Goal: Task Accomplishment & Management: Complete application form

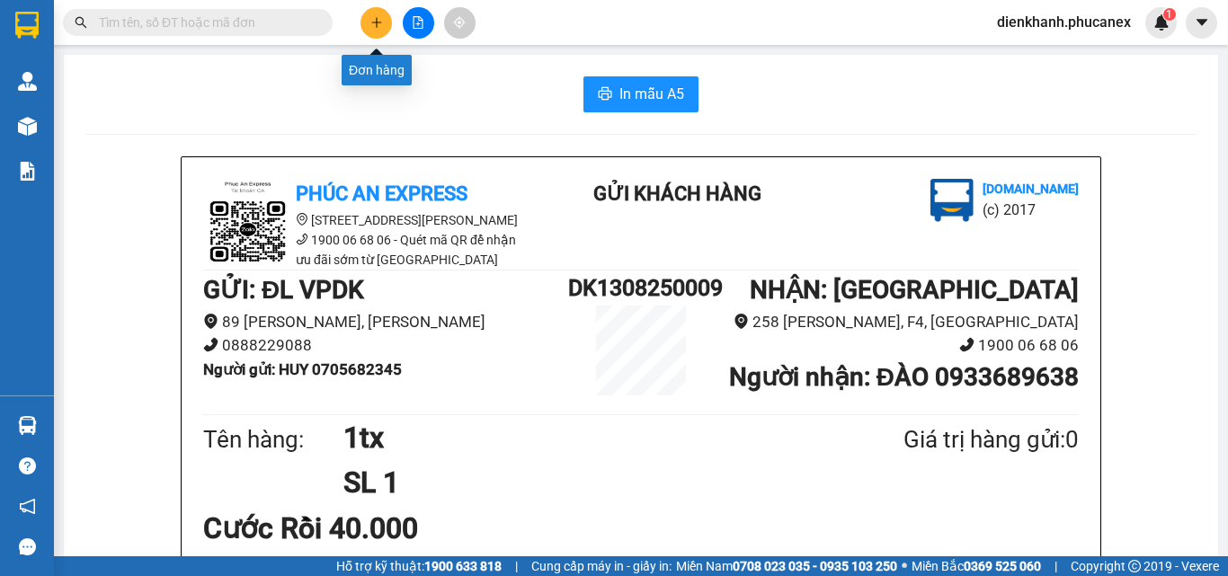
click at [381, 24] on icon "plus" at bounding box center [376, 22] width 13 height 13
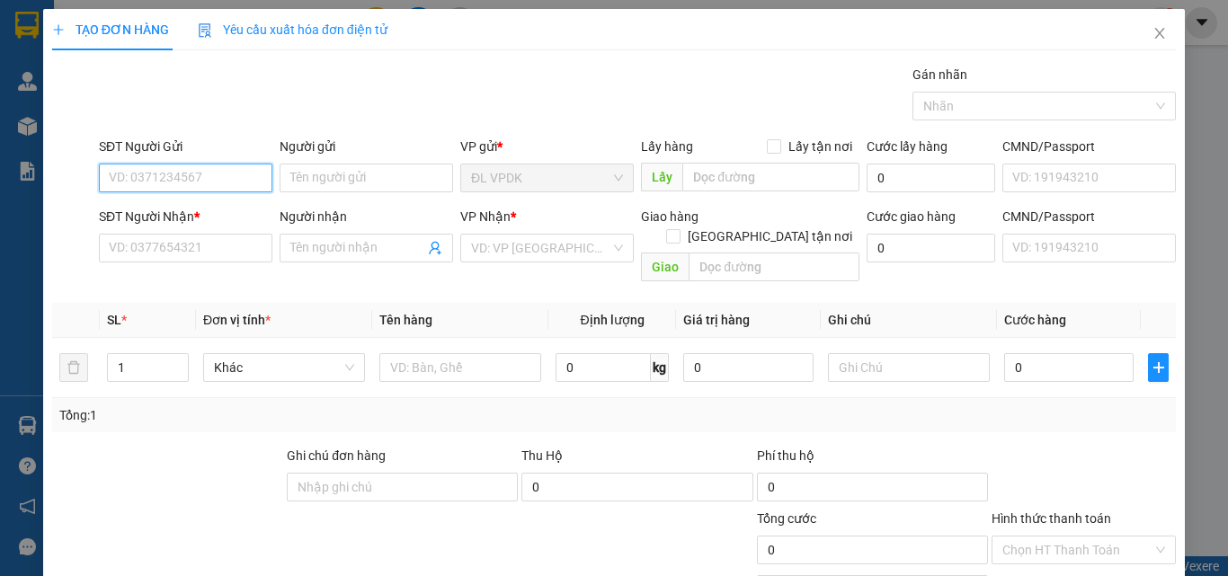
click at [234, 176] on input "SĐT Người Gửi" at bounding box center [186, 178] width 174 height 29
click at [121, 179] on input "0984922" at bounding box center [186, 178] width 174 height 29
click at [140, 216] on div "0384922049 - NỤ CƯỜI VIỆT" at bounding box center [191, 214] width 165 height 20
type input "0384922049"
type input "NỤ CƯỜI VIỆT"
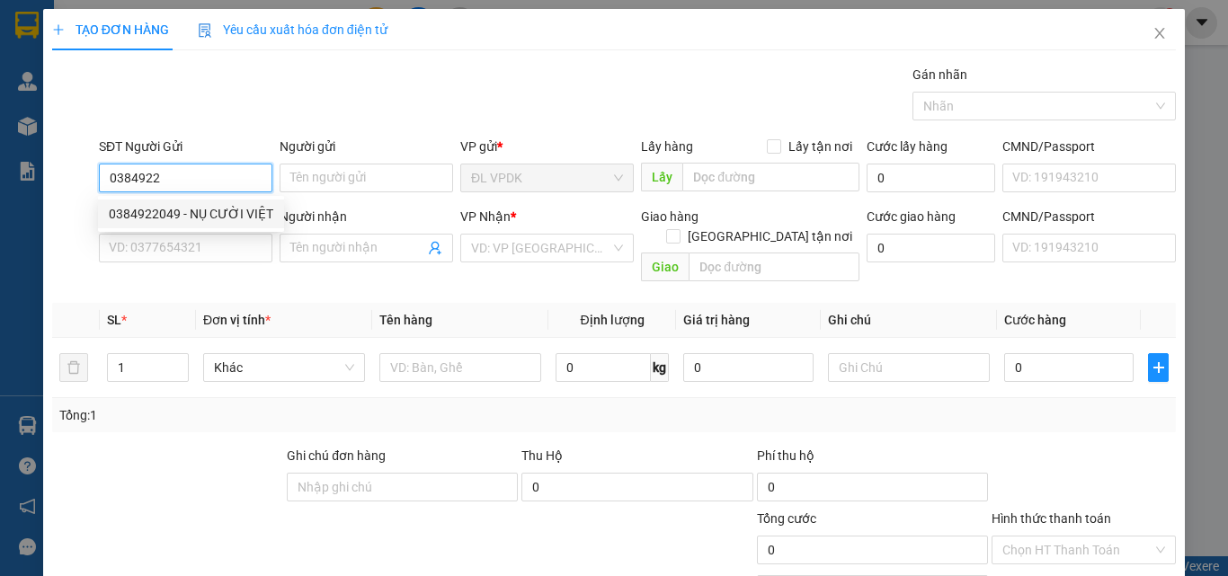
type input "0962984986"
type input "DŨNG"
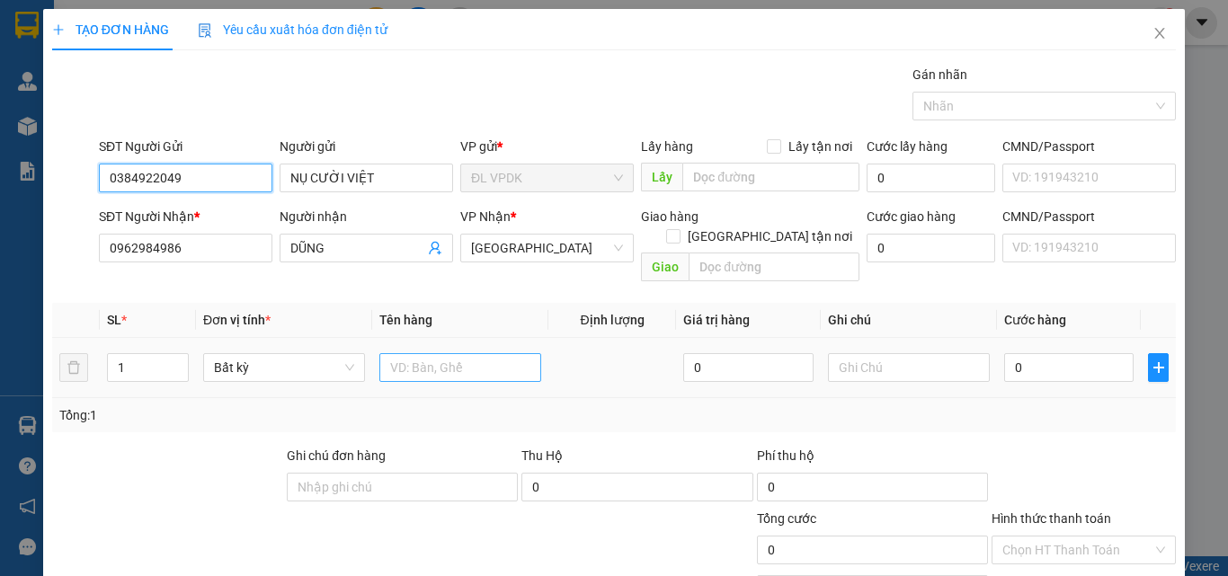
type input "0384922049"
click at [394, 358] on input "text" at bounding box center [460, 367] width 162 height 29
type input "1H"
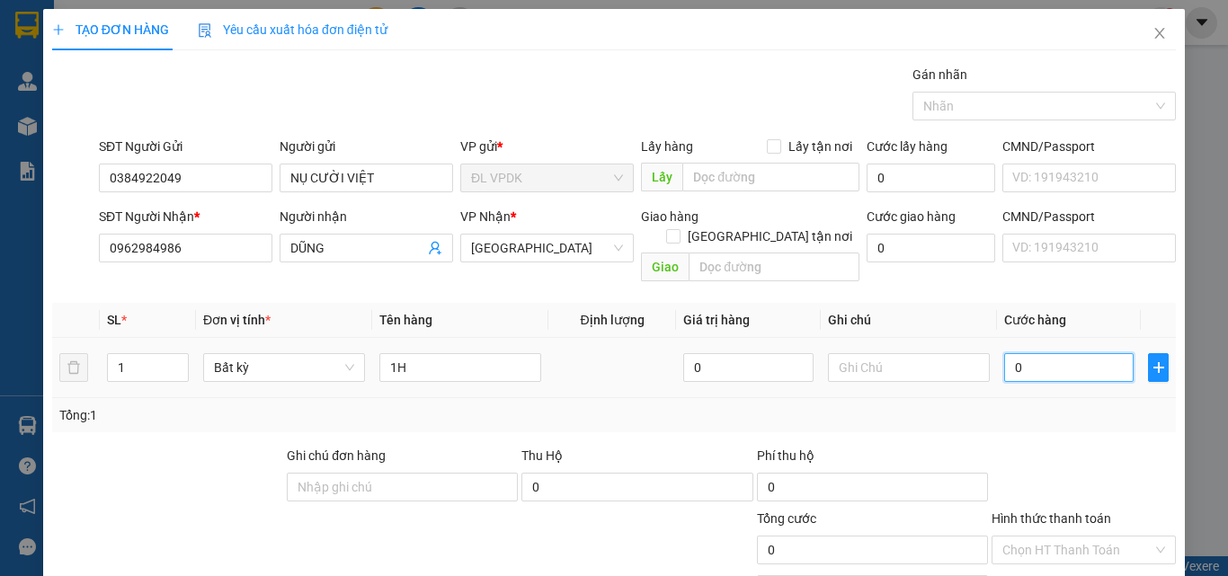
click at [1007, 353] on input "0" at bounding box center [1068, 367] width 129 height 29
type input "2"
type input "20"
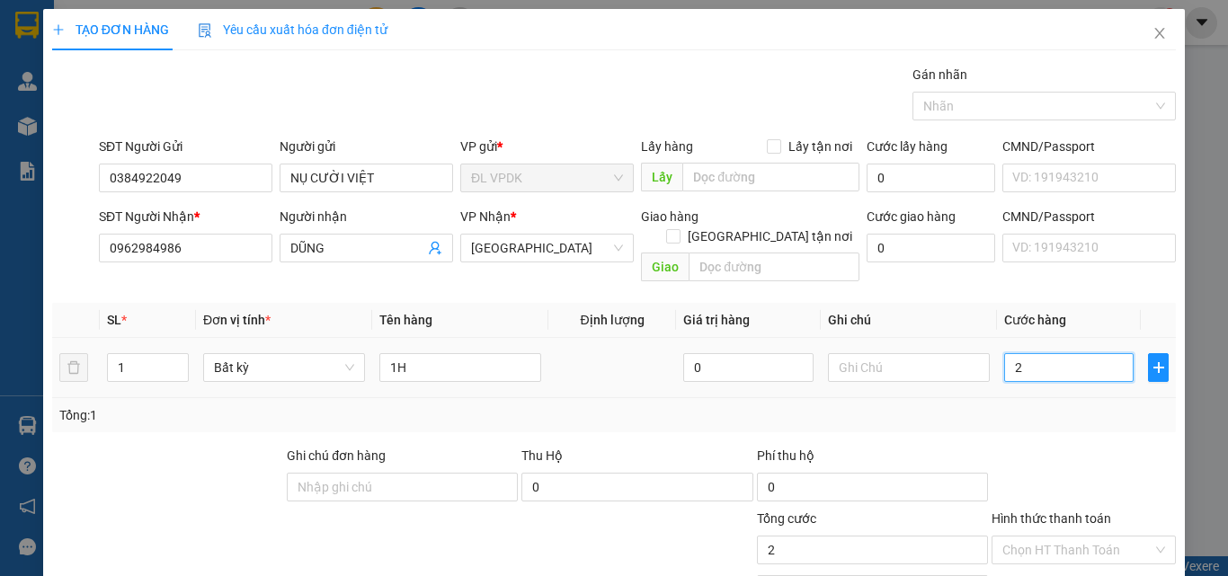
type input "20"
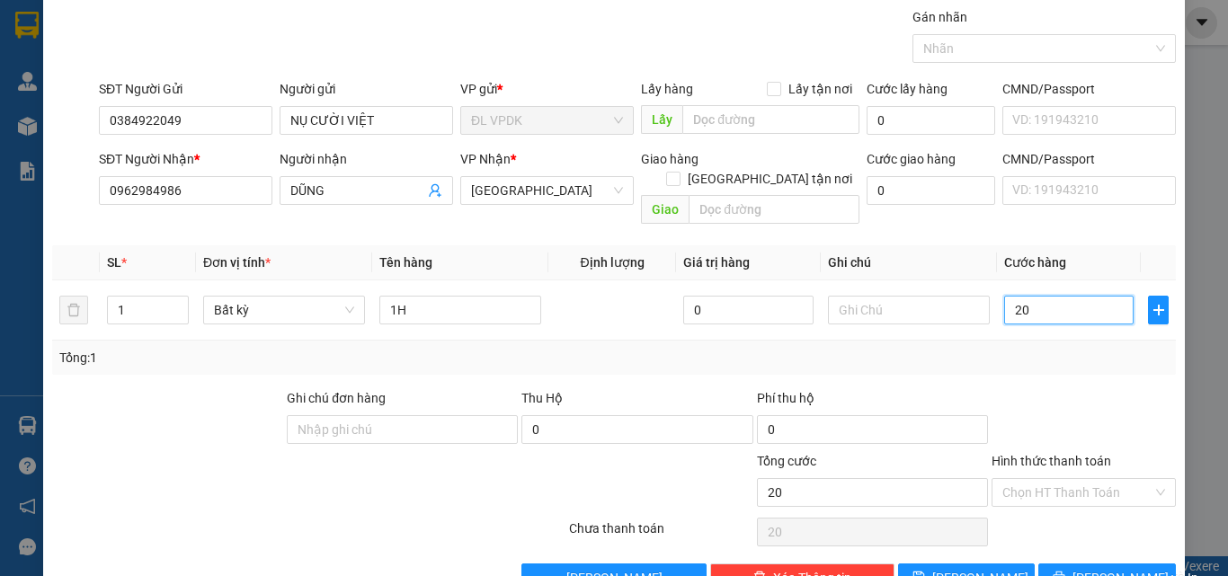
scroll to position [89, 0]
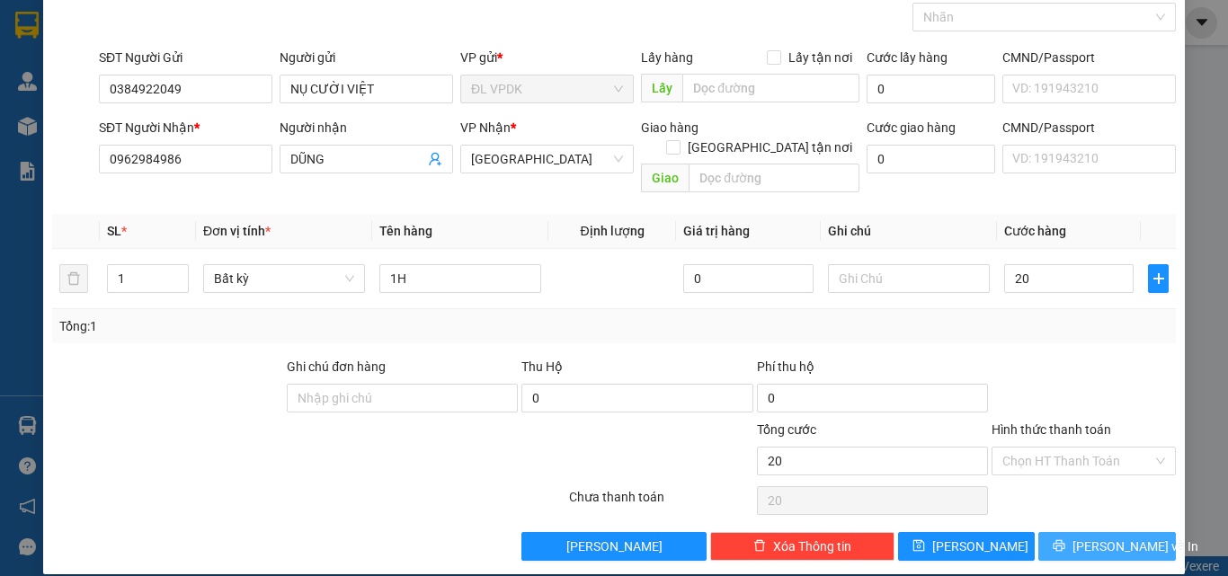
type input "20.000"
drag, startPoint x: 1106, startPoint y: 529, endPoint x: 890, endPoint y: 395, distance: 254.0
click at [1105, 537] on span "[PERSON_NAME] và In" at bounding box center [1136, 547] width 126 height 20
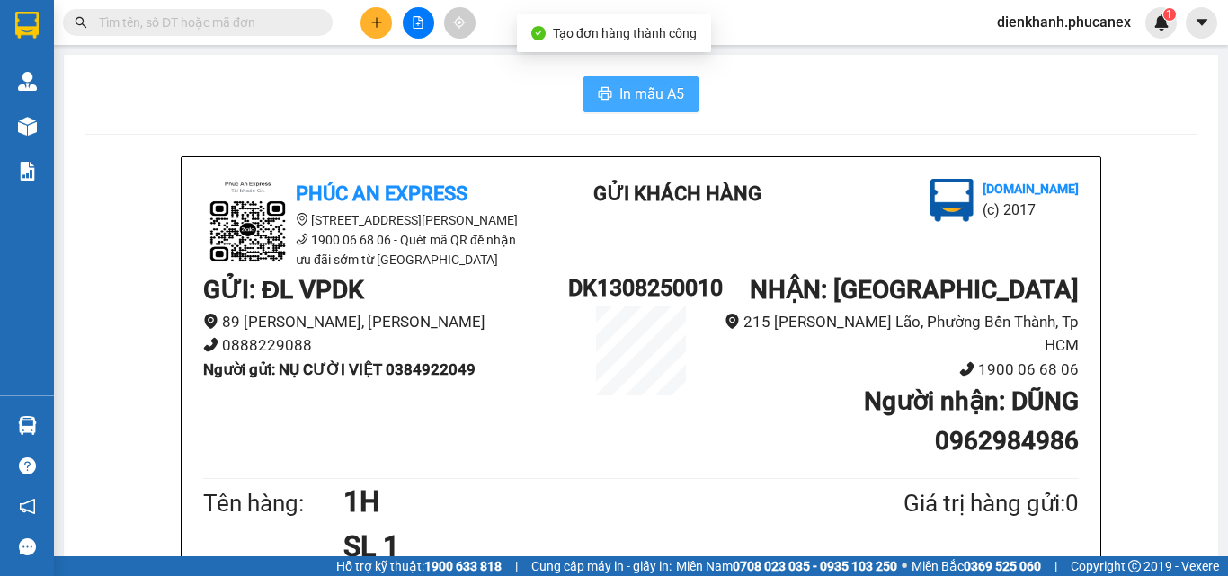
click at [623, 95] on span "In mẫu A5" at bounding box center [651, 94] width 65 height 22
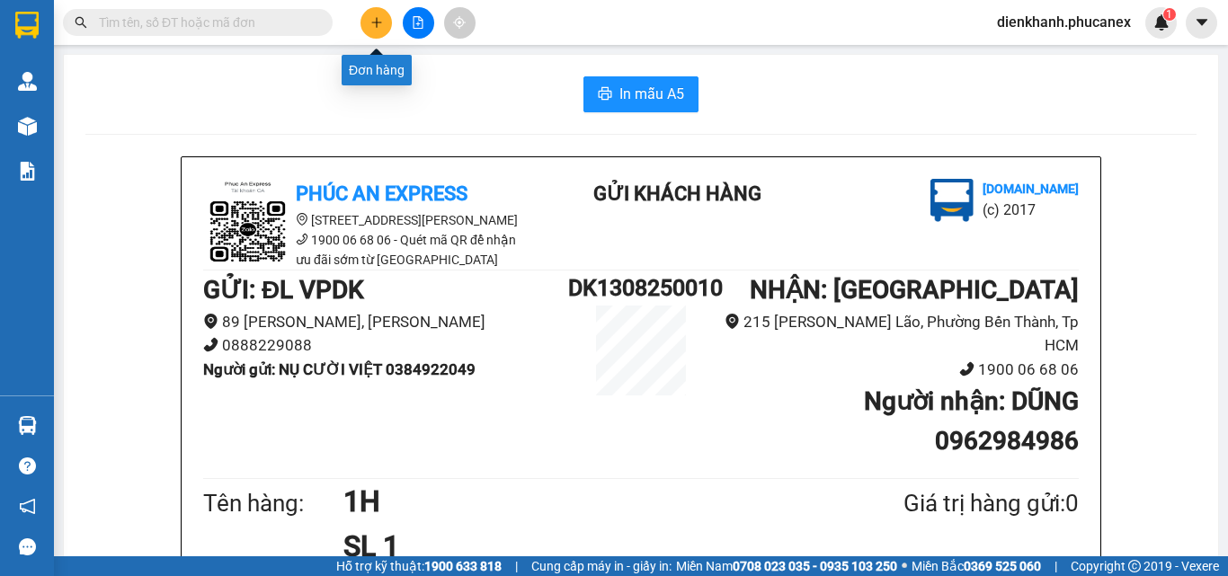
click at [378, 20] on icon "plus" at bounding box center [376, 22] width 13 height 13
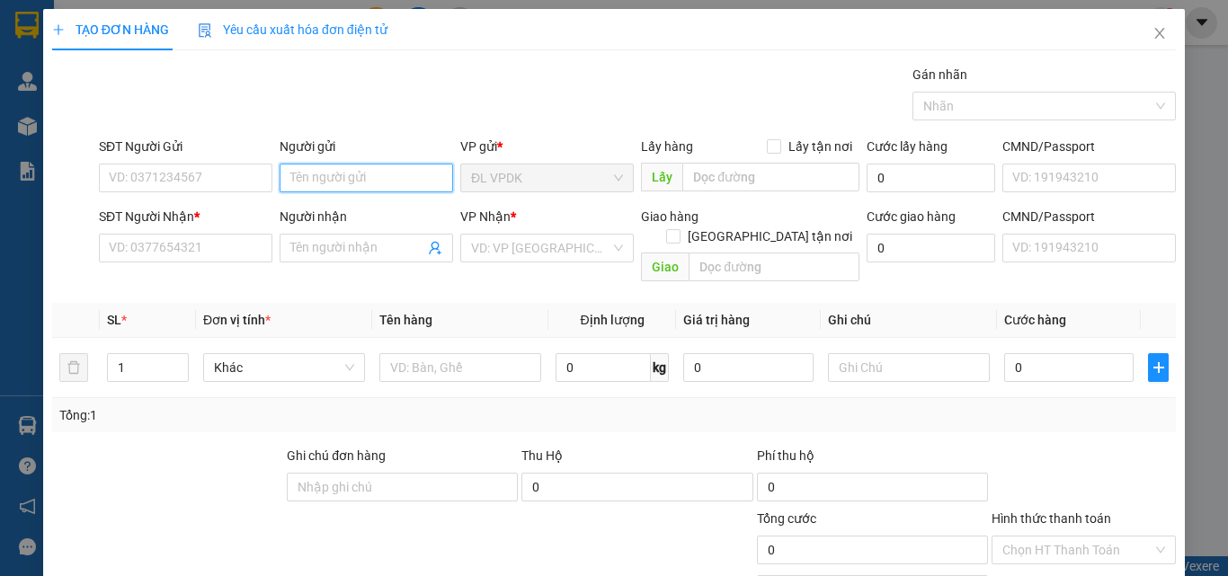
click at [328, 181] on input "Người gửi" at bounding box center [367, 178] width 174 height 29
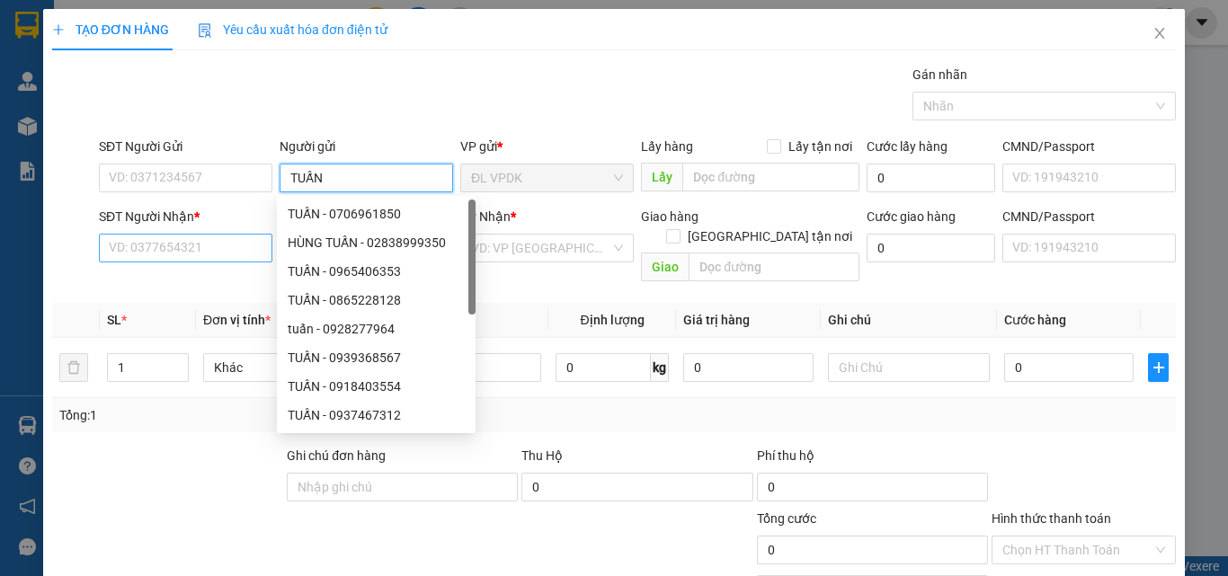
type input "TUẤN"
click at [184, 259] on input "SĐT Người Nhận *" at bounding box center [186, 248] width 174 height 29
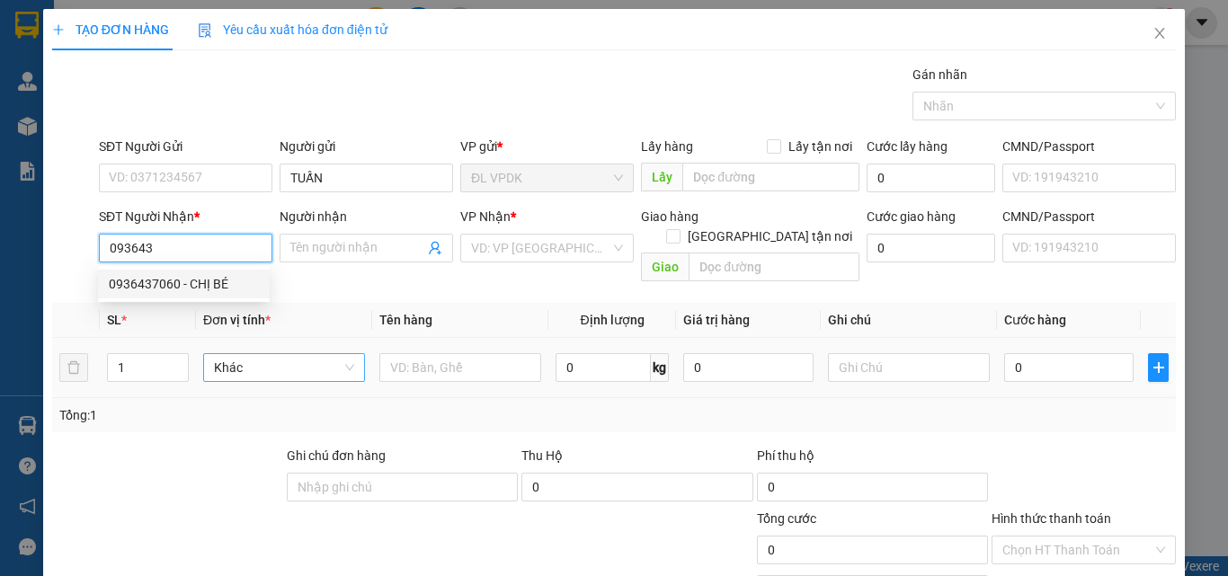
drag, startPoint x: 164, startPoint y: 280, endPoint x: 329, endPoint y: 342, distance: 176.7
click at [171, 286] on div "0936437060 - CHỊ BÉ" at bounding box center [184, 284] width 150 height 20
type input "0936437060"
type input "CHỊ BÉ"
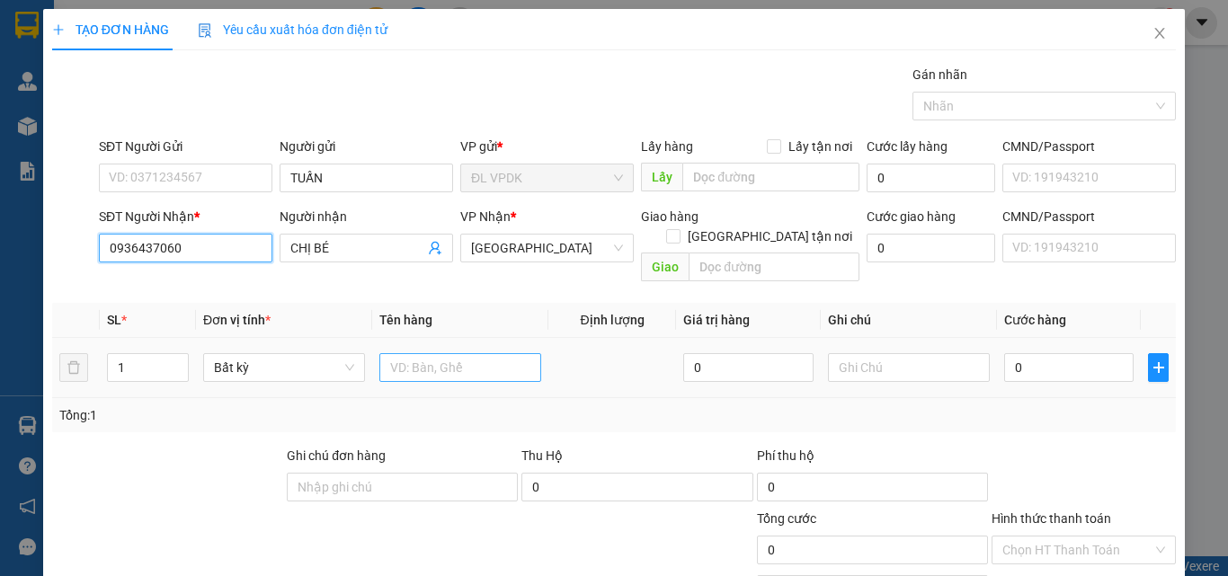
type input "0936437060"
click at [437, 353] on input "text" at bounding box center [460, 367] width 162 height 29
type input "1TG"
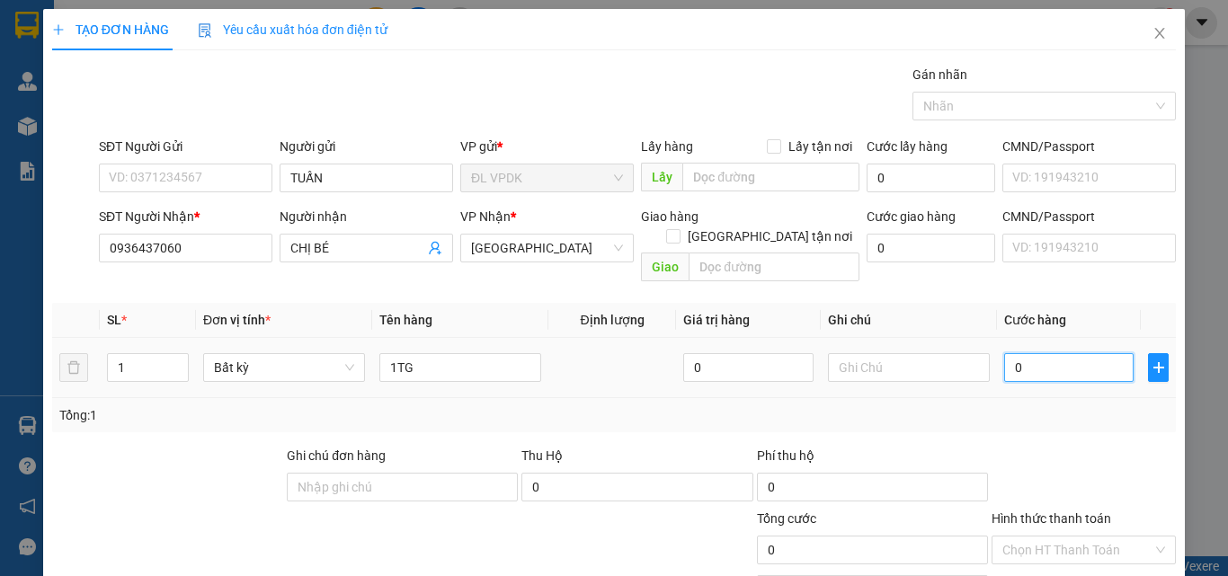
click at [1004, 353] on input "0" at bounding box center [1068, 367] width 129 height 29
type input "3"
type input "30"
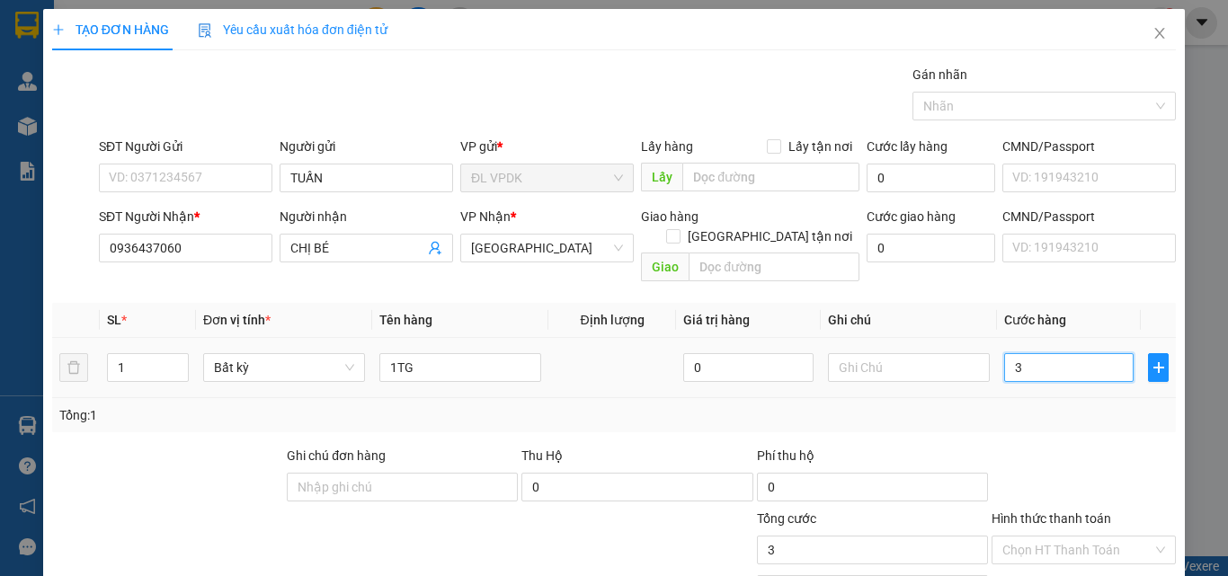
type input "30"
type input "30.000"
click at [1092, 512] on label "Hình thức thanh toán" at bounding box center [1052, 519] width 120 height 14
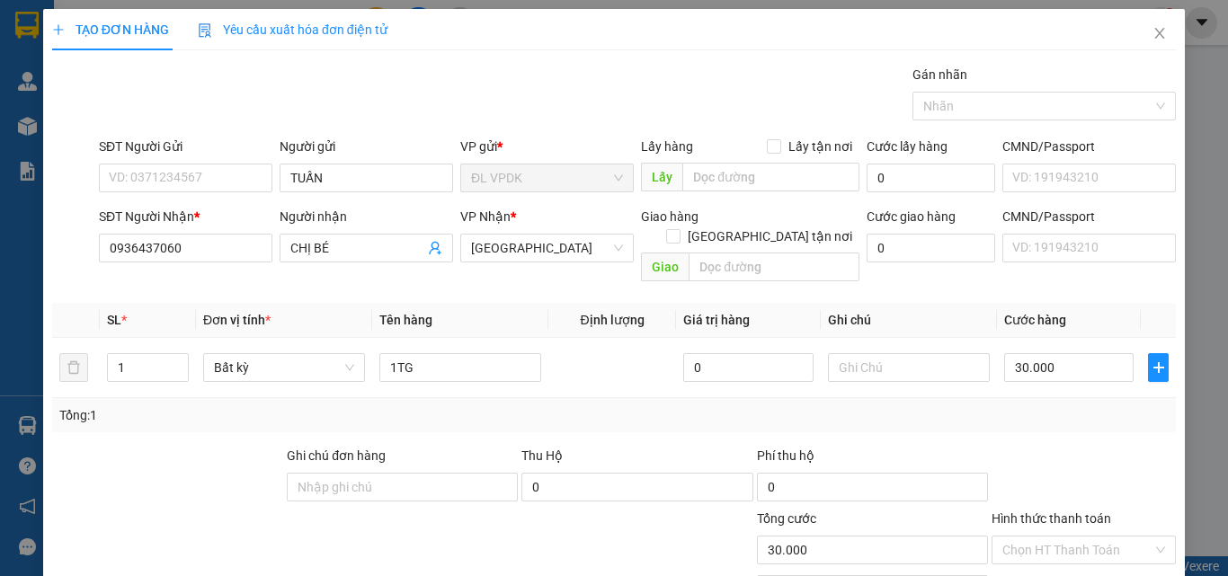
click at [1092, 537] on input "Hình thức thanh toán" at bounding box center [1077, 550] width 150 height 27
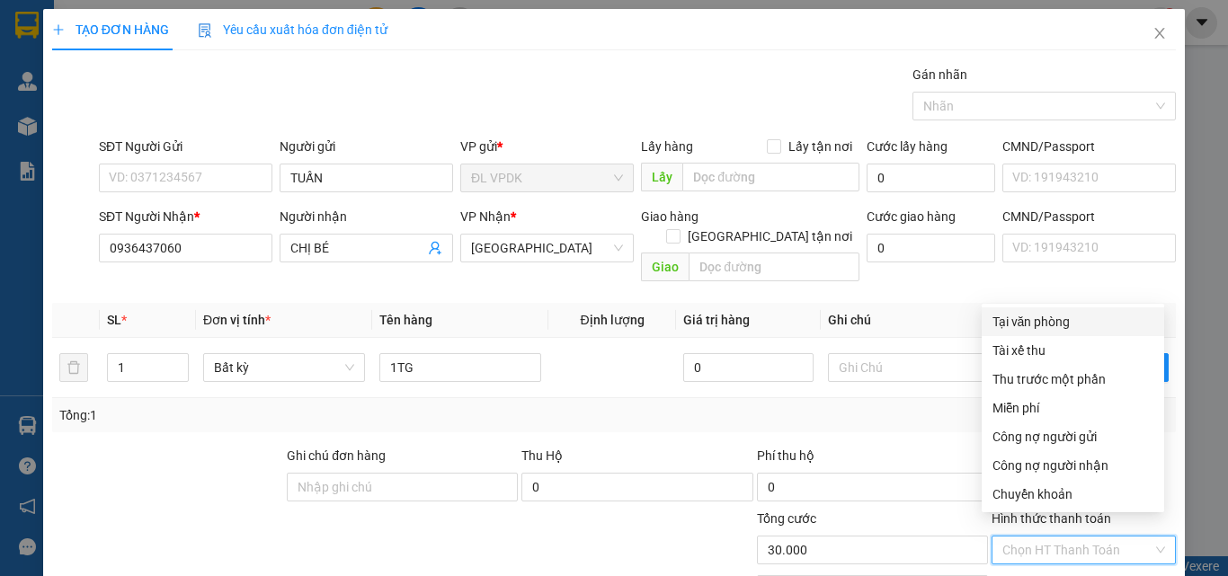
click at [1051, 319] on div "Tại văn phòng" at bounding box center [1073, 322] width 161 height 20
type input "0"
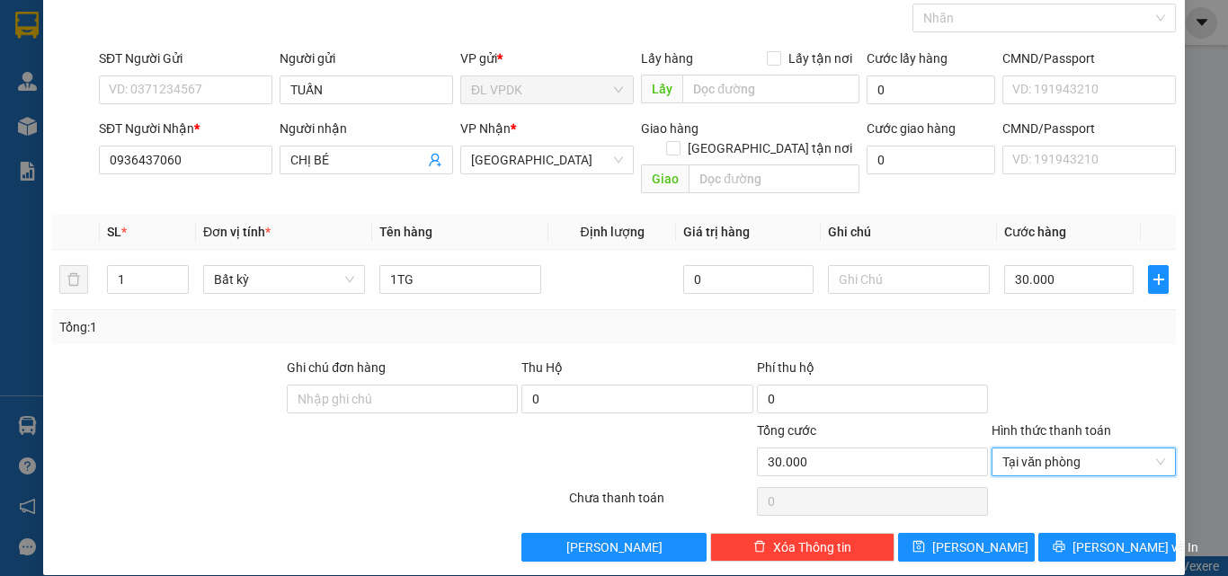
scroll to position [89, 0]
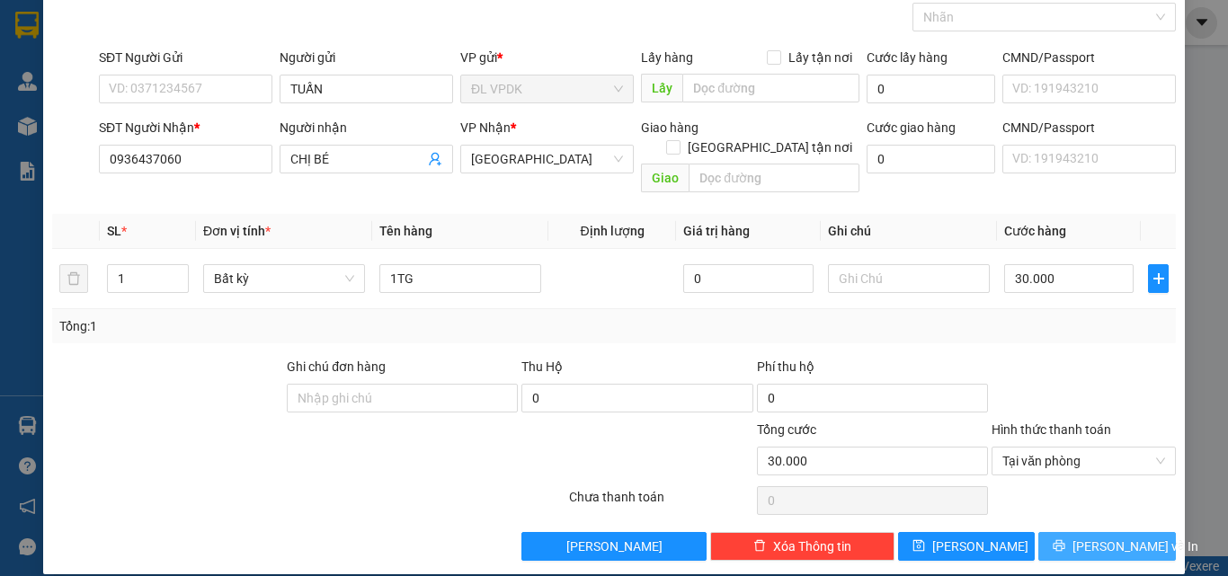
drag, startPoint x: 1088, startPoint y: 534, endPoint x: 823, endPoint y: 325, distance: 337.3
click at [1087, 537] on span "[PERSON_NAME] và In" at bounding box center [1136, 547] width 126 height 20
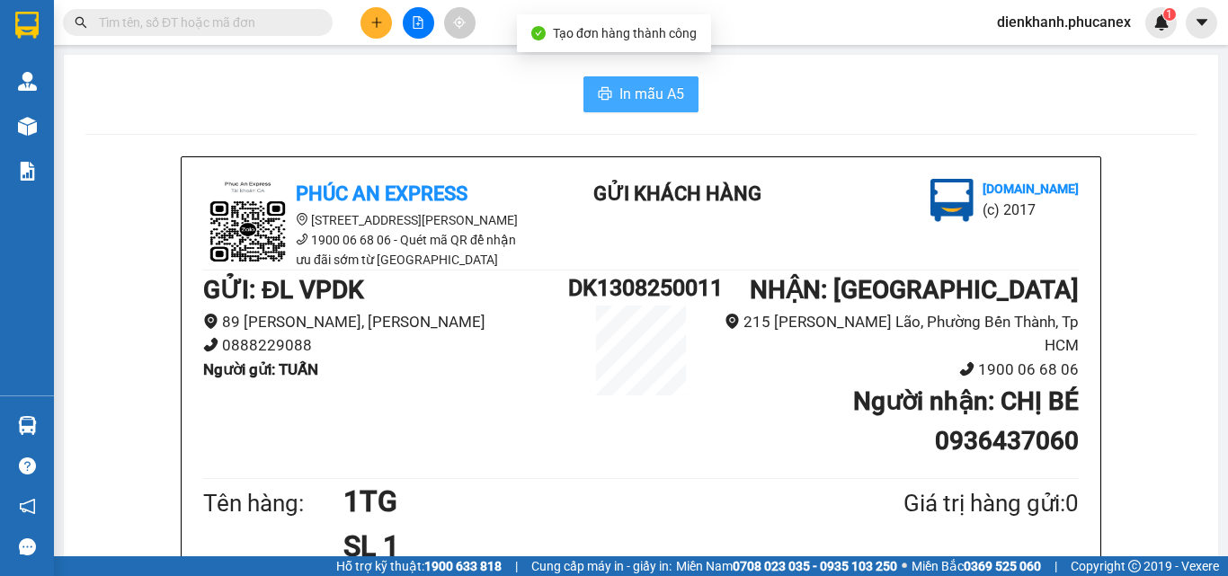
click at [621, 86] on span "In mẫu A5" at bounding box center [651, 94] width 65 height 22
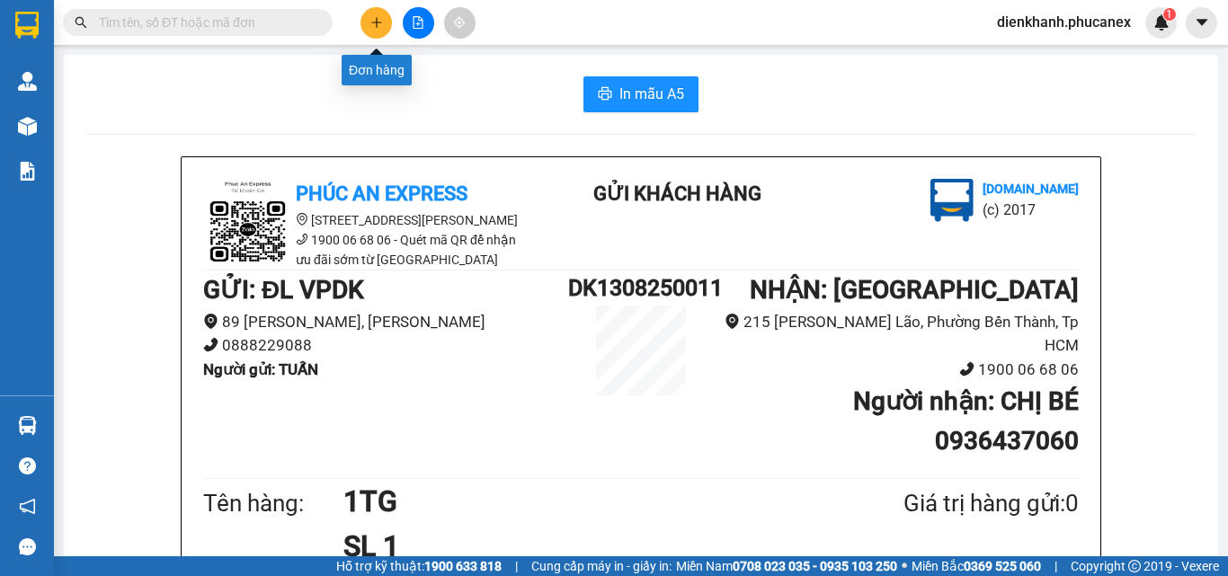
click at [371, 23] on icon "plus" at bounding box center [376, 22] width 13 height 13
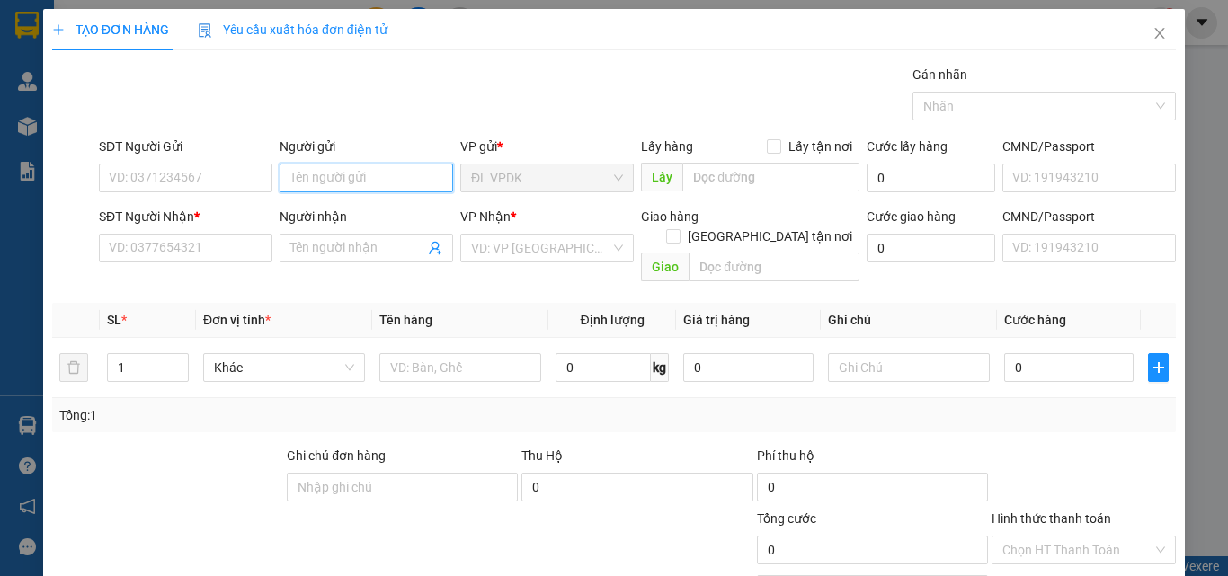
click at [326, 180] on input "Người gửi" at bounding box center [367, 178] width 174 height 29
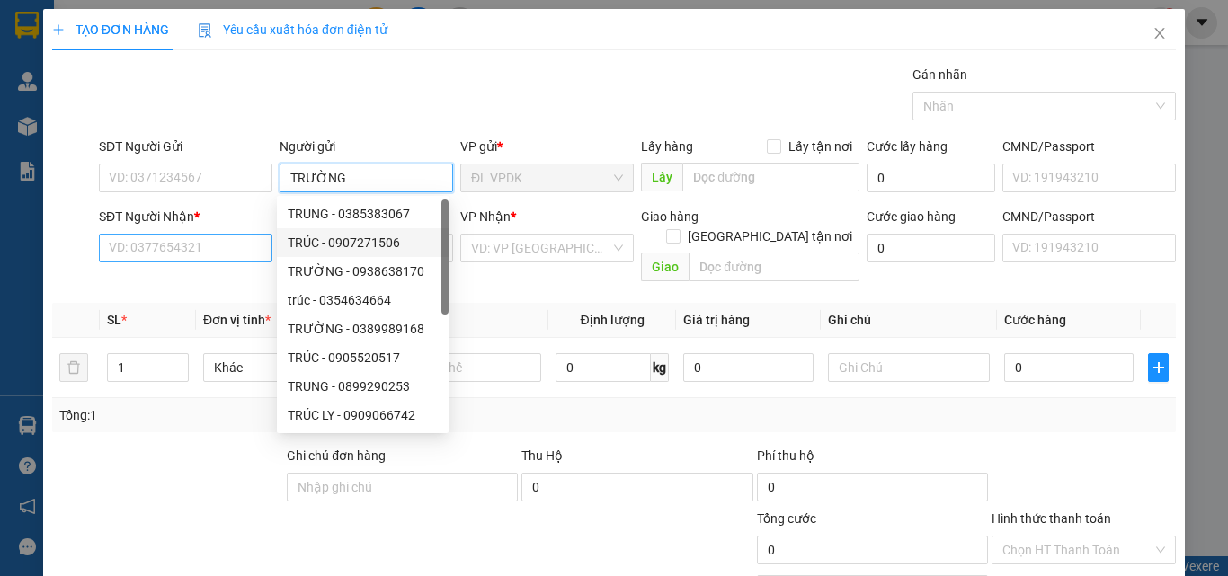
type input "TRƯỜNG"
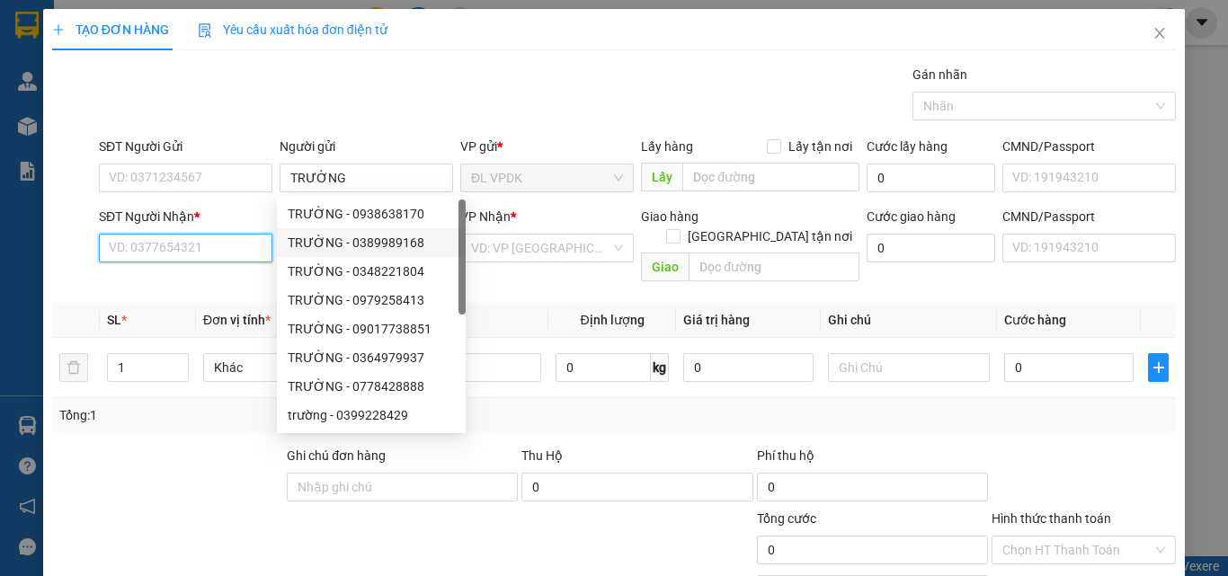
click at [200, 243] on input "SĐT Người Nhận *" at bounding box center [186, 248] width 174 height 29
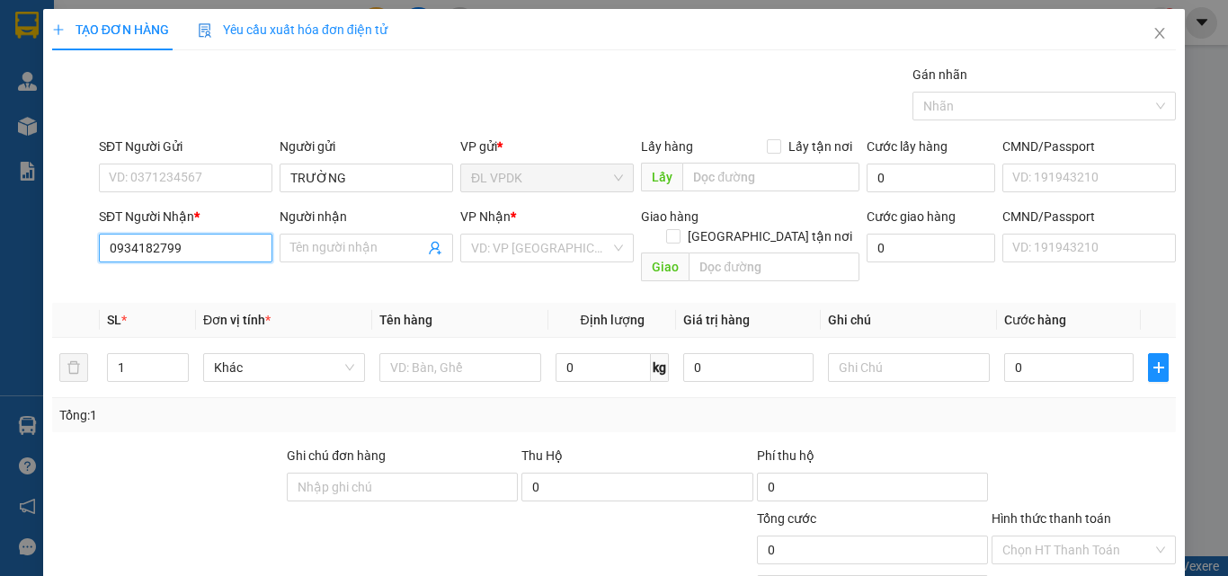
type input "0934182799"
drag, startPoint x: 335, startPoint y: 226, endPoint x: 335, endPoint y: 239, distance: 13.5
click at [335, 239] on div "Người nhận Tên người nhận" at bounding box center [367, 238] width 174 height 63
click at [320, 248] on input "Người nhận" at bounding box center [357, 248] width 134 height 20
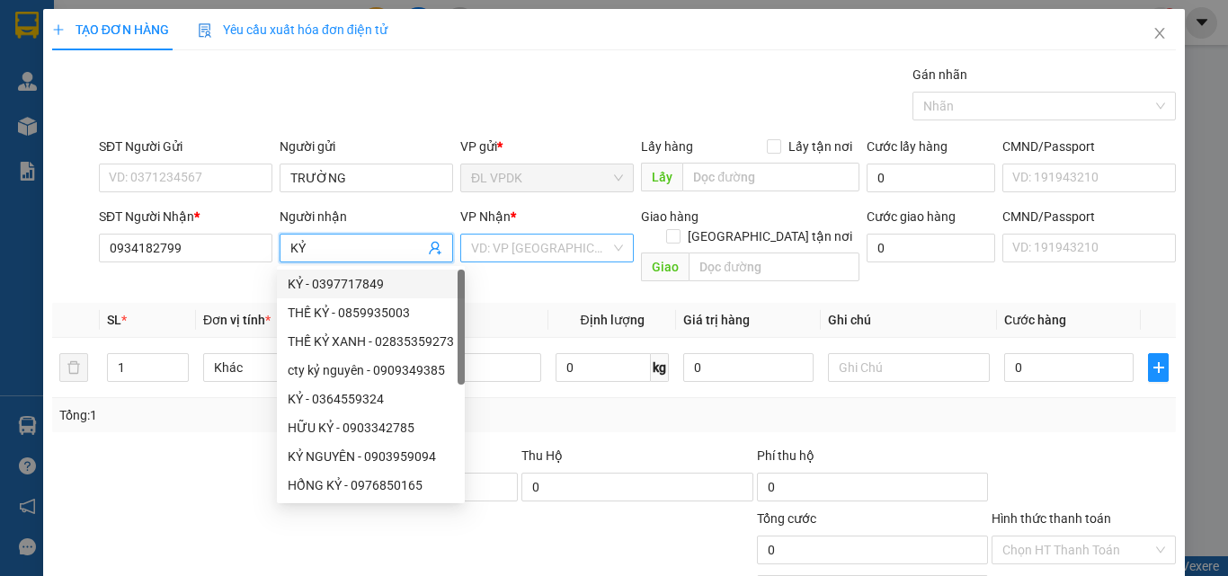
type input "KỶ"
click at [494, 237] on input "search" at bounding box center [540, 248] width 139 height 27
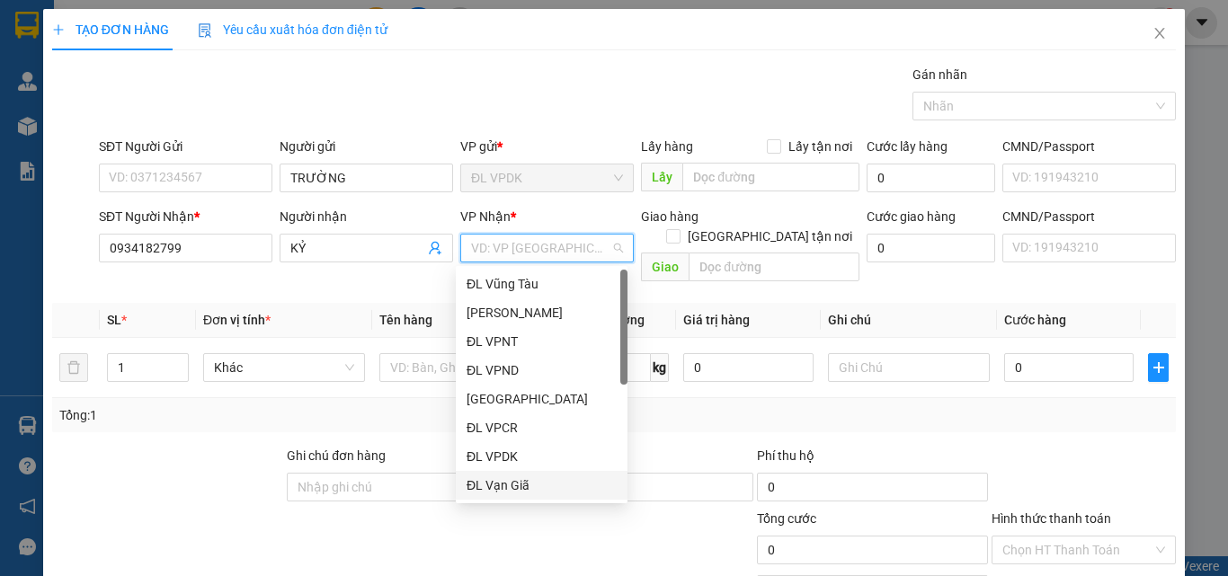
scroll to position [29, 0]
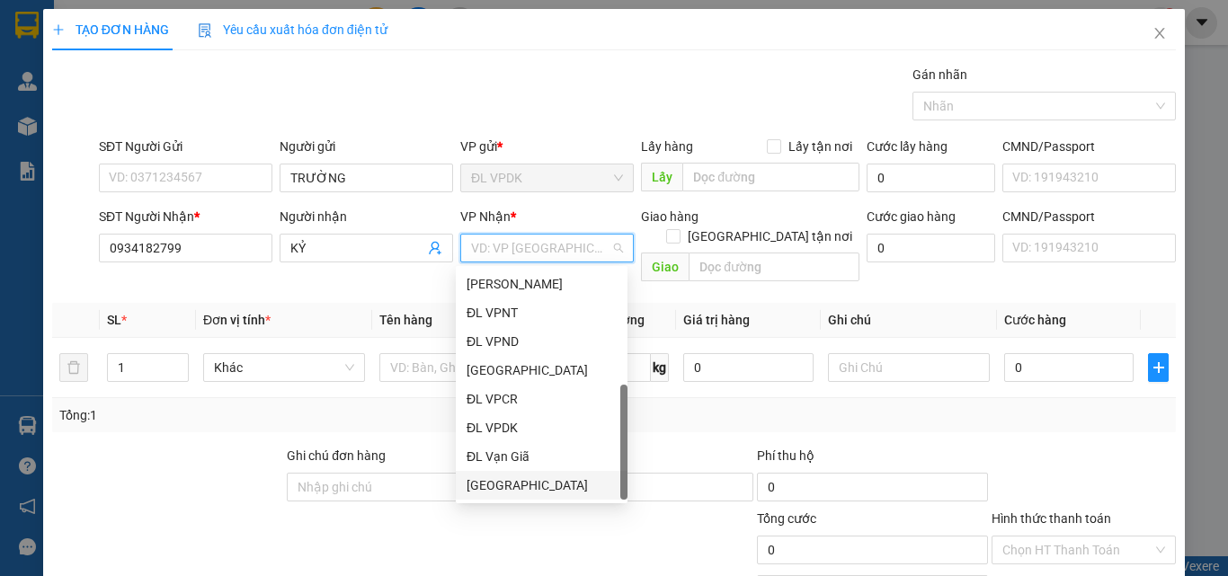
click at [510, 489] on div "[GEOGRAPHIC_DATA]" at bounding box center [542, 486] width 150 height 20
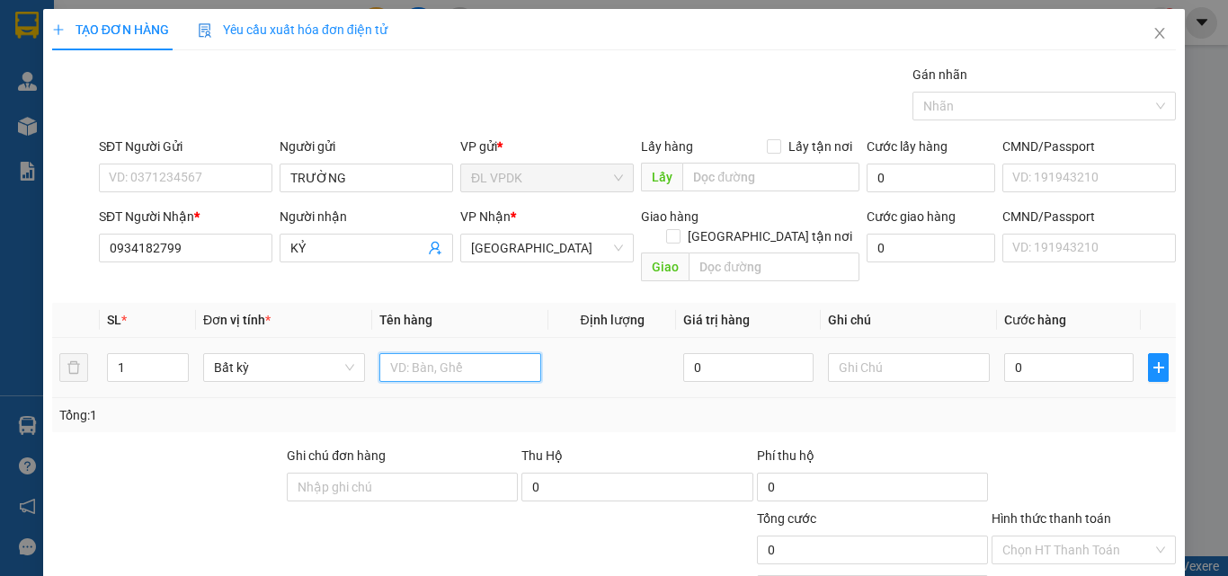
click at [409, 353] on input "text" at bounding box center [460, 367] width 162 height 29
type input "1HSS"
click at [1004, 353] on input "0" at bounding box center [1068, 367] width 129 height 29
type input "2"
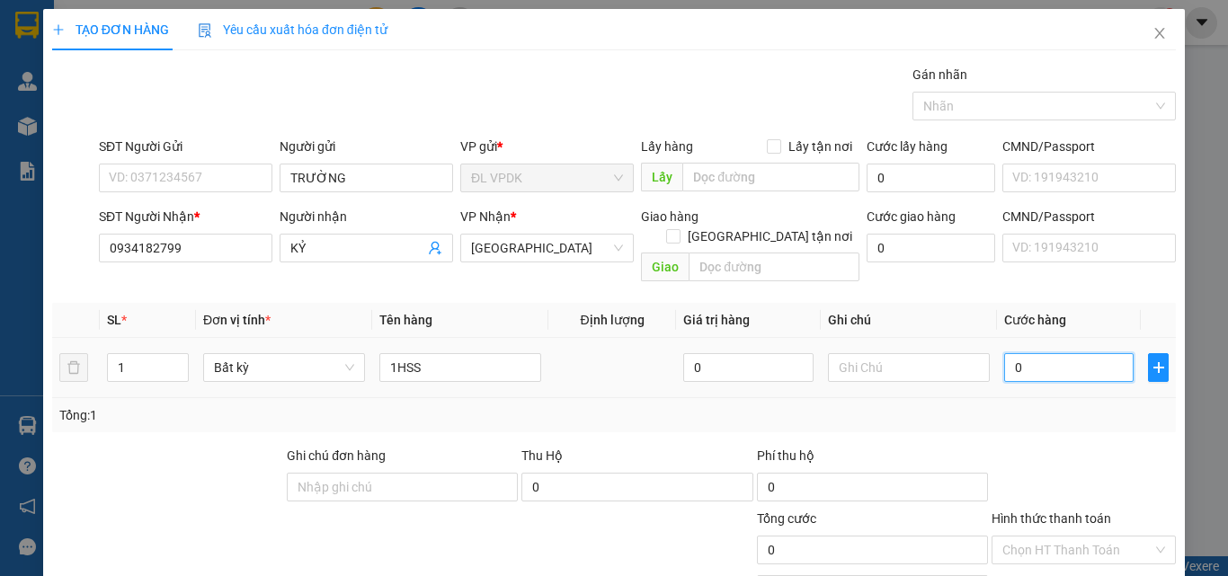
type input "2"
type input "20"
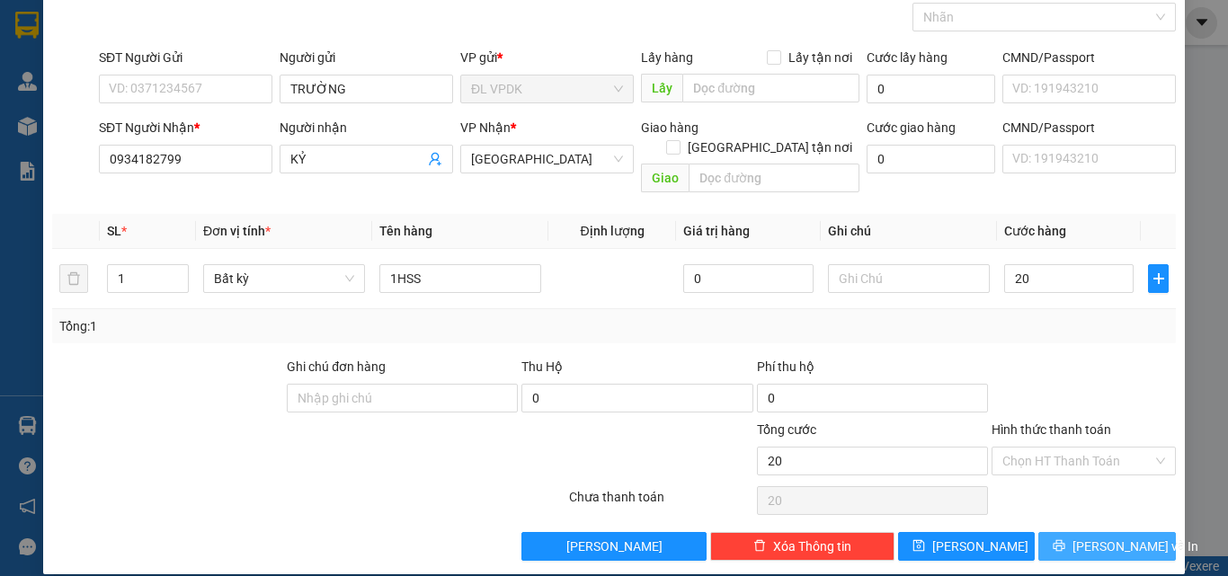
type input "20.000"
click at [1107, 537] on span "[PERSON_NAME] và In" at bounding box center [1136, 547] width 126 height 20
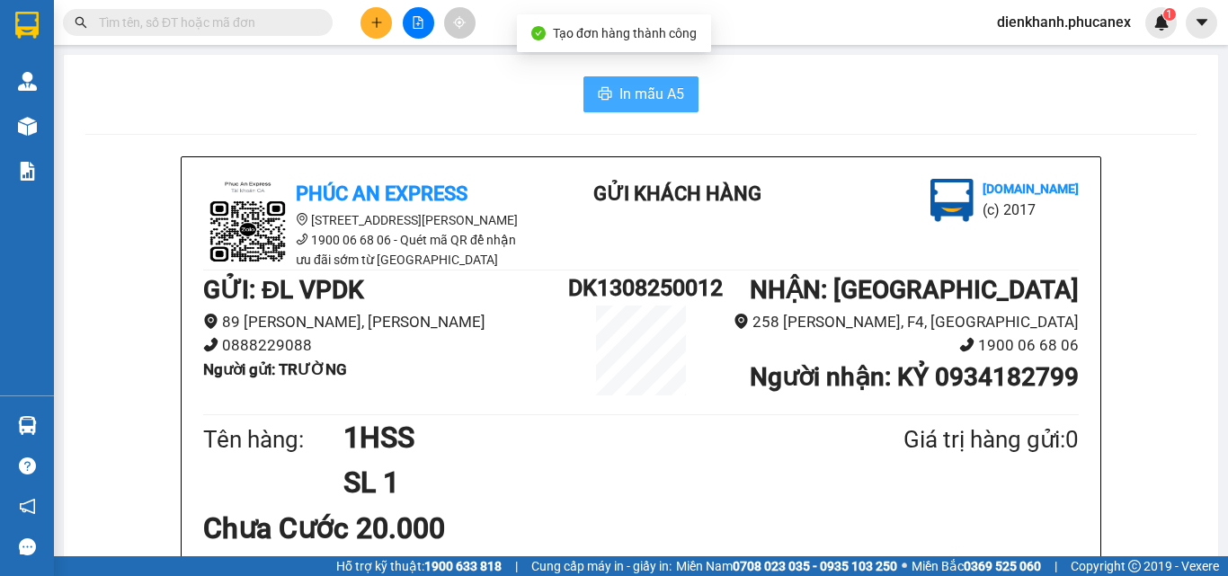
drag, startPoint x: 661, startPoint y: 88, endPoint x: 733, endPoint y: 209, distance: 140.3
click at [666, 103] on span "In mẫu A5" at bounding box center [651, 94] width 65 height 22
click at [382, 22] on button at bounding box center [376, 22] width 31 height 31
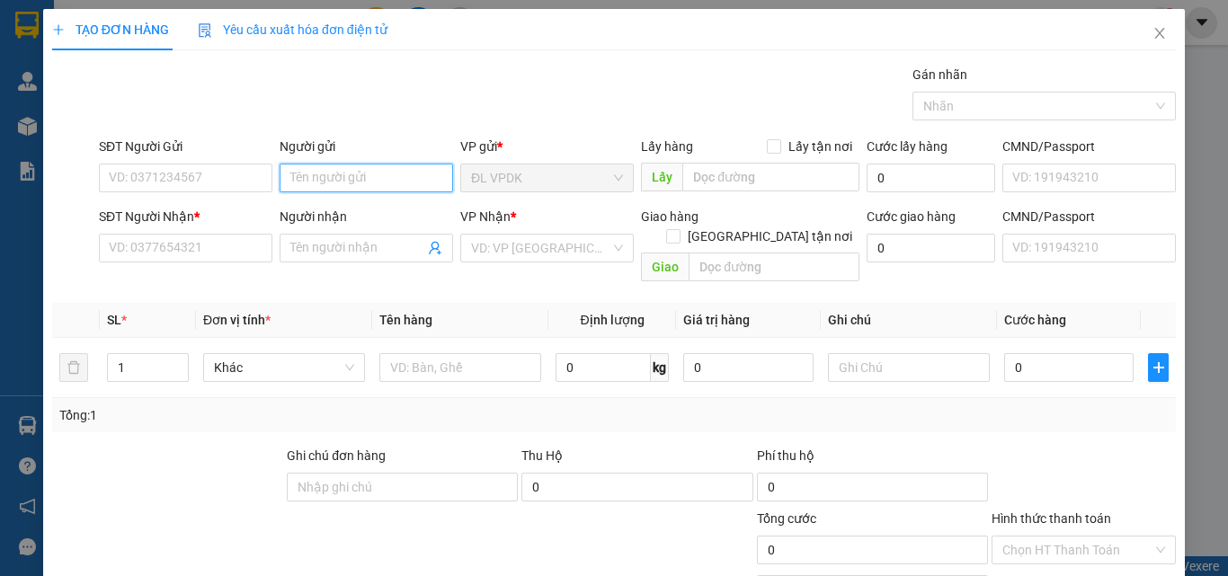
click at [345, 179] on input "Người gửi" at bounding box center [367, 178] width 174 height 29
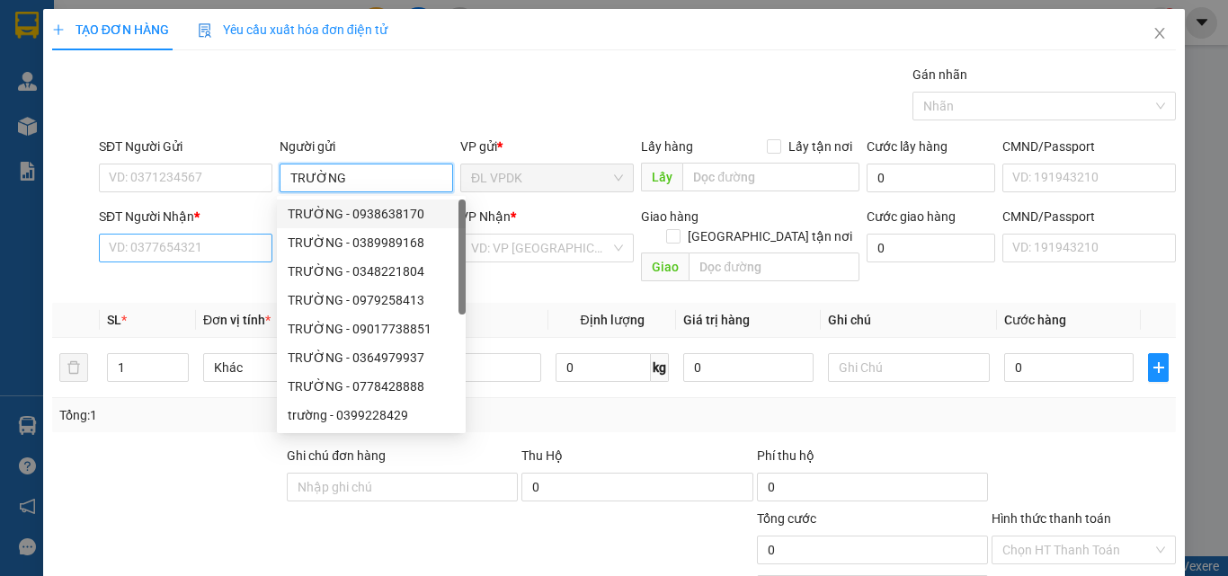
type input "TRƯỜNG"
click at [156, 252] on input "SĐT Người Nhận *" at bounding box center [186, 248] width 174 height 29
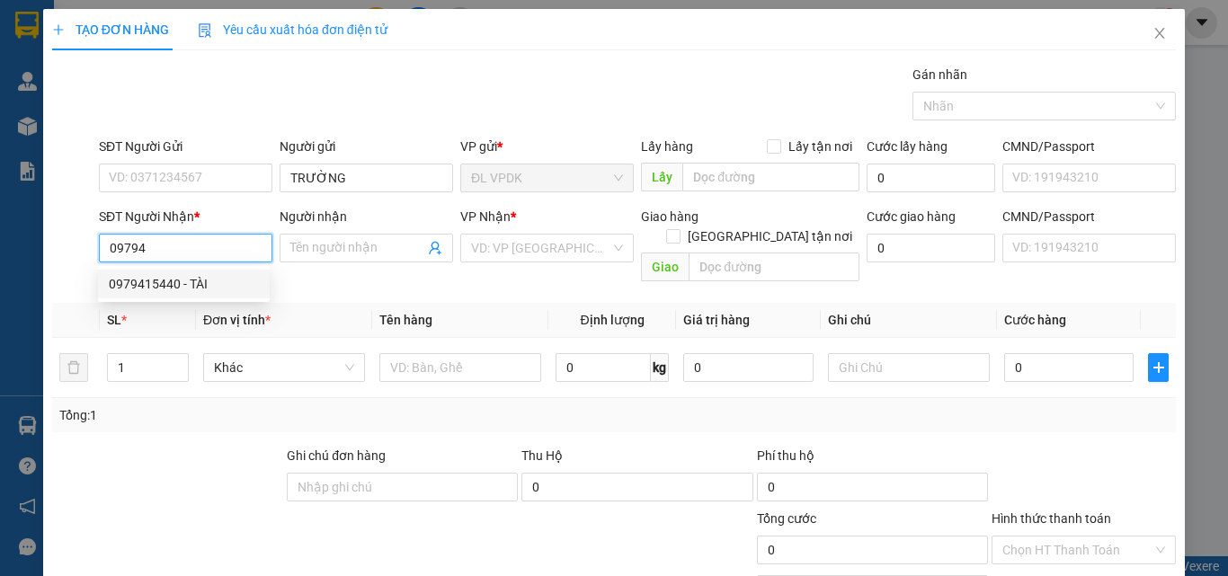
click at [140, 280] on div "0979415440 - TÀI" at bounding box center [184, 284] width 150 height 20
type input "0979415440"
type input "TÀI"
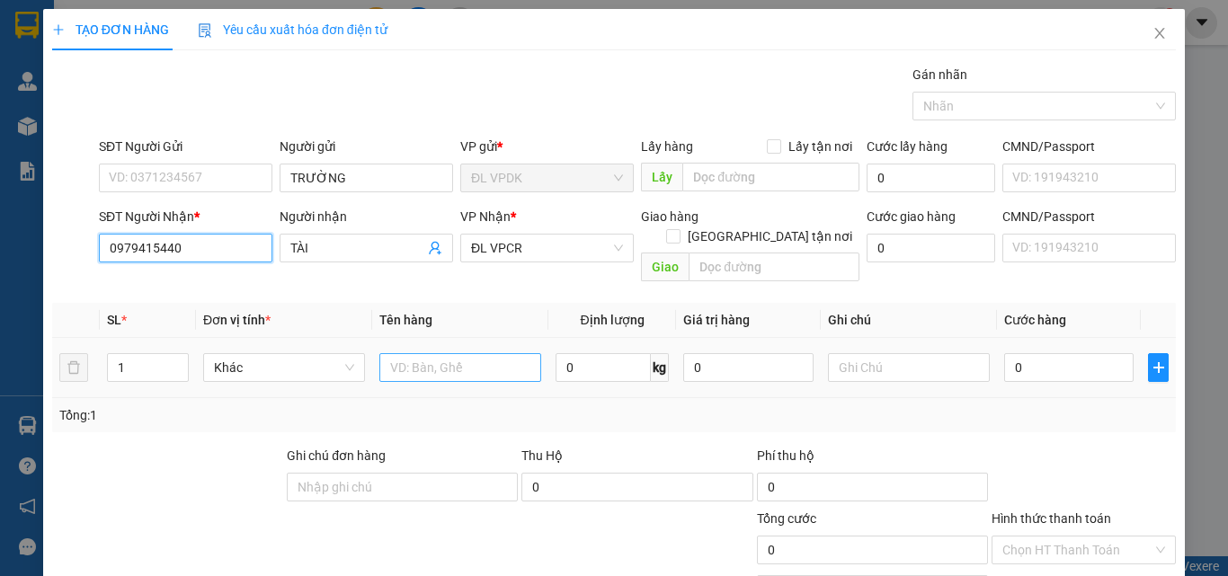
type input "0979415440"
click at [390, 353] on input "text" at bounding box center [460, 367] width 162 height 29
type input "1K"
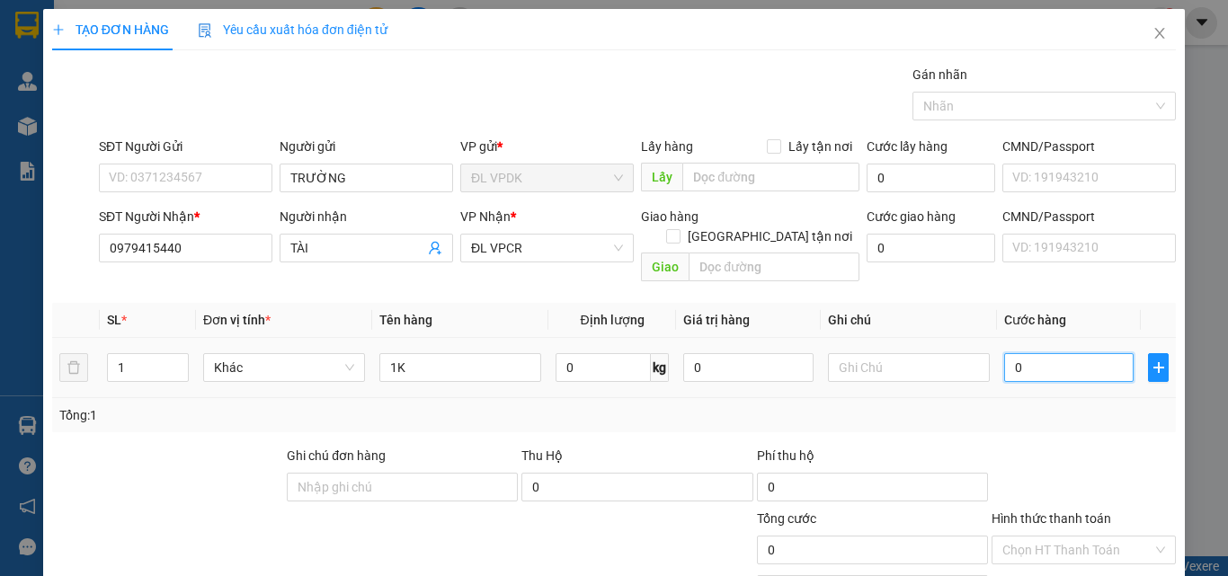
click at [1004, 353] on input "0" at bounding box center [1068, 367] width 129 height 29
type input "5"
type input "50"
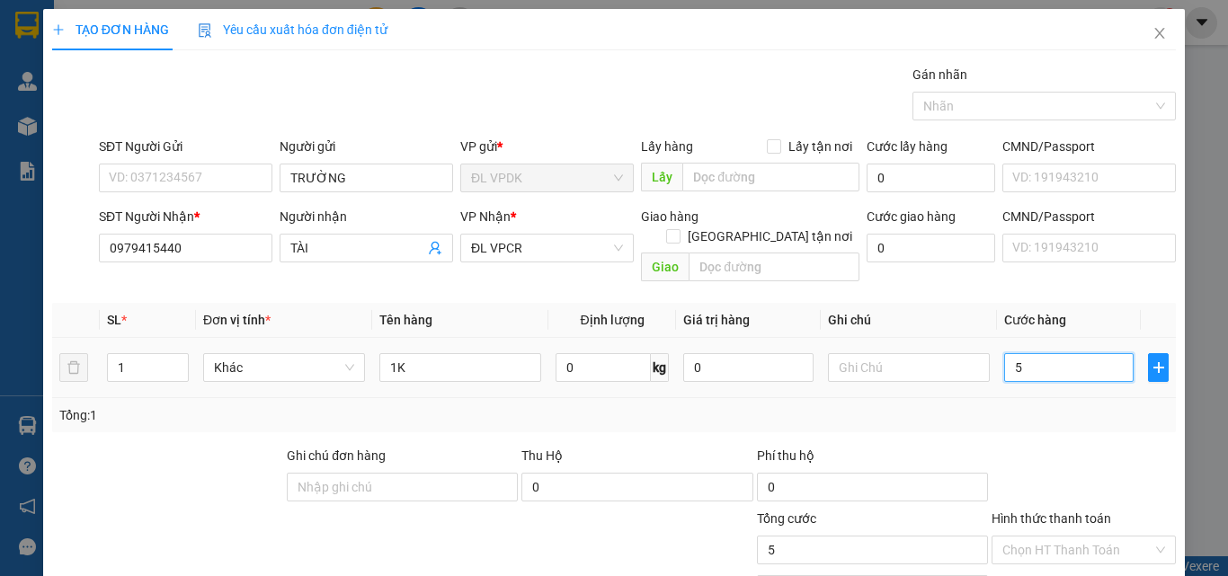
type input "50"
type input "50.000"
click at [1091, 512] on label "Hình thức thanh toán" at bounding box center [1052, 519] width 120 height 14
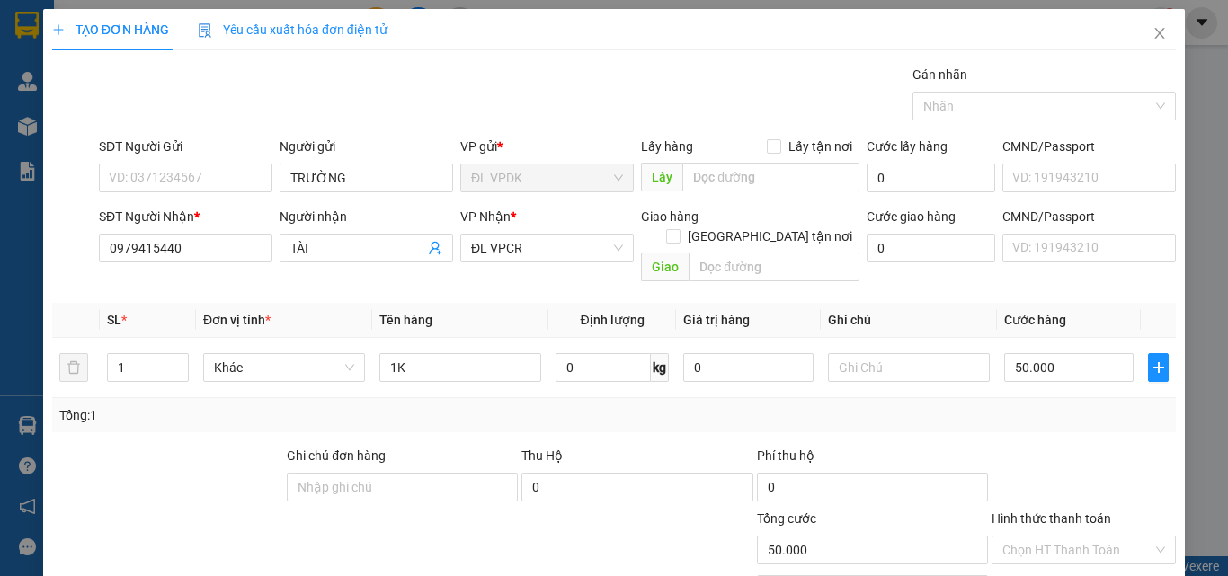
click at [1091, 537] on input "Hình thức thanh toán" at bounding box center [1077, 550] width 150 height 27
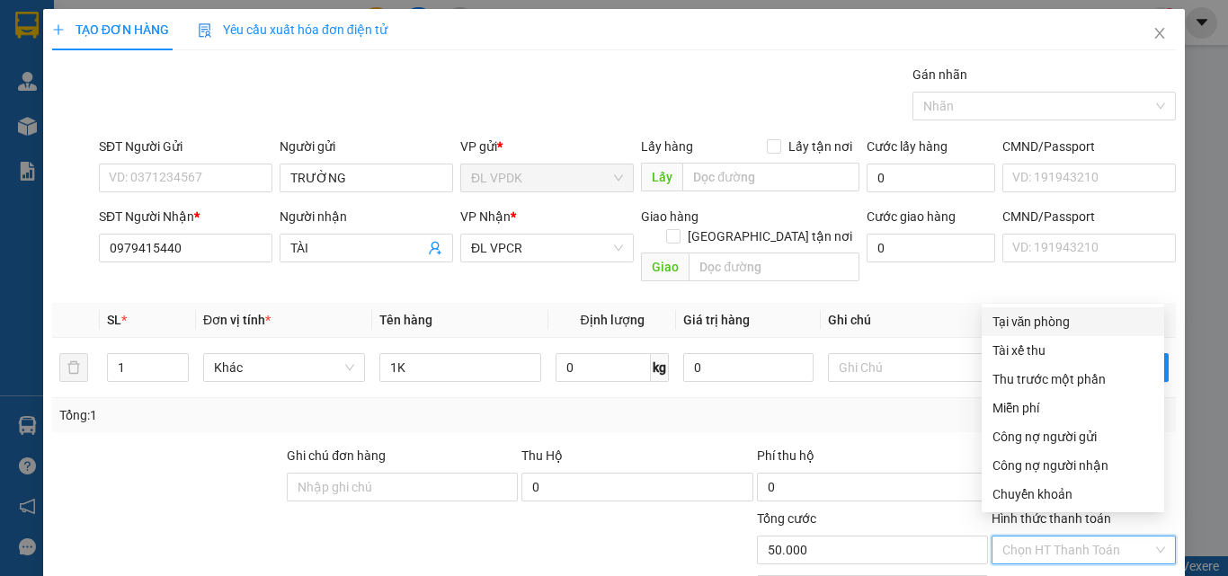
click at [1037, 322] on div "Tại văn phòng" at bounding box center [1073, 322] width 161 height 20
type input "0"
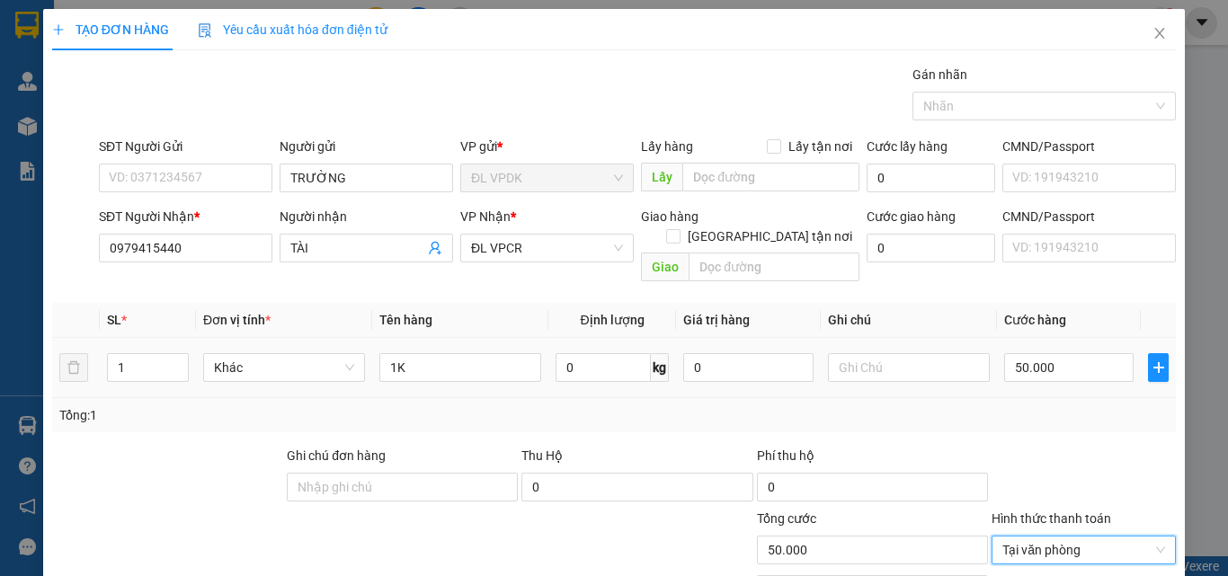
scroll to position [89, 0]
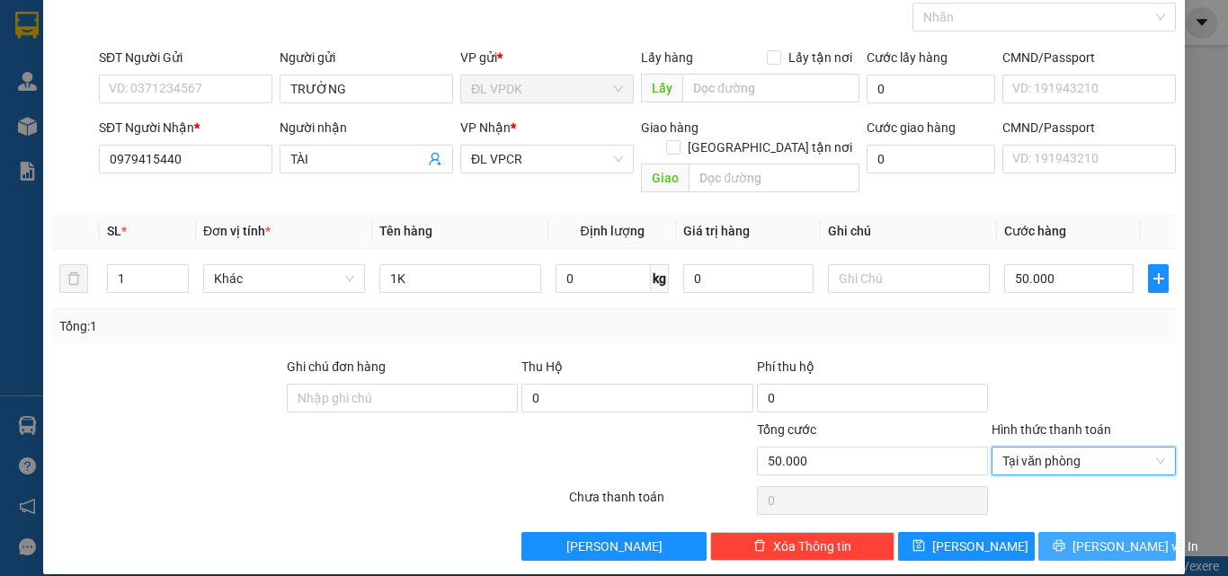
click at [1084, 537] on span "[PERSON_NAME] và In" at bounding box center [1136, 547] width 126 height 20
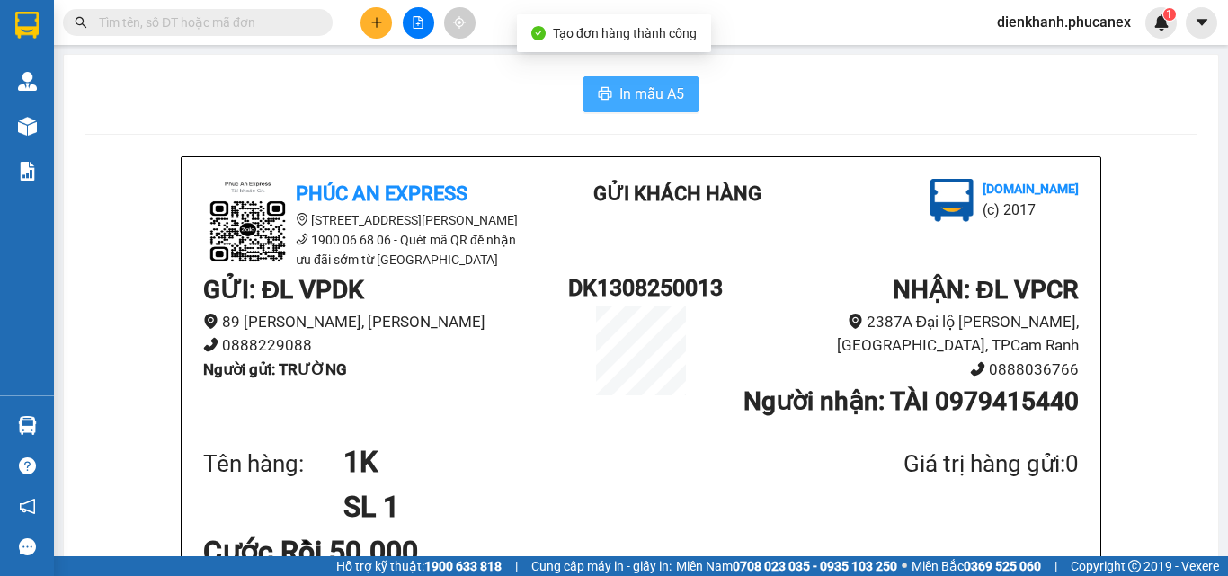
drag, startPoint x: 627, startPoint y: 96, endPoint x: 709, endPoint y: 221, distance: 149.9
click at [628, 97] on span "In mẫu A5" at bounding box center [651, 94] width 65 height 22
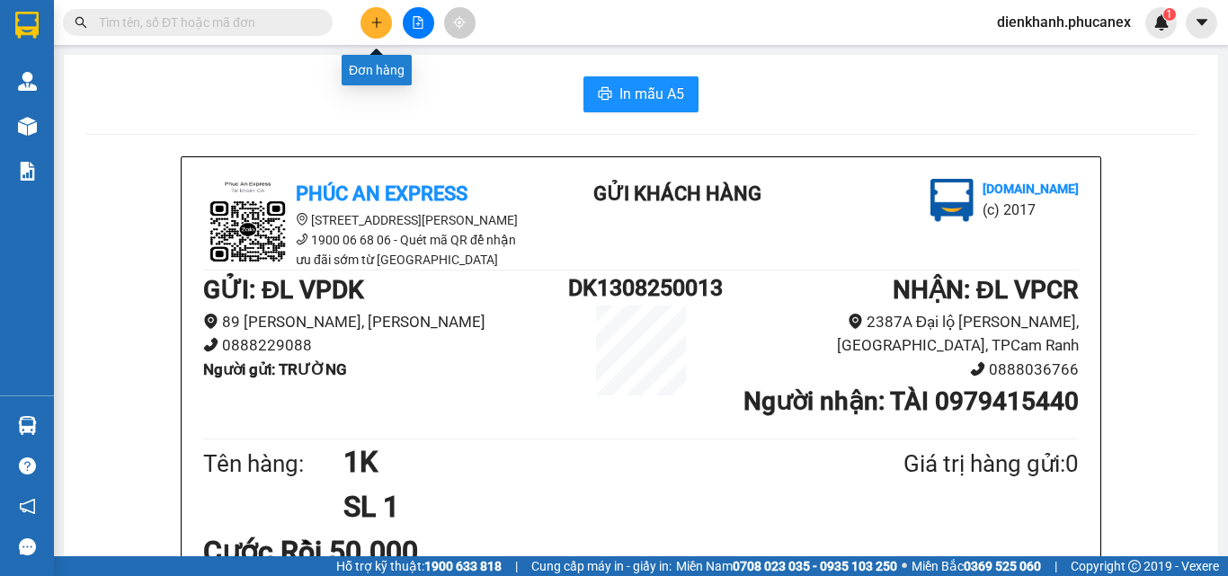
click at [381, 21] on icon "plus" at bounding box center [376, 22] width 13 height 13
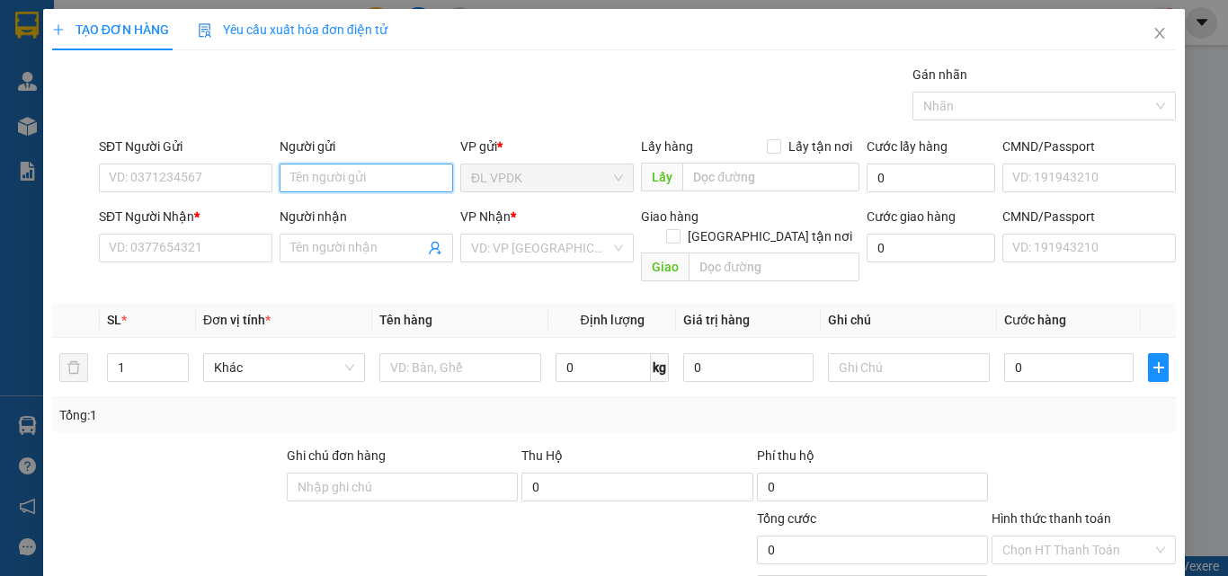
click at [293, 177] on input "Người gửi" at bounding box center [367, 178] width 174 height 29
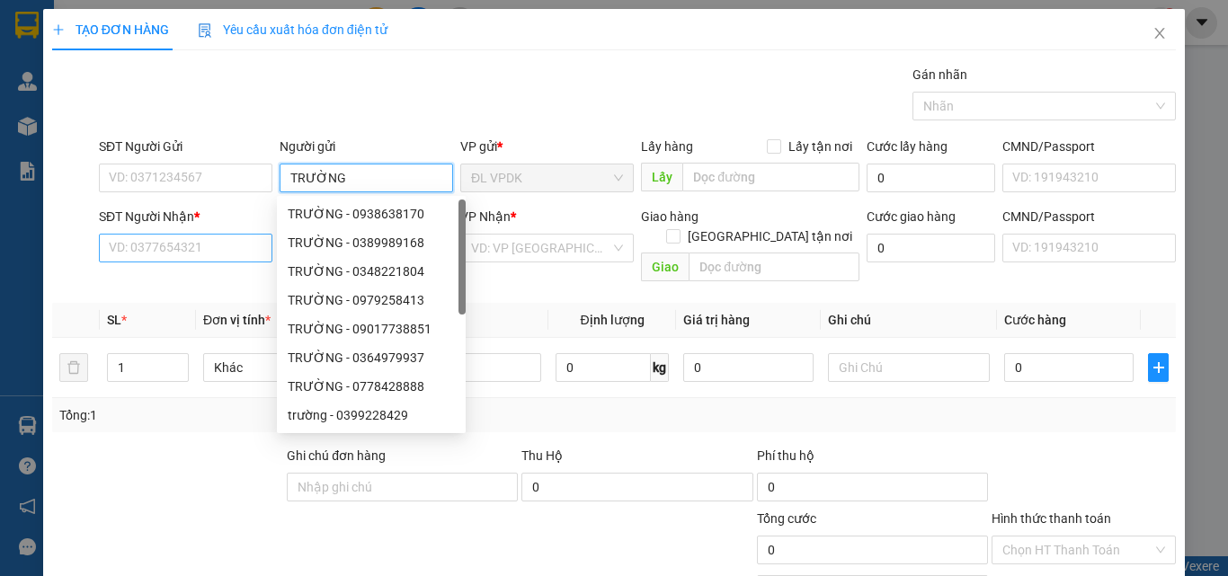
type input "TRƯỜNG"
click at [152, 236] on input "SĐT Người Nhận *" at bounding box center [186, 248] width 174 height 29
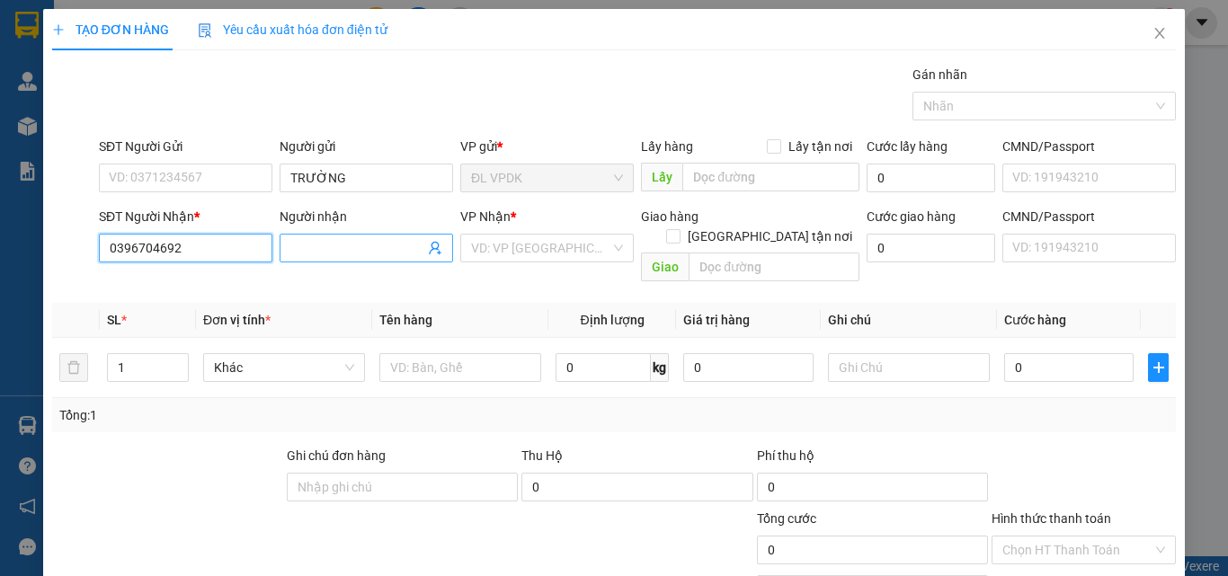
type input "0396704692"
click at [305, 246] on input "Người nhận" at bounding box center [357, 248] width 134 height 20
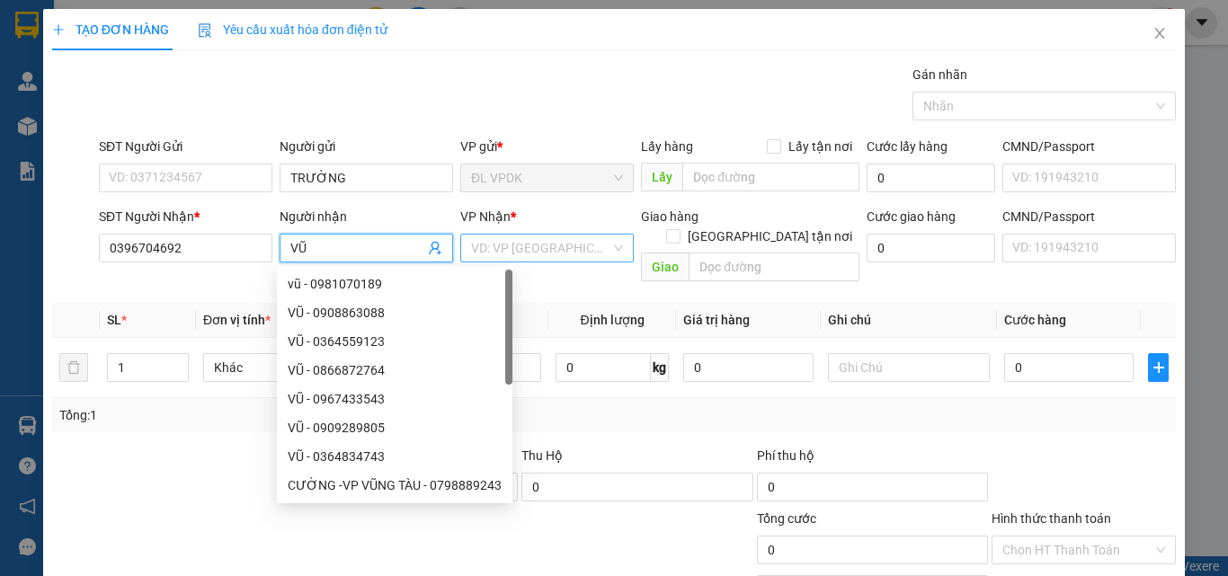
type input "VŨ"
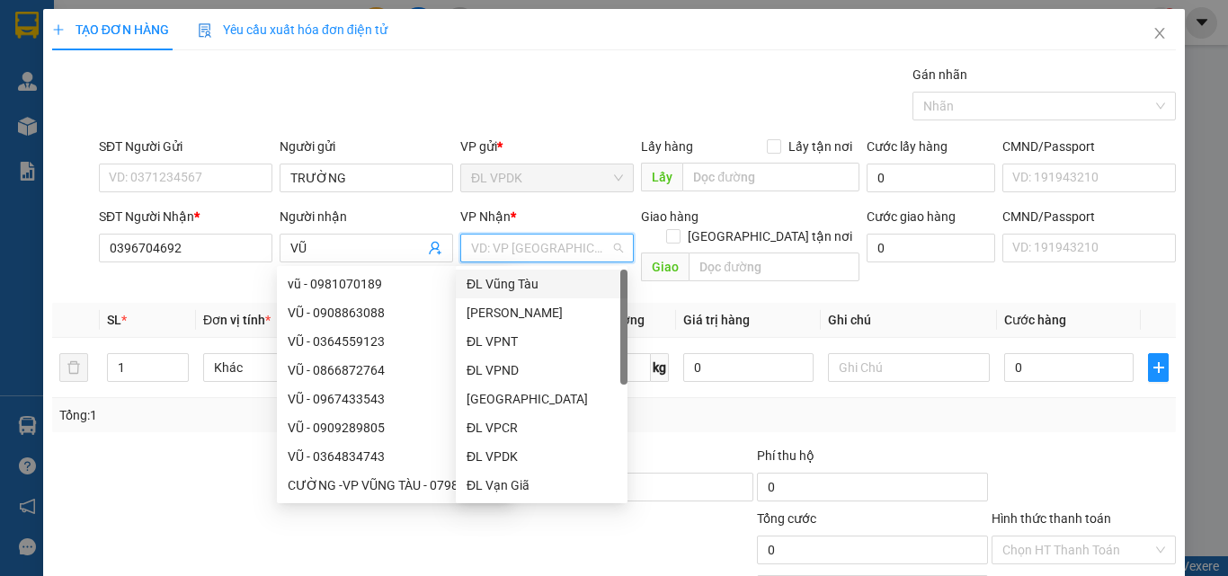
click at [502, 245] on input "search" at bounding box center [540, 248] width 139 height 27
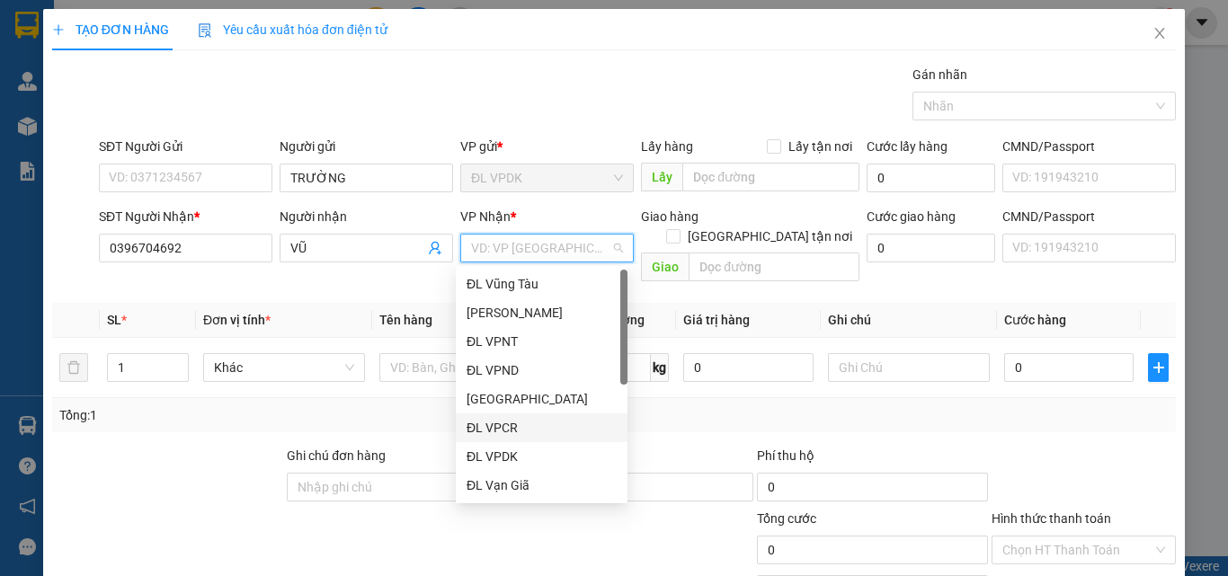
click at [496, 423] on div "ĐL VPCR" at bounding box center [542, 428] width 150 height 20
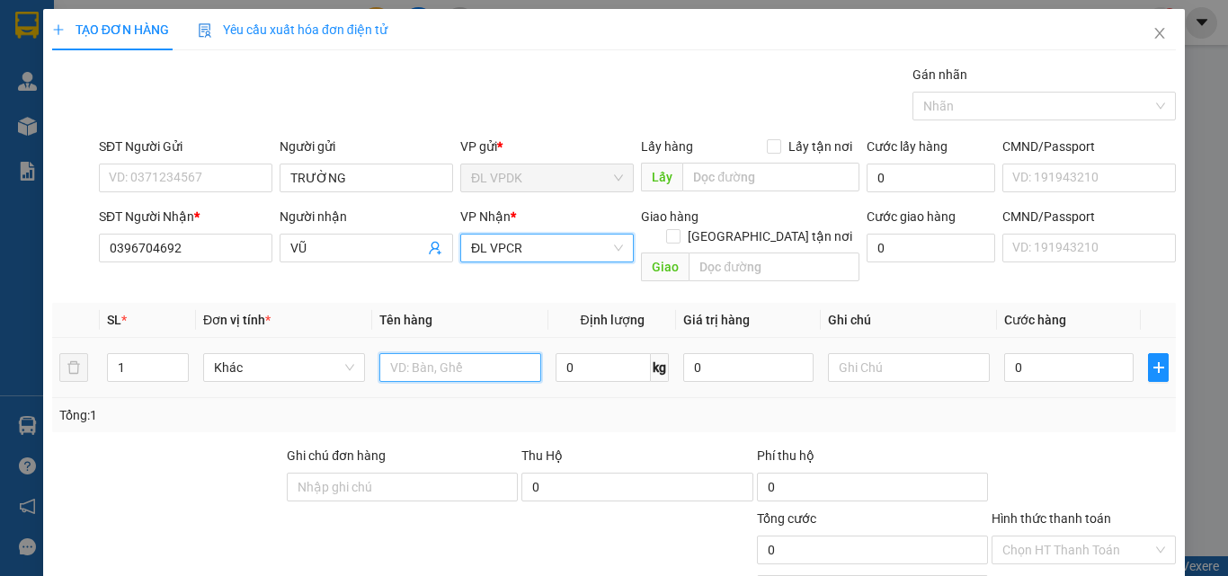
click at [421, 353] on input "text" at bounding box center [460, 367] width 162 height 29
type input "1K"
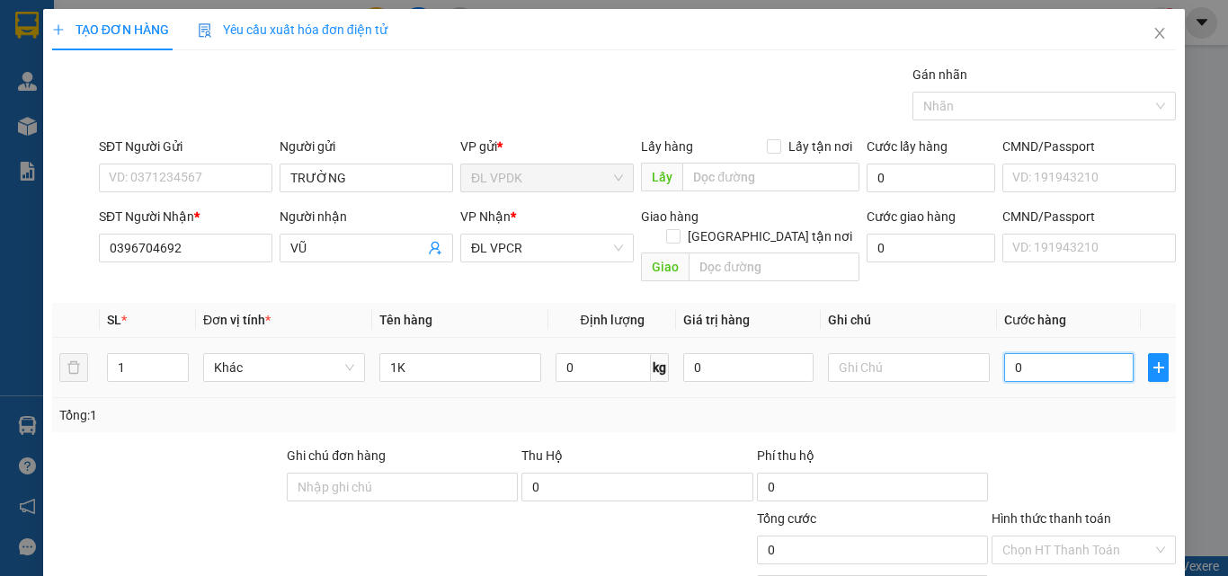
click at [1004, 353] on input "0" at bounding box center [1068, 367] width 129 height 29
type input "5"
type input "50"
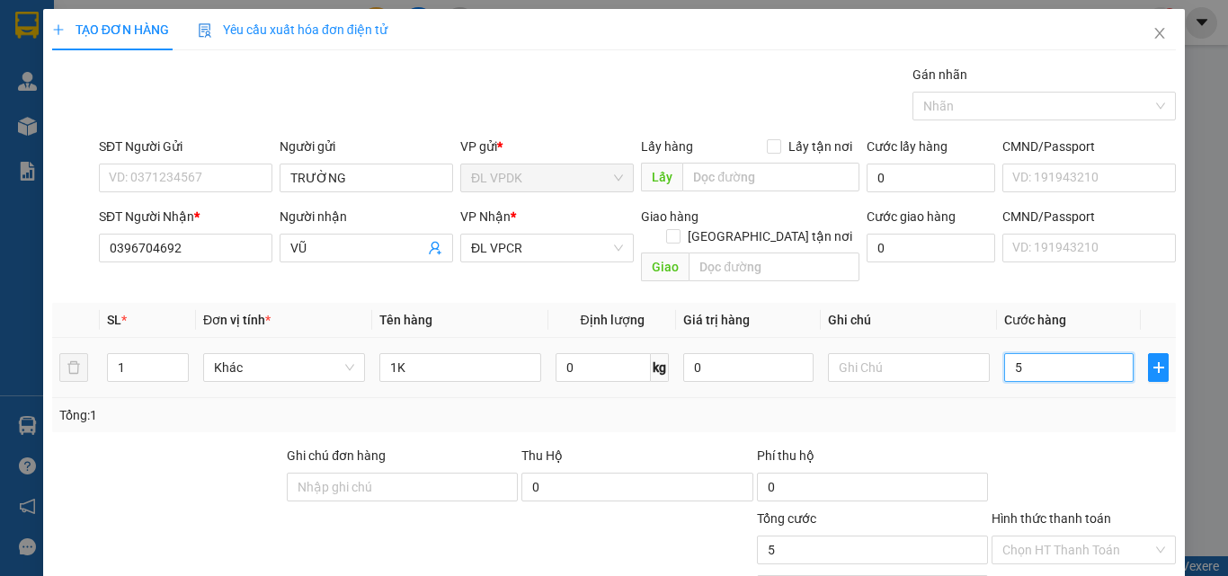
type input "50"
type input "50.000"
click at [1046, 512] on label "Hình thức thanh toán" at bounding box center [1052, 519] width 120 height 14
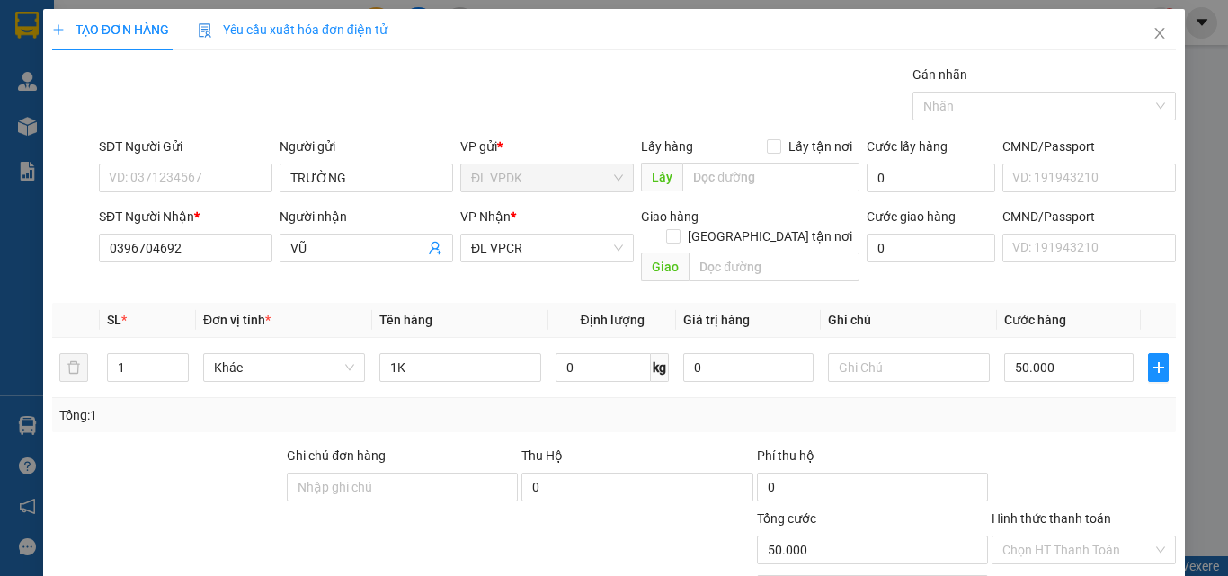
click at [1046, 537] on input "Hình thức thanh toán" at bounding box center [1077, 550] width 150 height 27
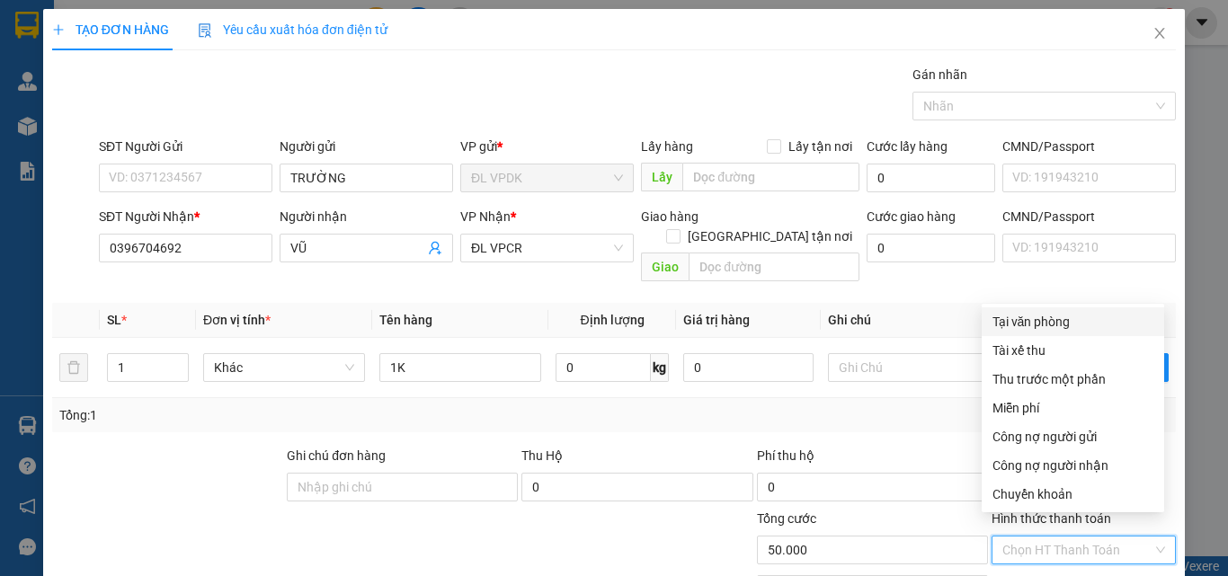
click at [1041, 324] on div "Tại văn phòng" at bounding box center [1073, 322] width 161 height 20
type input "0"
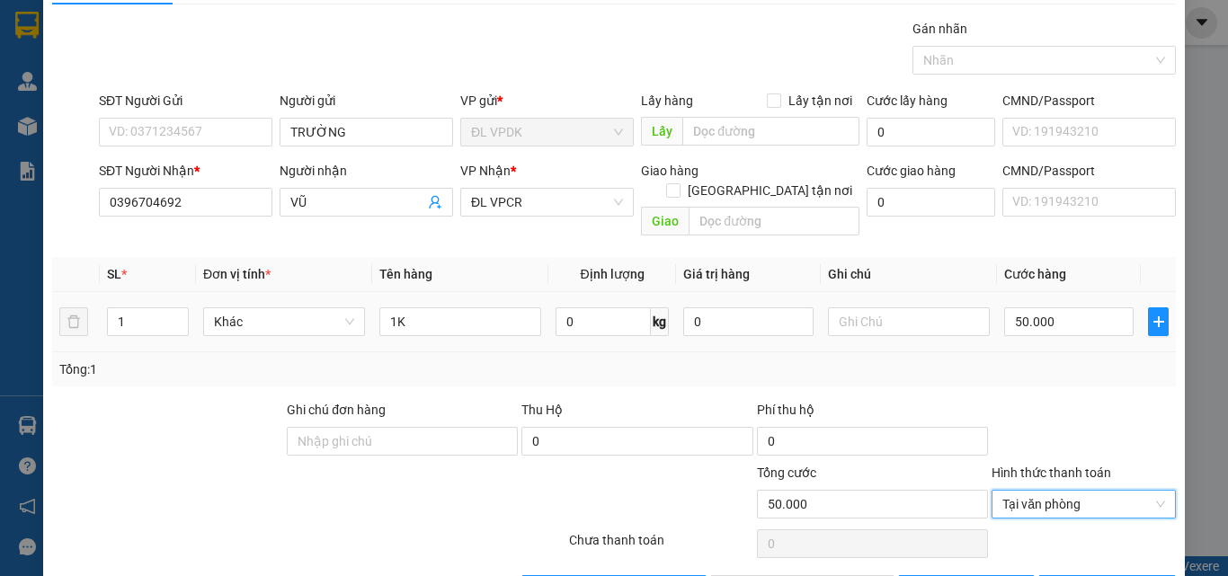
scroll to position [89, 0]
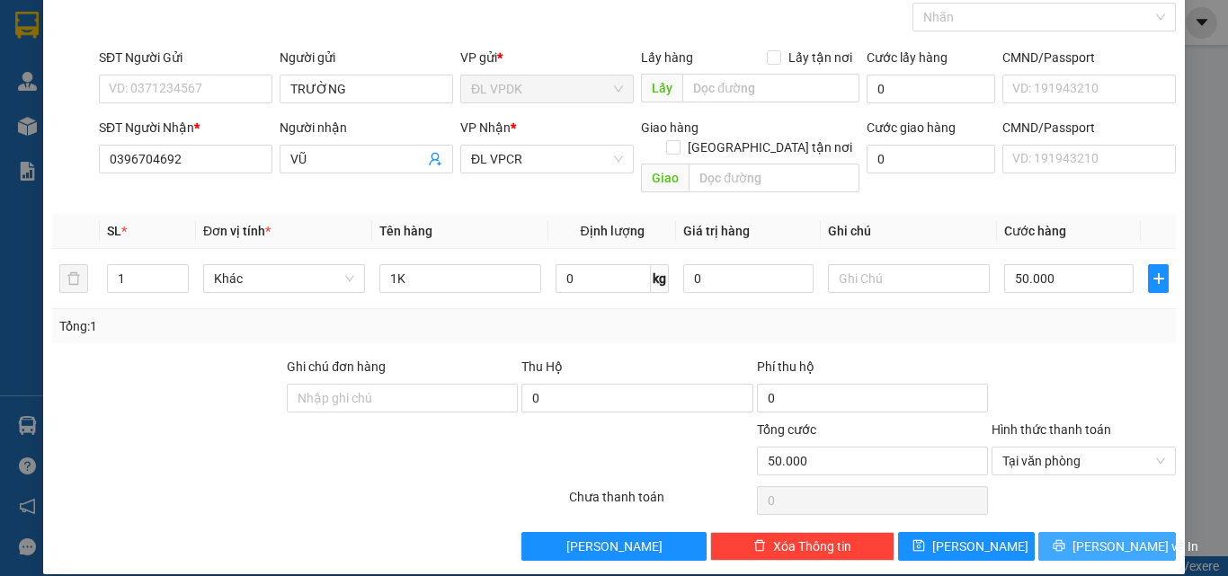
drag, startPoint x: 1080, startPoint y: 526, endPoint x: 1046, endPoint y: 490, distance: 49.0
click at [1081, 537] on span "[PERSON_NAME] và In" at bounding box center [1136, 547] width 126 height 20
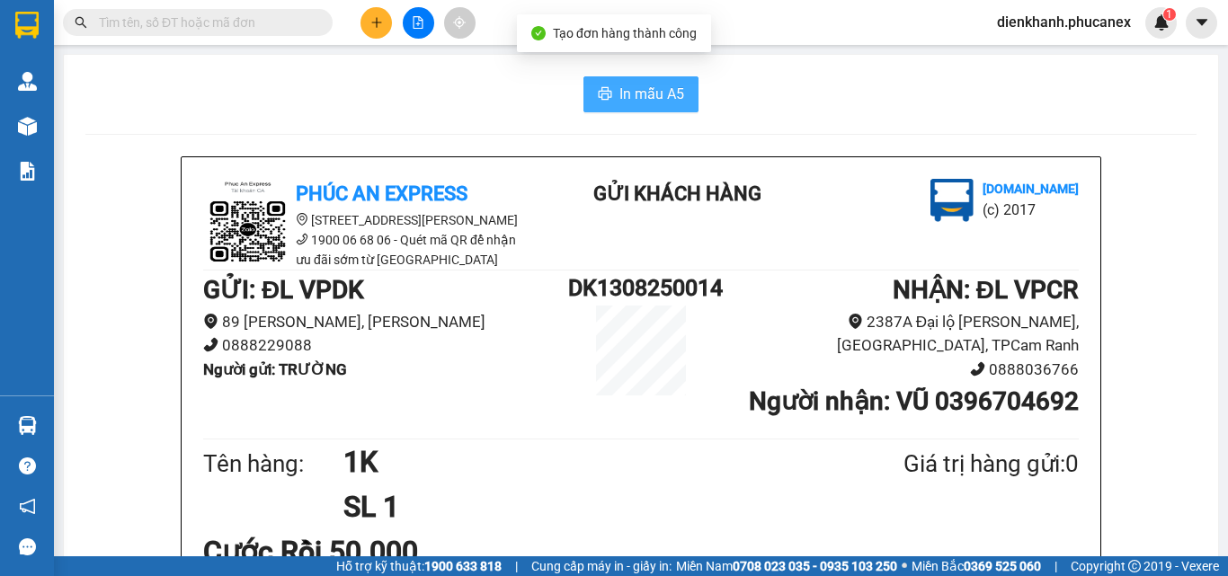
click at [607, 80] on button "In mẫu A5" at bounding box center [640, 94] width 115 height 36
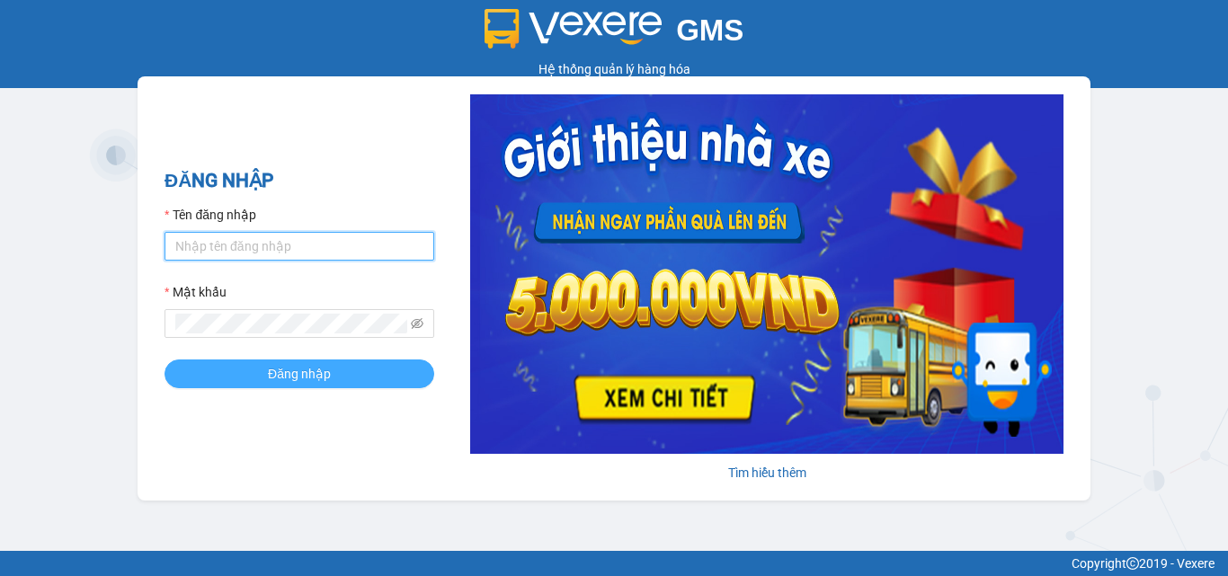
type input "dienkhanh.phucanex"
click at [370, 374] on button "Đăng nhập" at bounding box center [300, 374] width 270 height 29
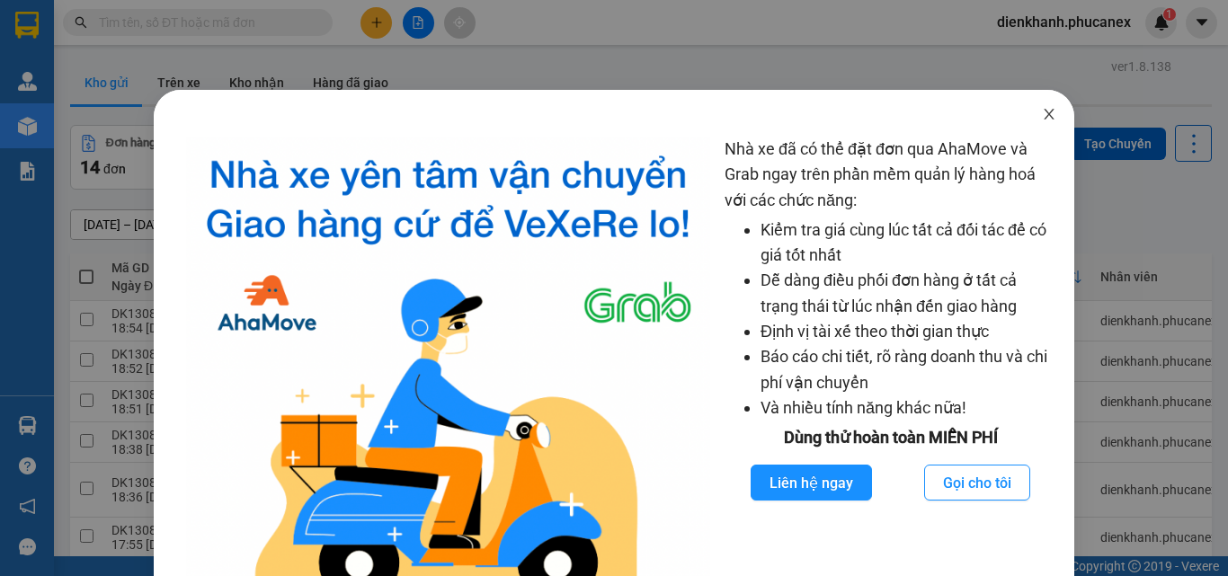
click at [1028, 105] on span "Close" at bounding box center [1049, 115] width 50 height 50
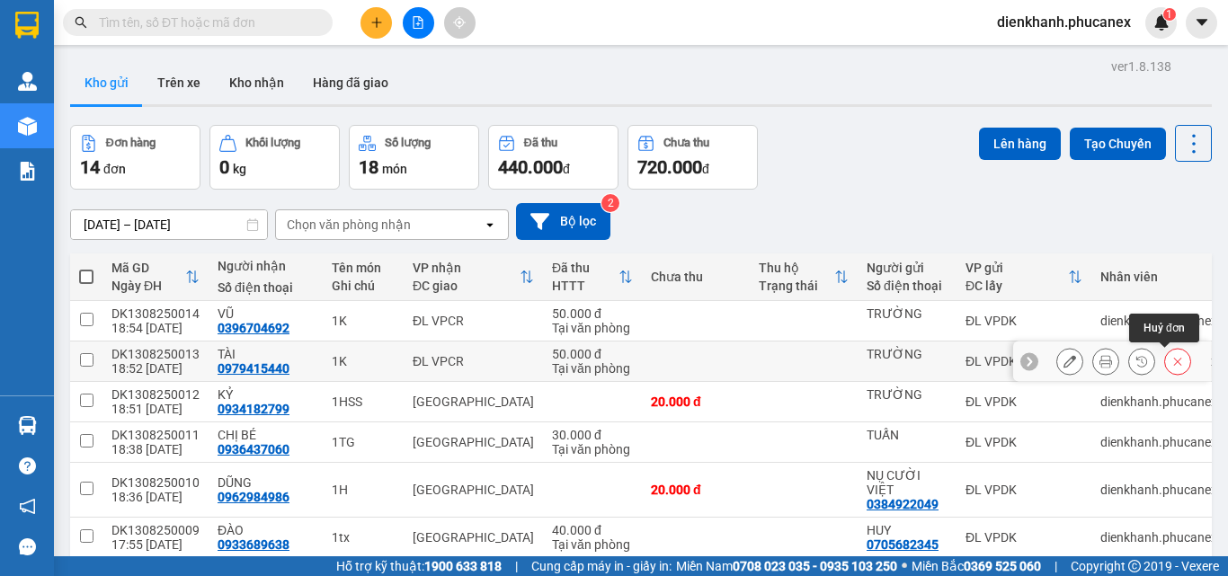
click at [1165, 357] on button at bounding box center [1177, 361] width 25 height 31
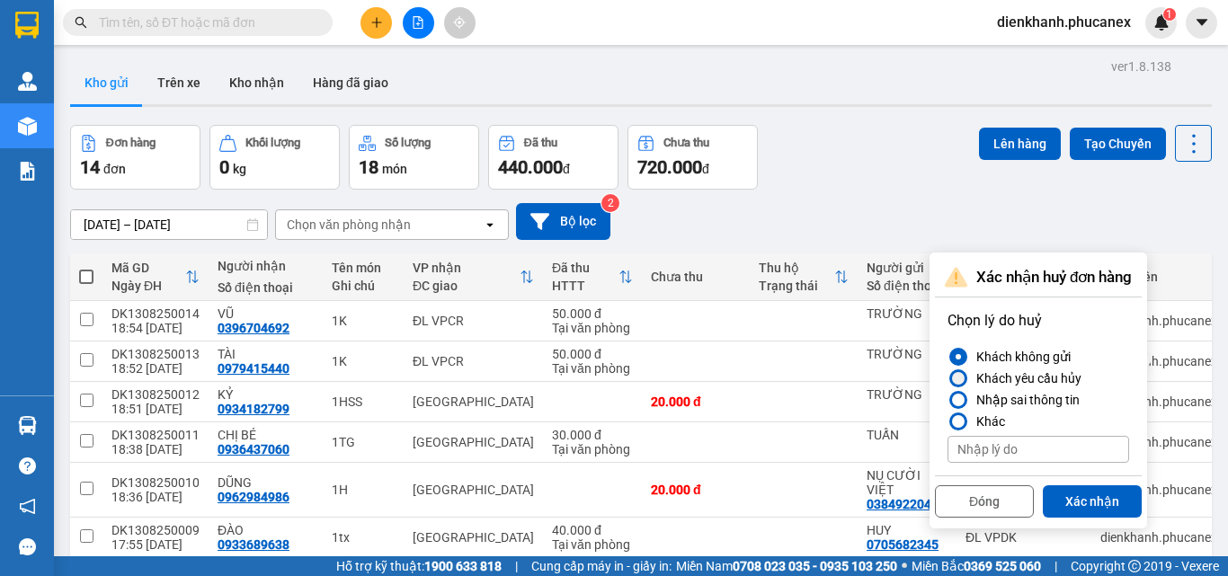
click at [964, 378] on div at bounding box center [958, 378] width 13 height 13
click at [948, 378] on input "Khách yêu cầu hủy" at bounding box center [948, 378] width 0 height 0
click at [1088, 498] on button "Xác nhận" at bounding box center [1092, 501] width 99 height 32
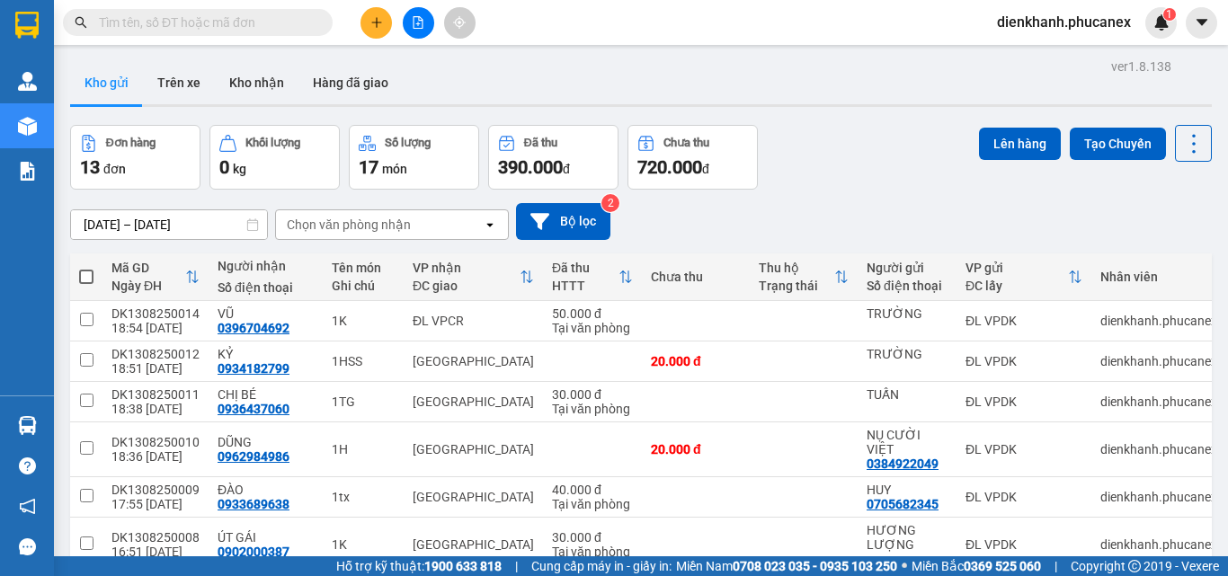
click at [378, 33] on button at bounding box center [376, 22] width 31 height 31
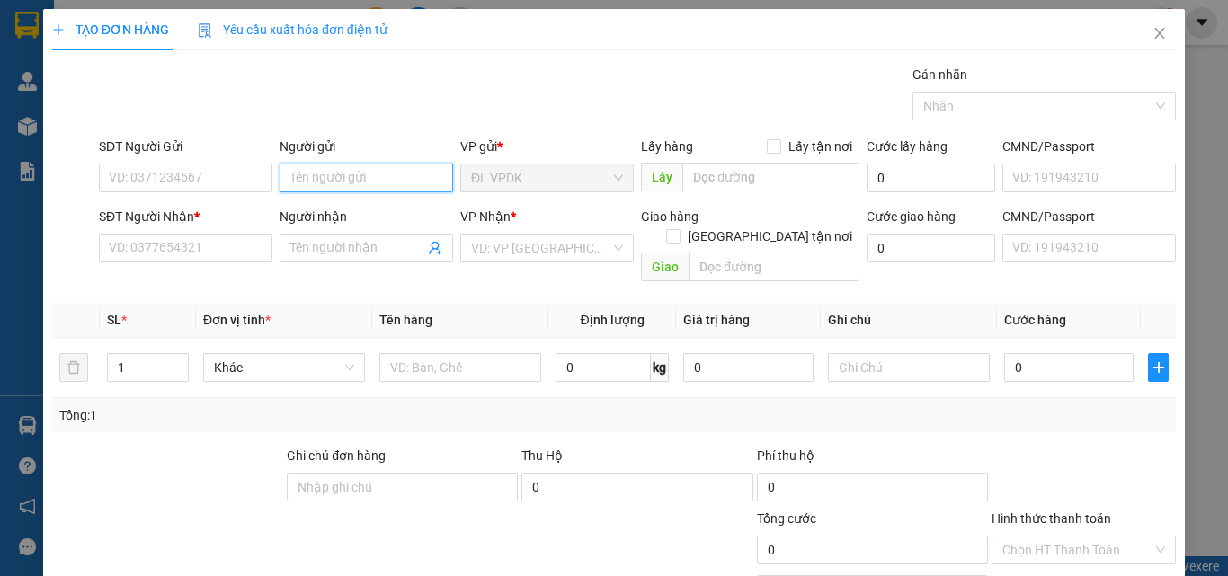
click at [308, 169] on input "Người gửi" at bounding box center [367, 178] width 174 height 29
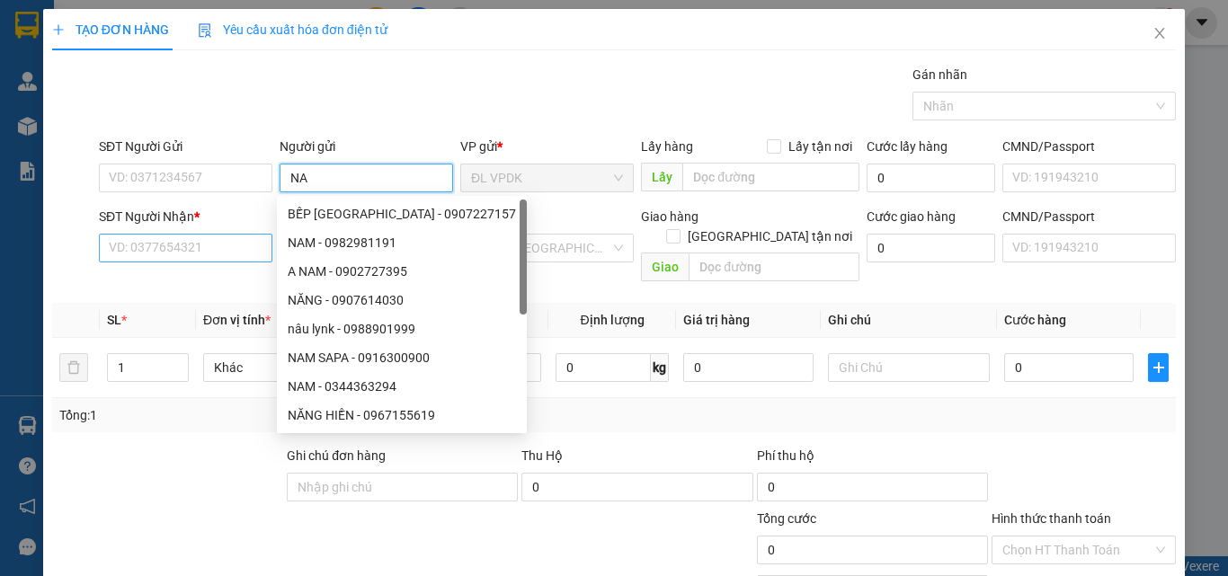
type input "NA"
click at [213, 240] on input "SĐT Người Nhận *" at bounding box center [186, 248] width 174 height 29
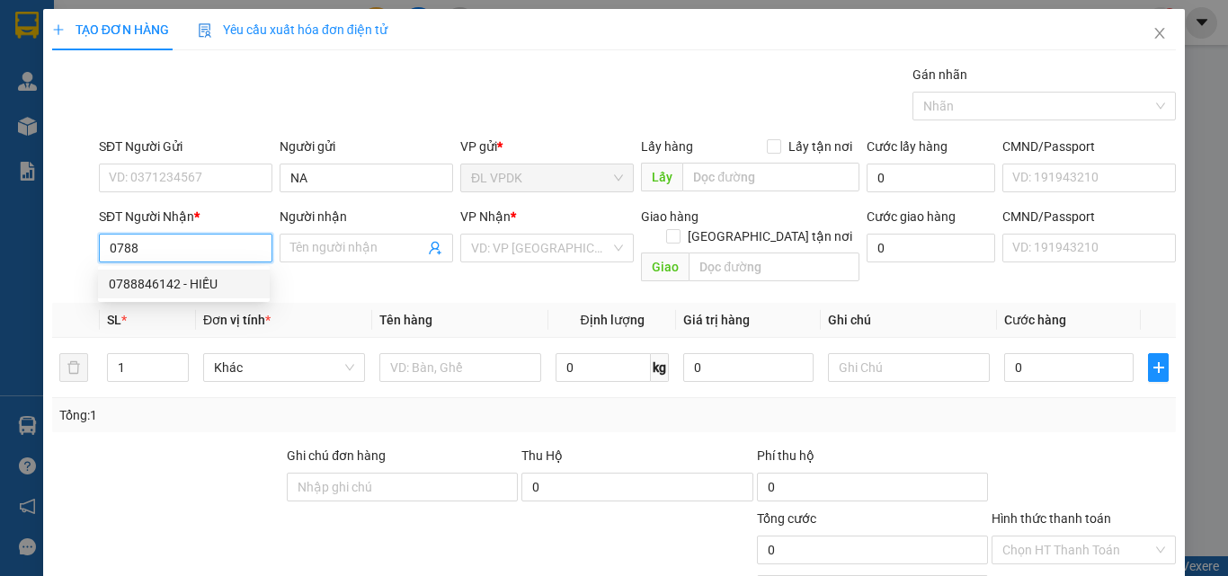
click at [159, 284] on div "0788846142 - HIẾU" at bounding box center [184, 284] width 150 height 20
type input "0788846142"
type input "HIẾU"
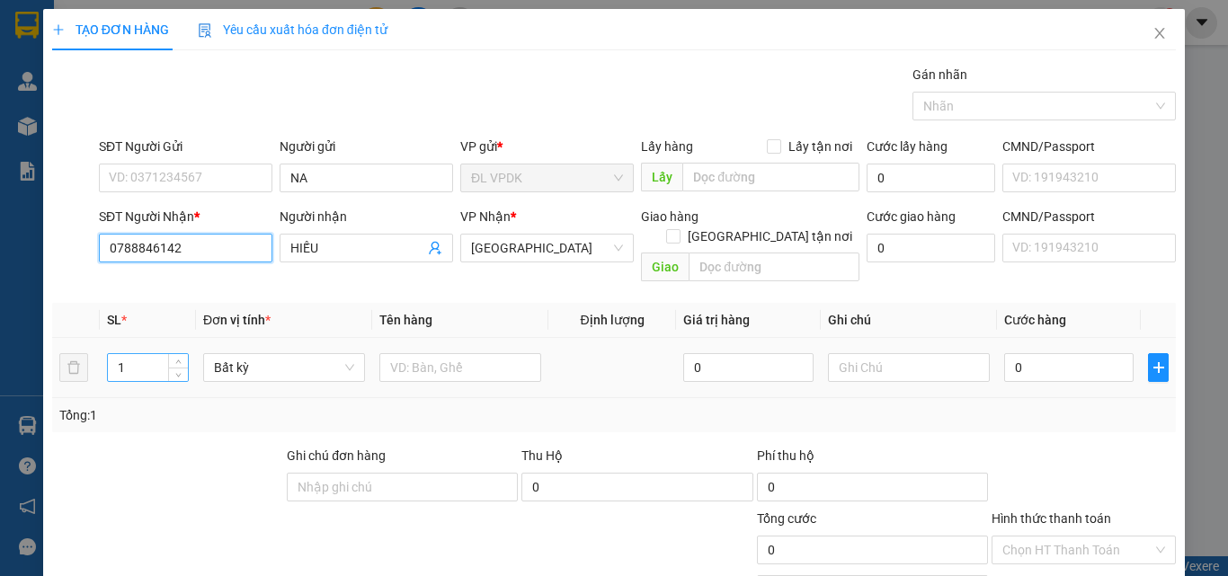
type input "0788846142"
click at [138, 356] on input "1" at bounding box center [148, 367] width 80 height 27
type input "3"
click at [399, 353] on input "text" at bounding box center [460, 367] width 162 height 29
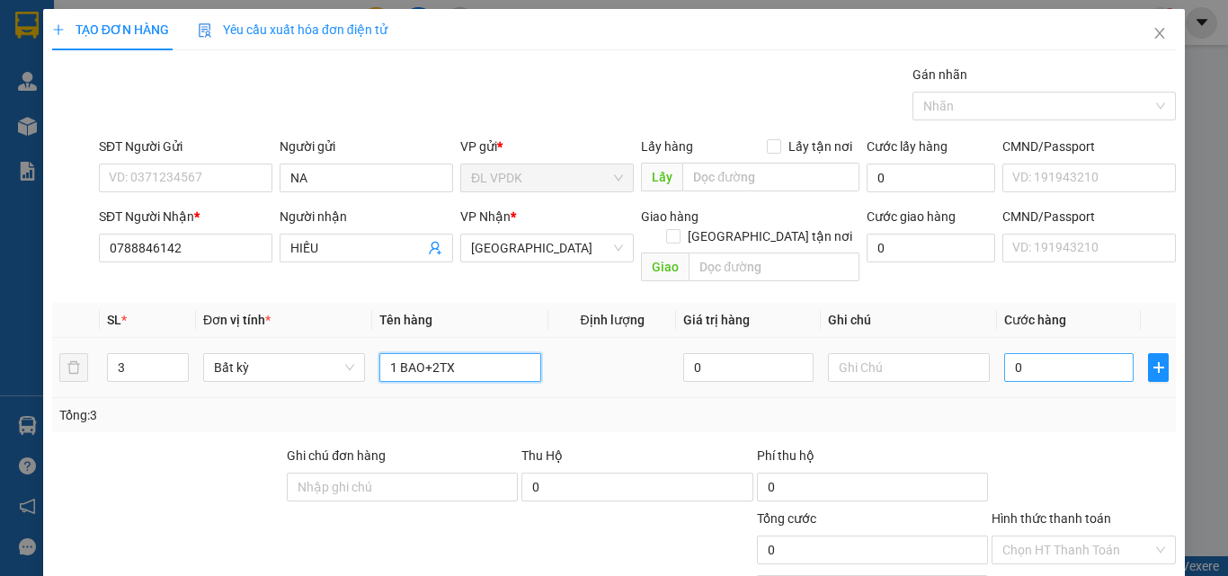
type input "1 BAO+2TX"
click at [1014, 353] on input "0" at bounding box center [1068, 367] width 129 height 29
type input "1"
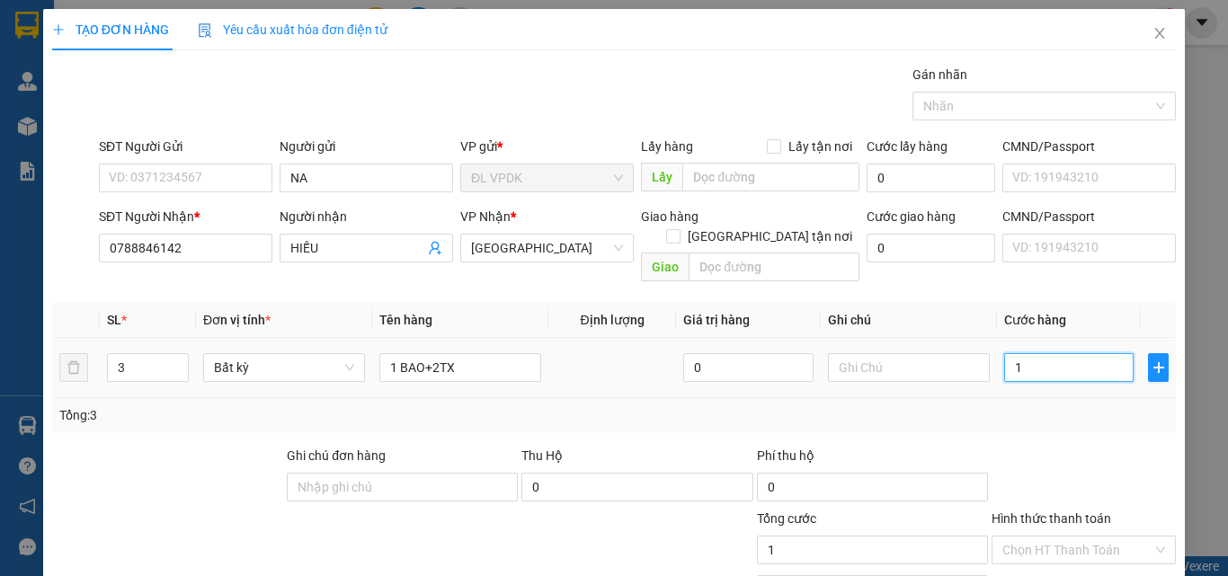
type input "14"
type input "140"
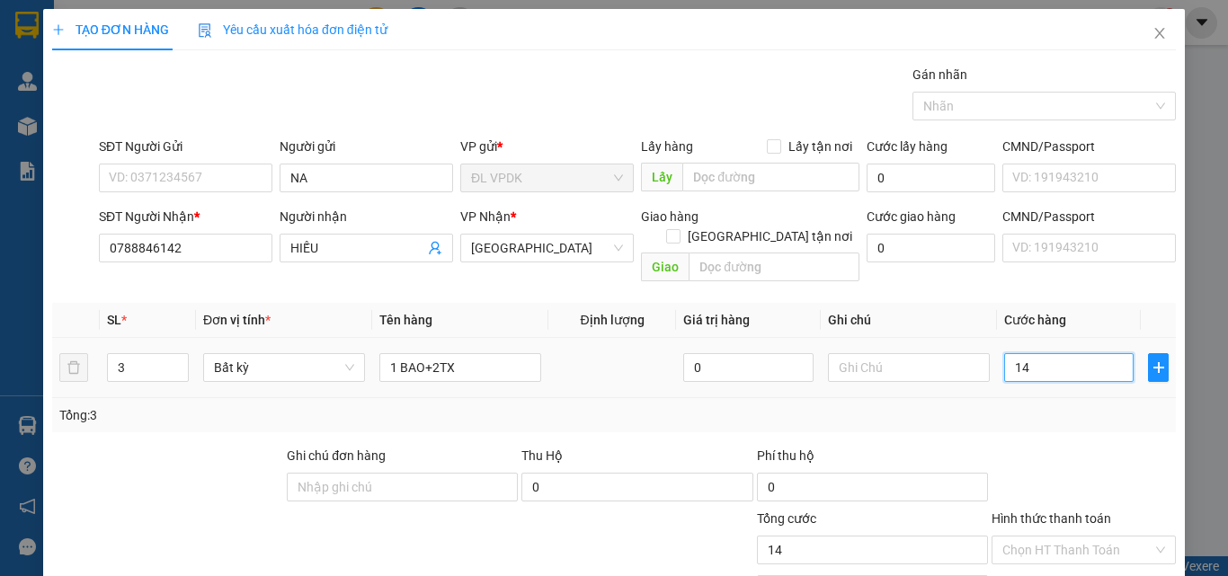
type input "140"
type input "140.000"
click at [1064, 512] on label "Hình thức thanh toán" at bounding box center [1052, 519] width 120 height 14
click at [1064, 537] on input "Hình thức thanh toán" at bounding box center [1077, 550] width 150 height 27
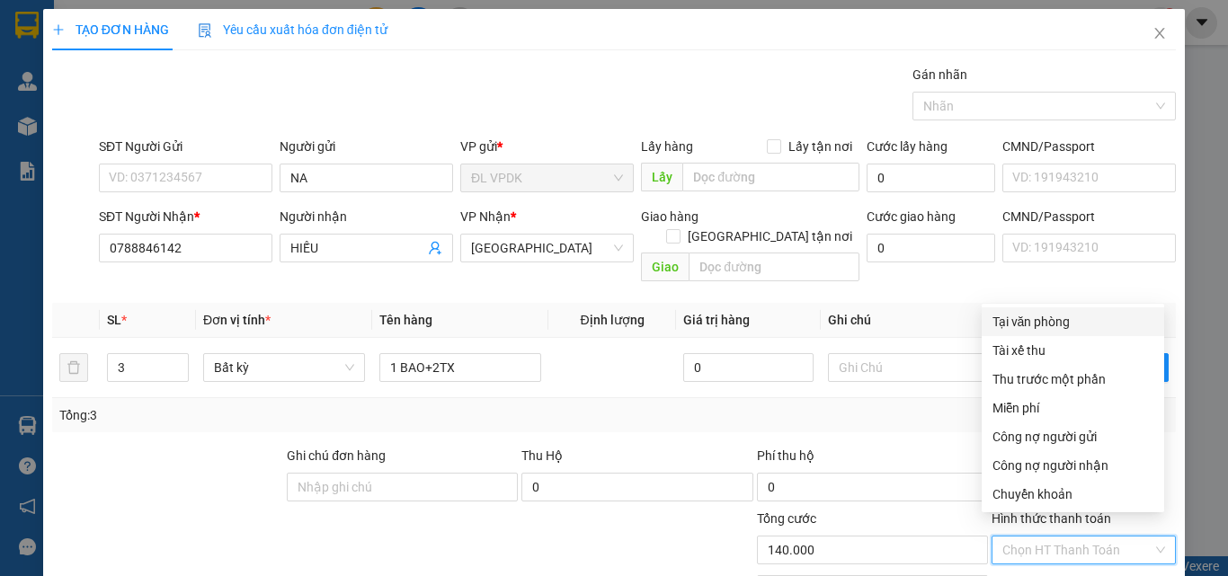
click at [1044, 318] on div "Tại văn phòng" at bounding box center [1073, 322] width 161 height 20
type input "0"
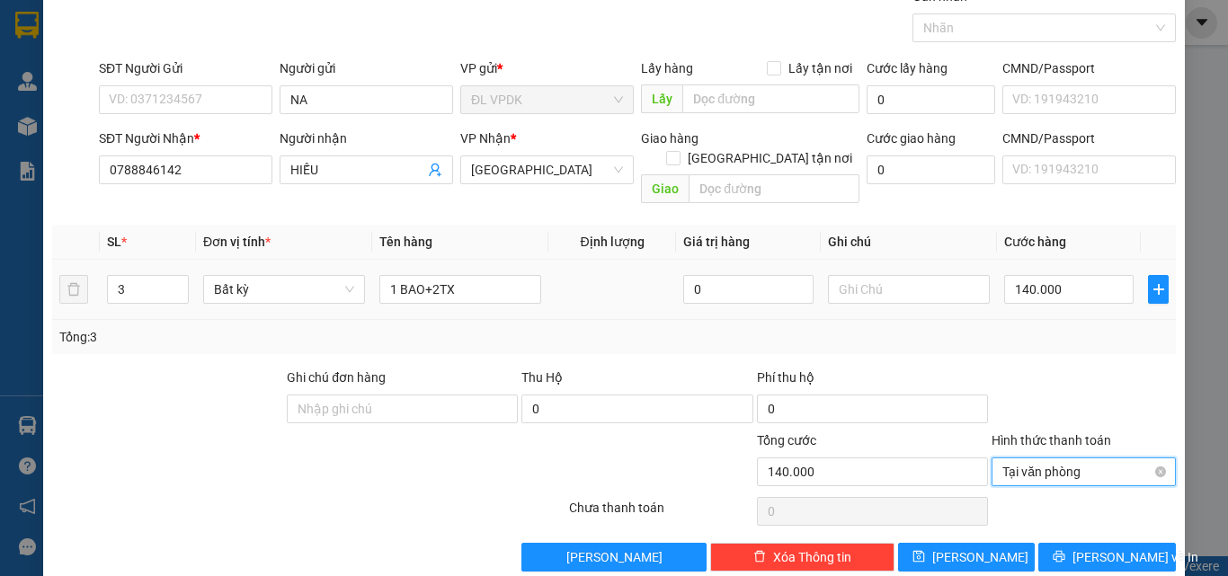
scroll to position [89, 0]
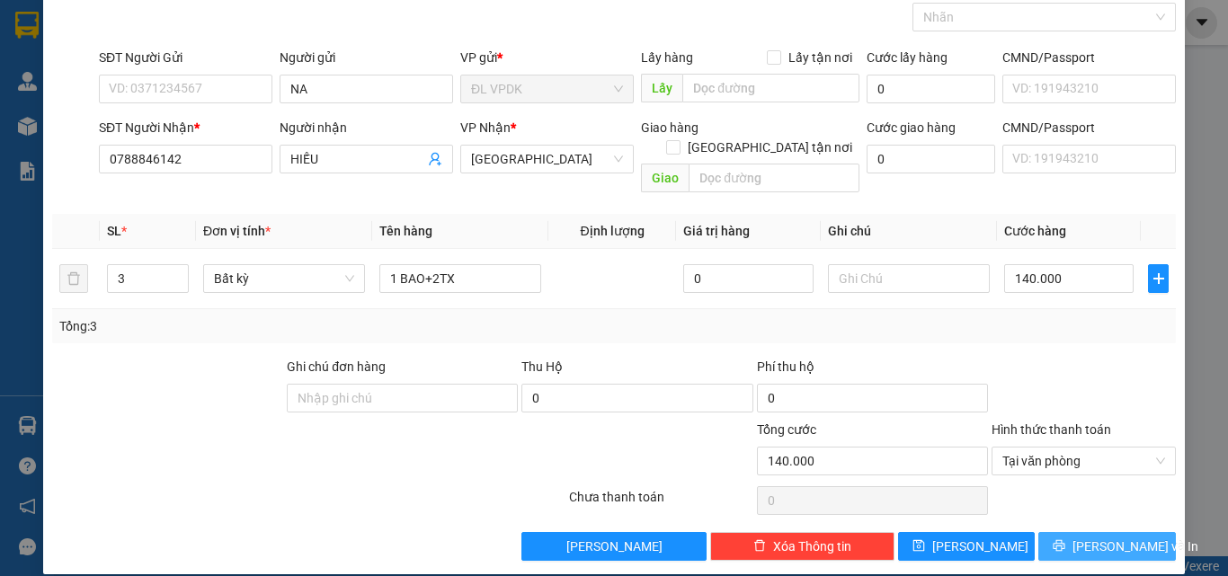
click at [1074, 532] on button "[PERSON_NAME] và In" at bounding box center [1107, 546] width 138 height 29
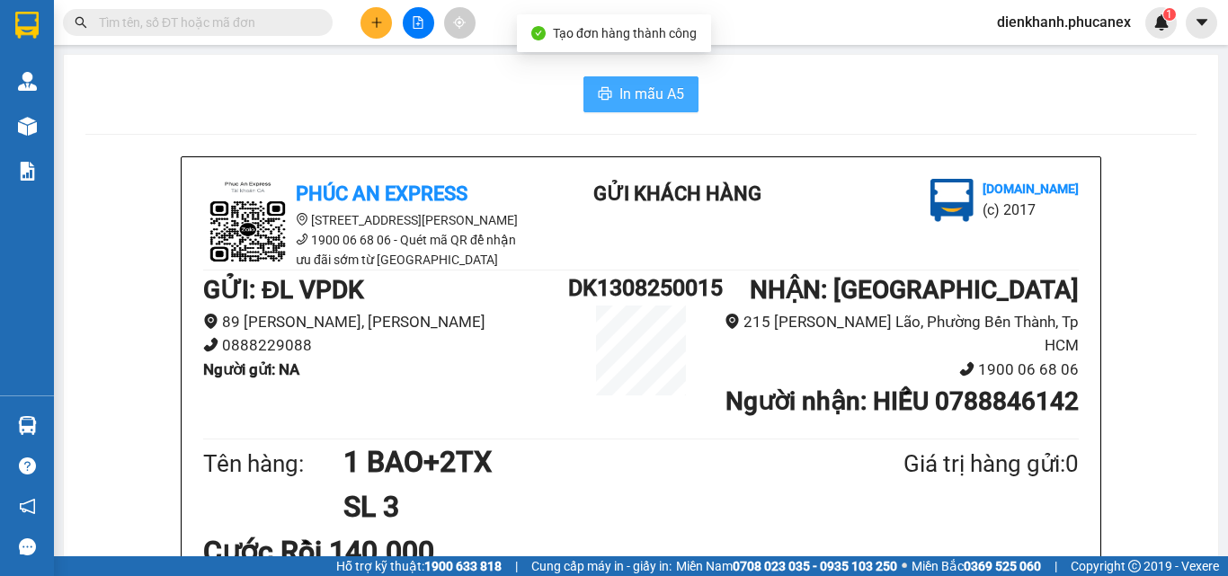
click at [647, 96] on span "In mẫu A5" at bounding box center [651, 94] width 65 height 22
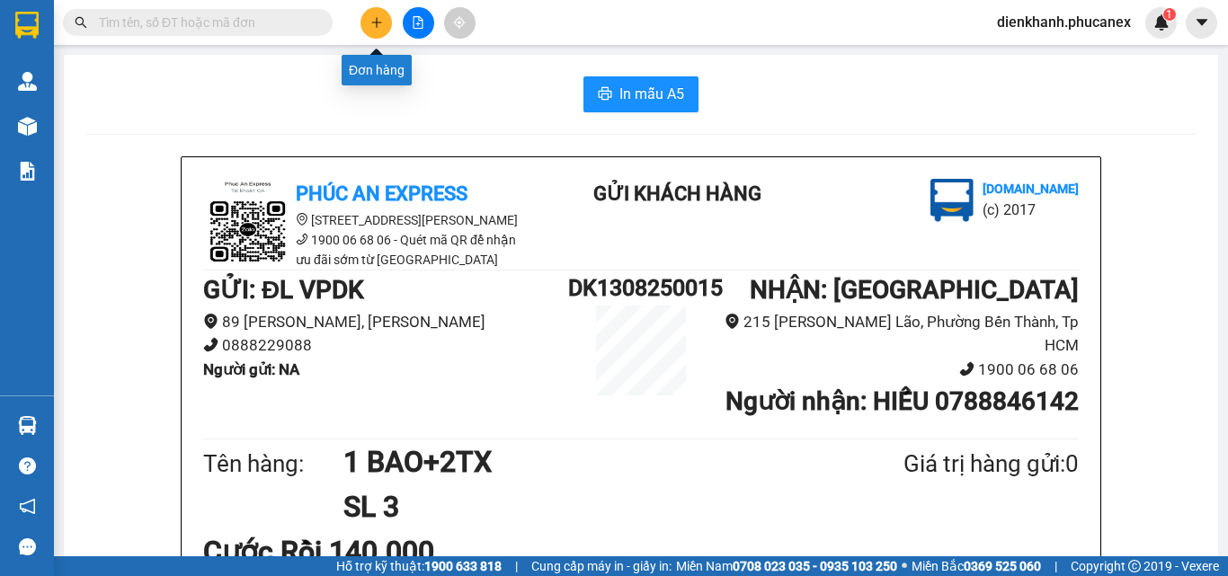
click at [374, 22] on icon "plus" at bounding box center [376, 22] width 13 height 13
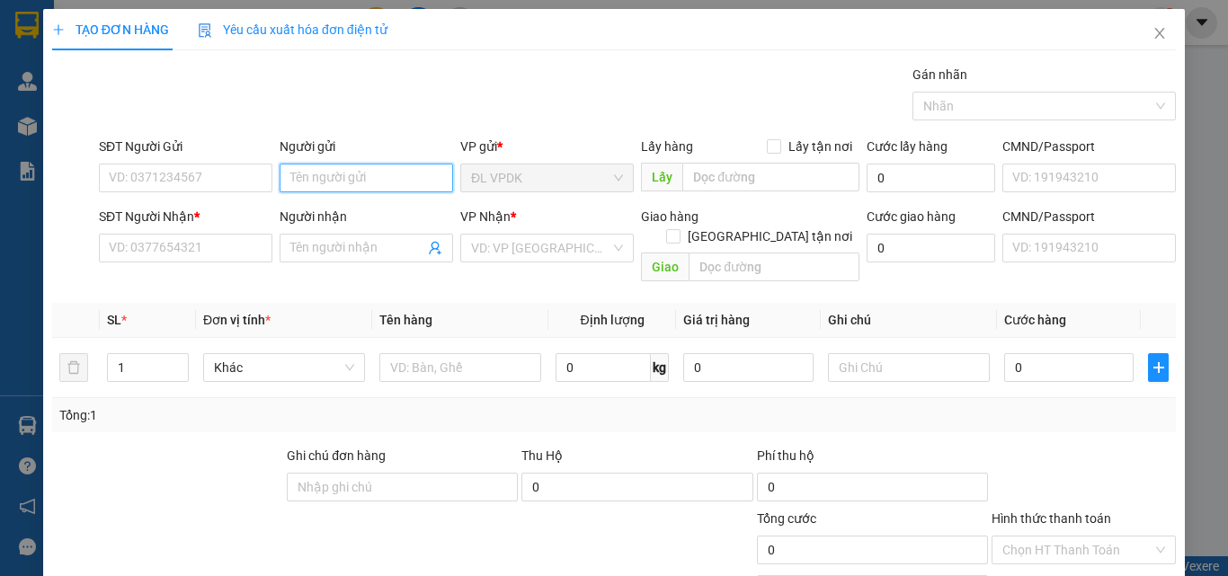
click at [334, 174] on input "Người gửi" at bounding box center [367, 178] width 174 height 29
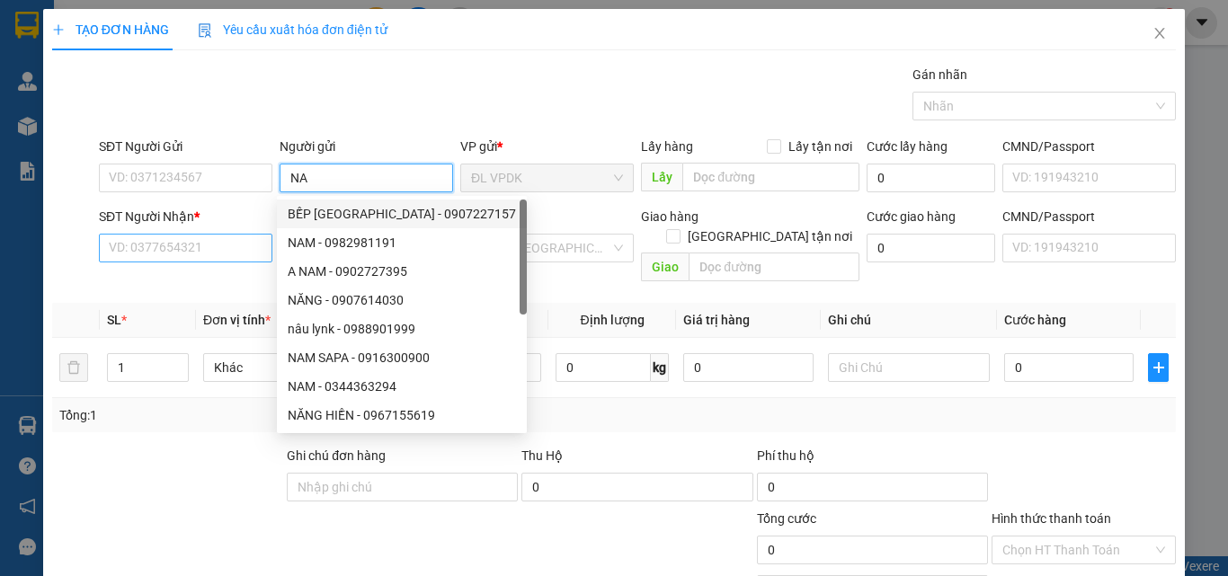
type input "NA"
click at [198, 249] on input "SĐT Người Nhận *" at bounding box center [186, 248] width 174 height 29
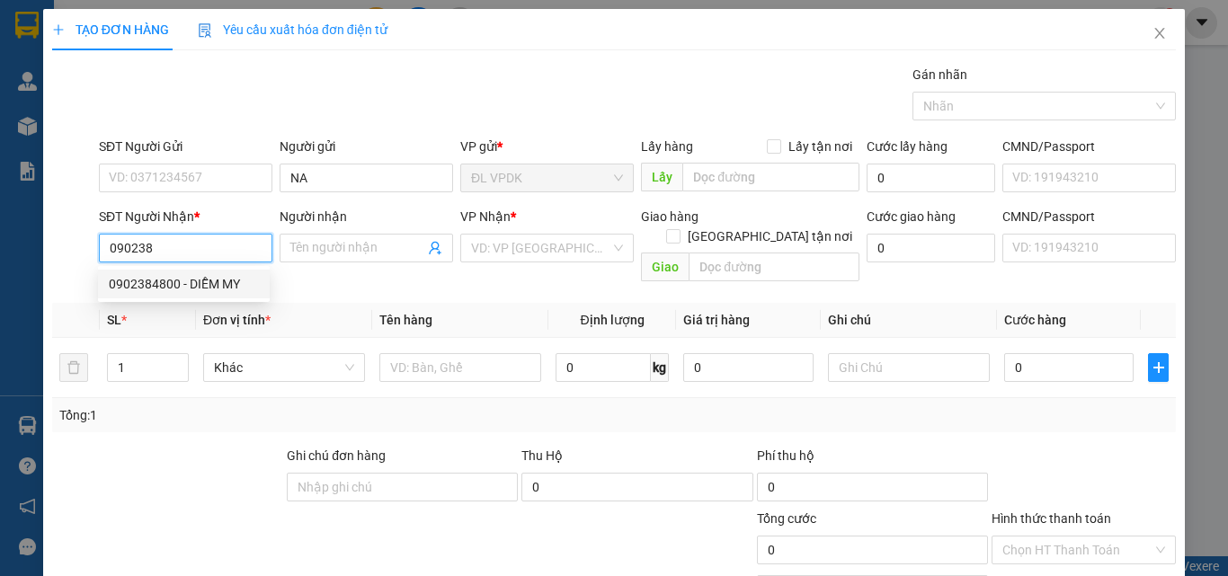
click at [147, 284] on div "0902384800 - DIỄM MY" at bounding box center [184, 284] width 150 height 20
type input "0902384800"
type input "DIỄM MY"
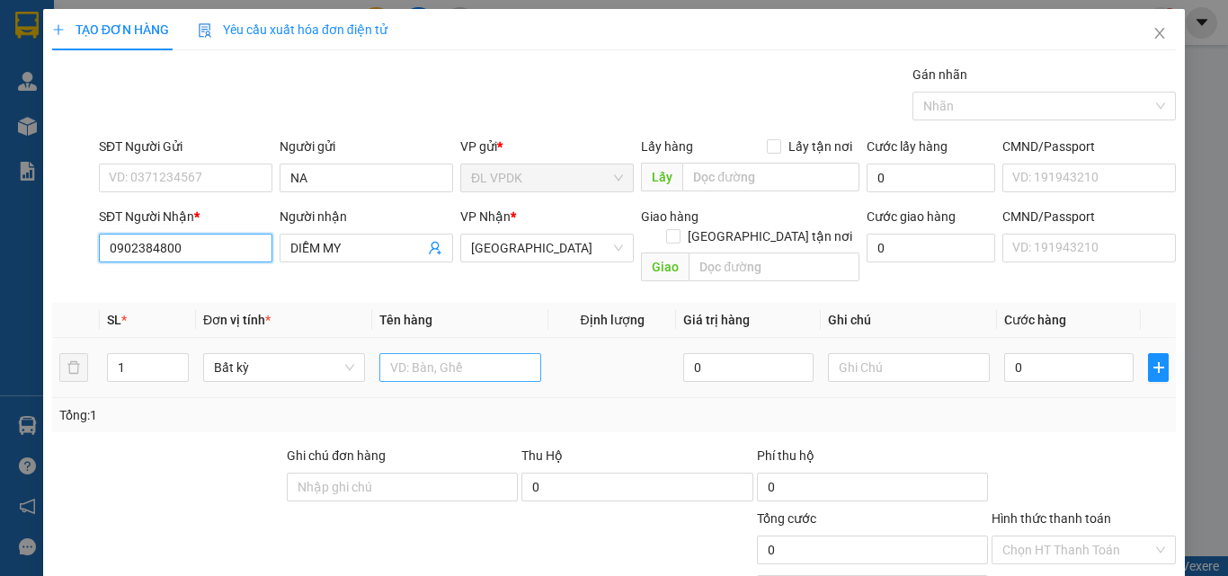
type input "0902384800"
click at [387, 353] on input "text" at bounding box center [460, 367] width 162 height 29
type input "1 BỊ"
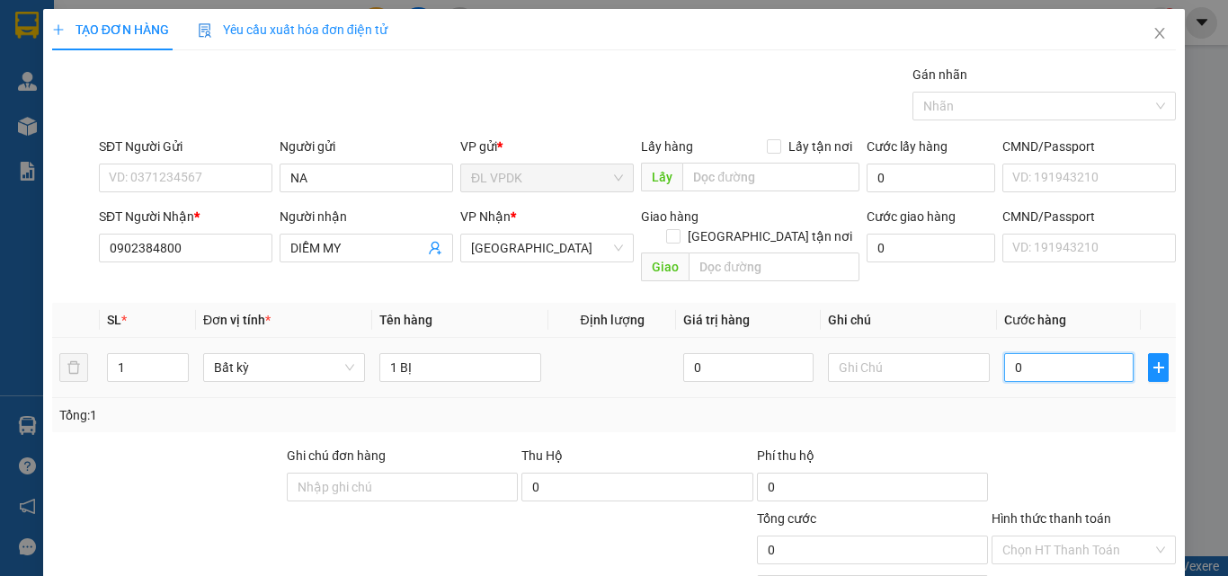
click at [1004, 353] on input "0" at bounding box center [1068, 367] width 129 height 29
type input "3"
type input "30"
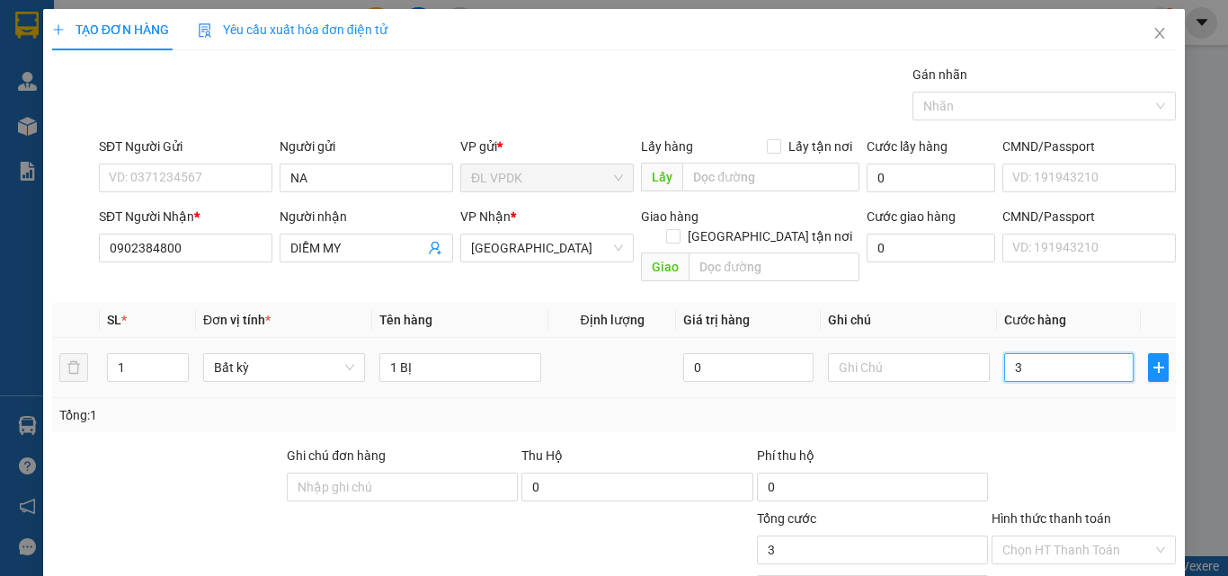
type input "30"
type input "30.000"
click at [1066, 512] on label "Hình thức thanh toán" at bounding box center [1052, 519] width 120 height 14
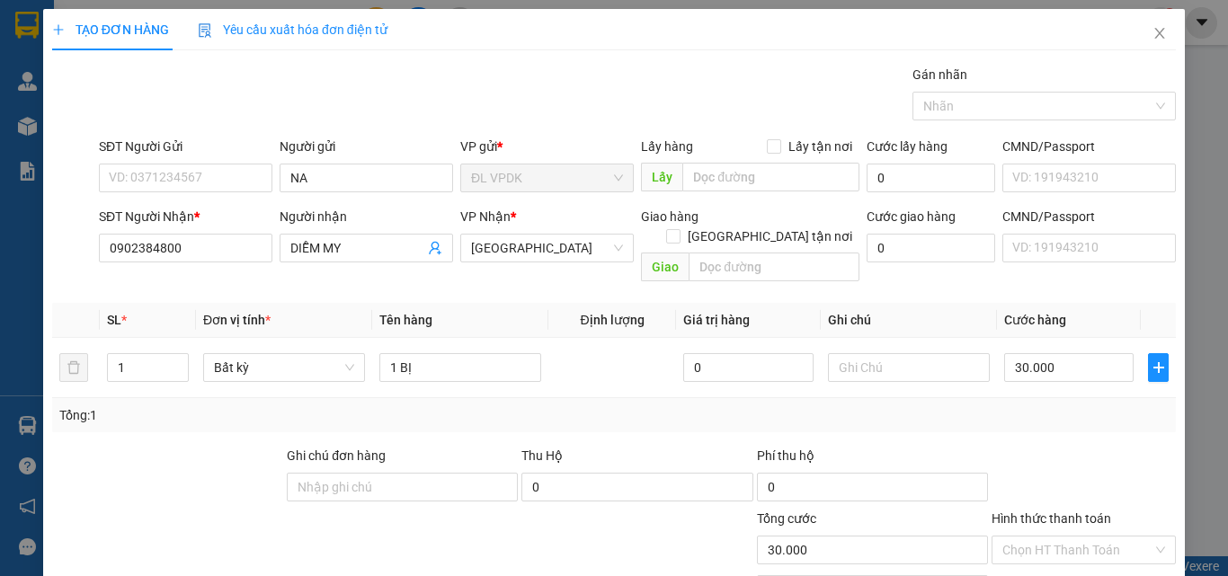
click at [1066, 537] on input "Hình thức thanh toán" at bounding box center [1077, 550] width 150 height 27
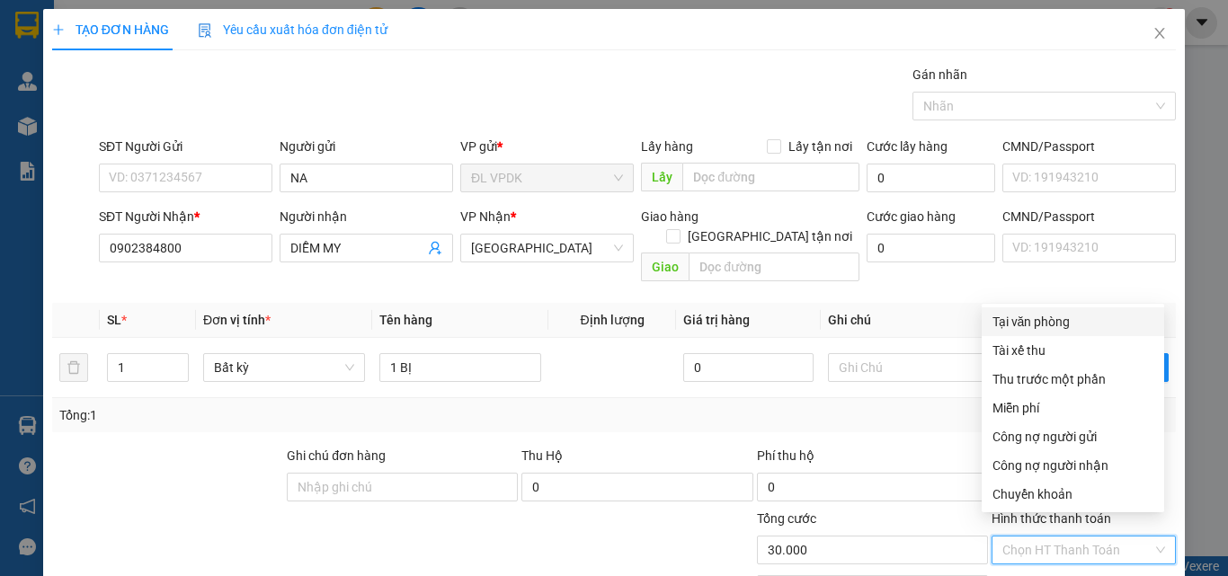
click at [1041, 314] on div "Tại văn phòng" at bounding box center [1073, 322] width 161 height 20
type input "0"
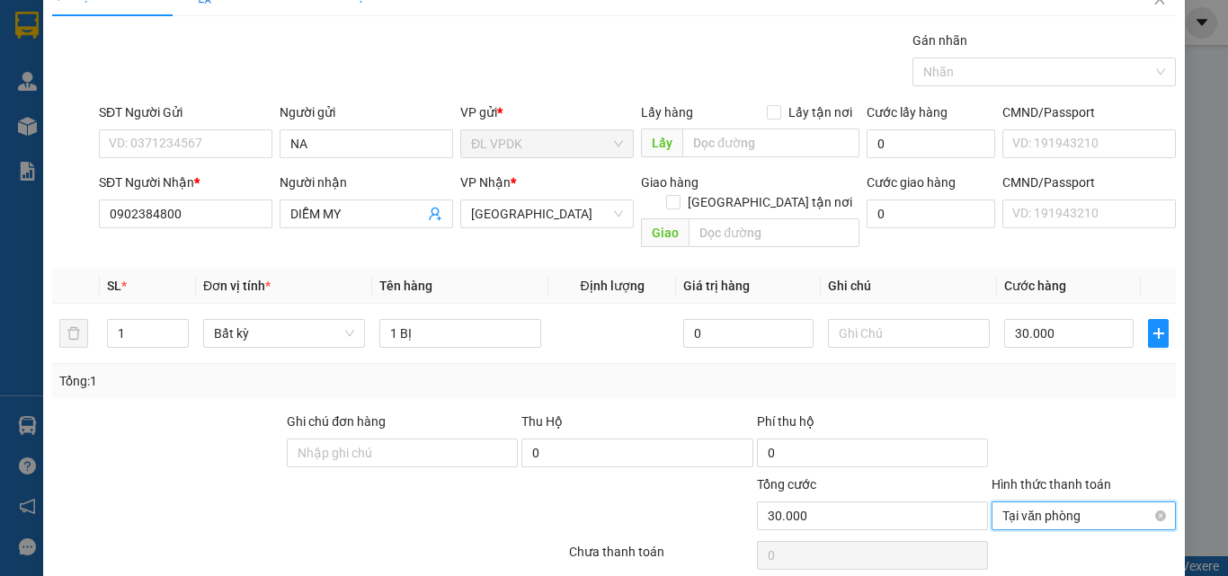
scroll to position [89, 0]
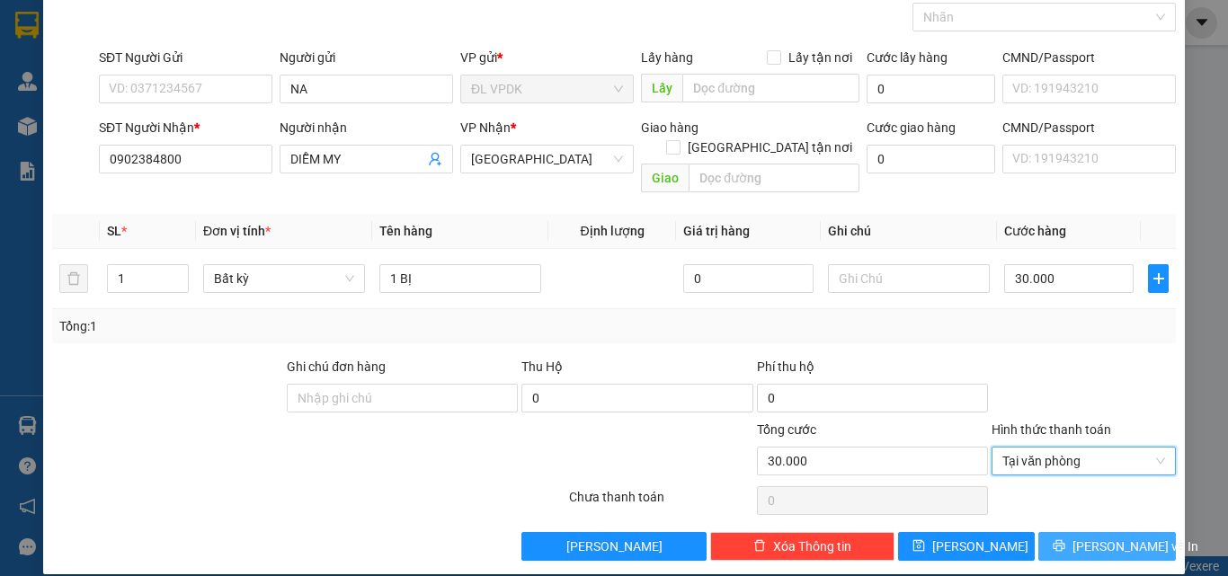
click at [1065, 539] on icon "printer" at bounding box center [1059, 545] width 13 height 13
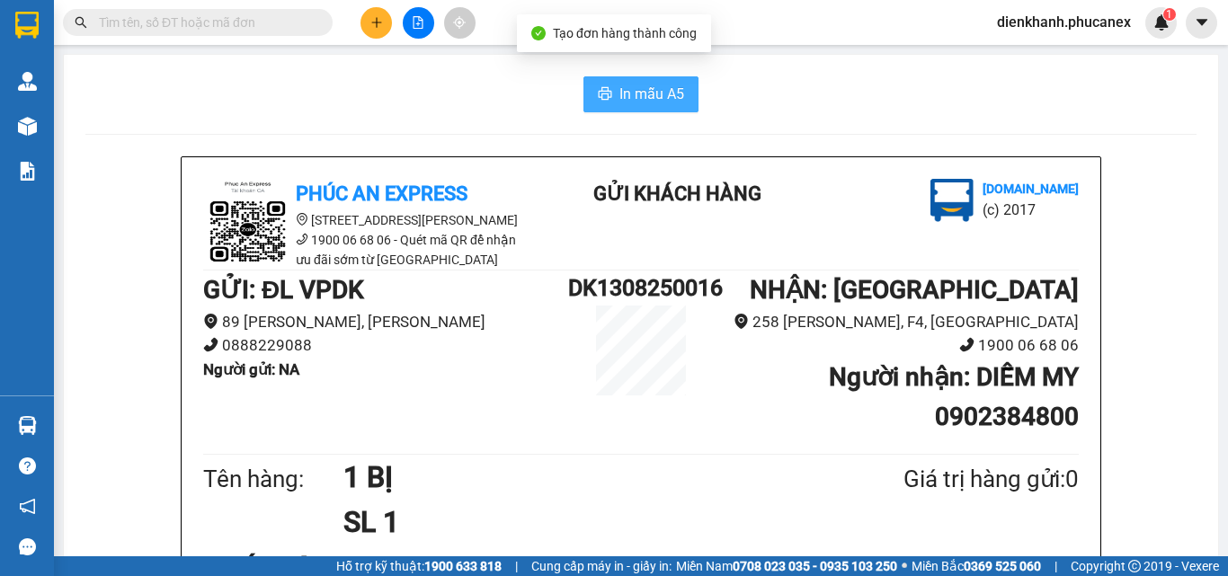
drag, startPoint x: 648, startPoint y: 91, endPoint x: 667, endPoint y: 197, distance: 107.8
click at [650, 97] on span "In mẫu A5" at bounding box center [651, 94] width 65 height 22
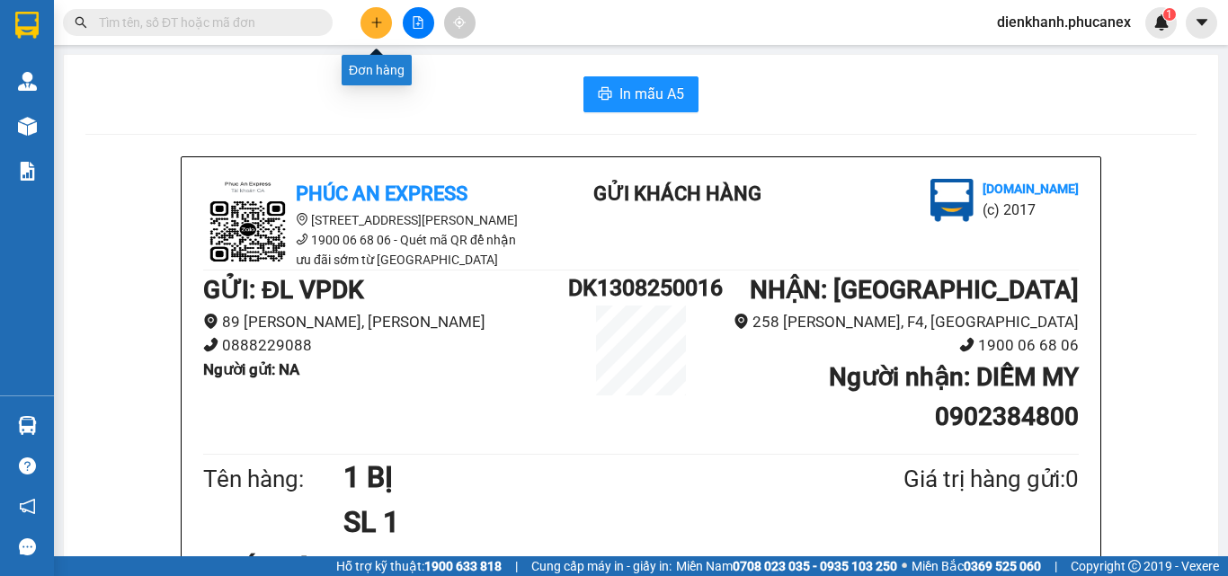
click at [383, 16] on button at bounding box center [376, 22] width 31 height 31
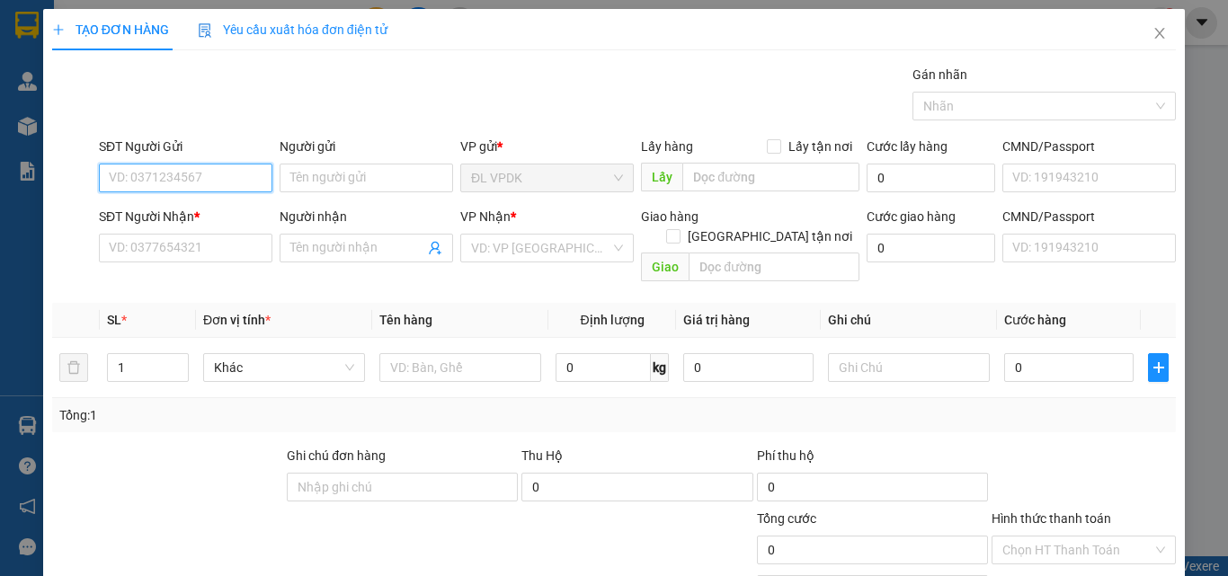
click at [240, 176] on input "SĐT Người Gửi" at bounding box center [186, 178] width 174 height 29
type input "0985"
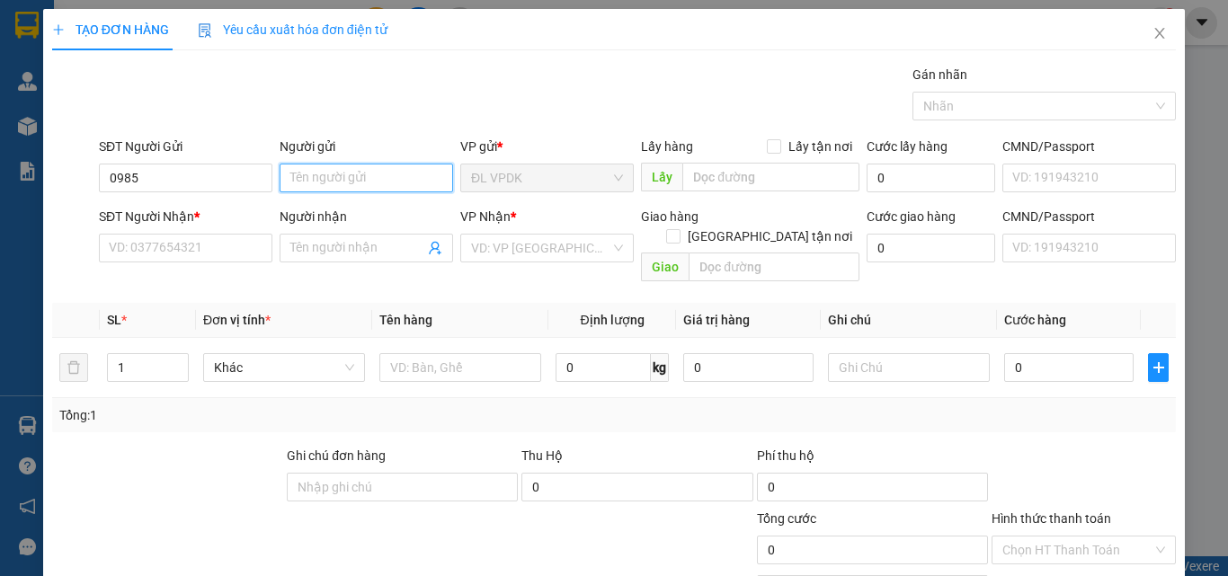
click at [317, 182] on input "Người gửi" at bounding box center [367, 178] width 174 height 29
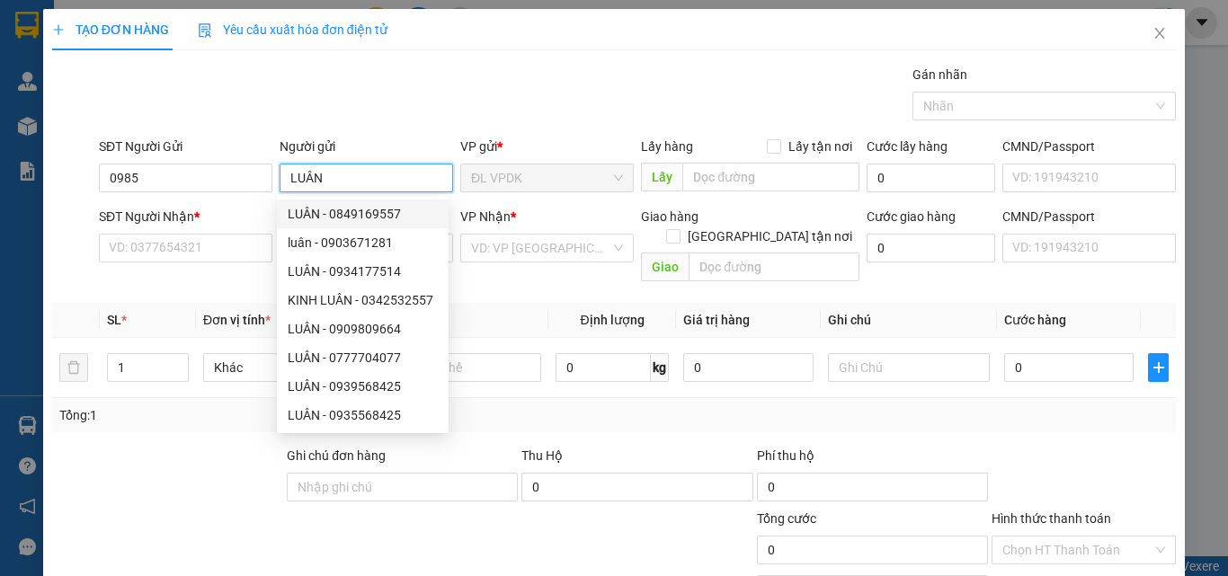
scroll to position [58, 0]
type input "LUÂN"
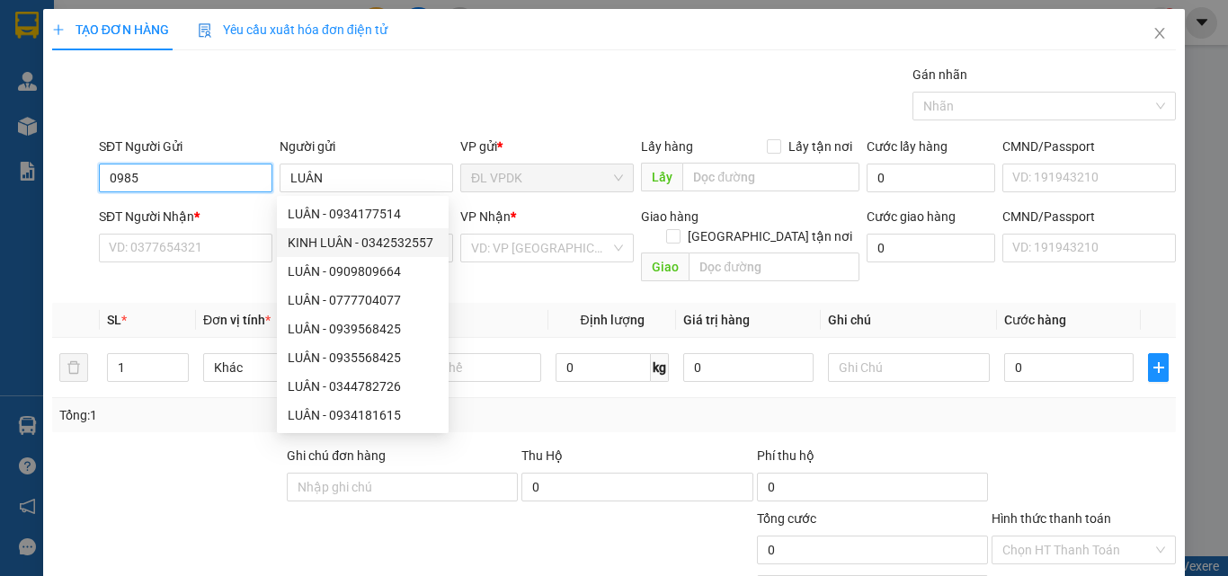
click at [163, 181] on input "0985" at bounding box center [186, 178] width 174 height 29
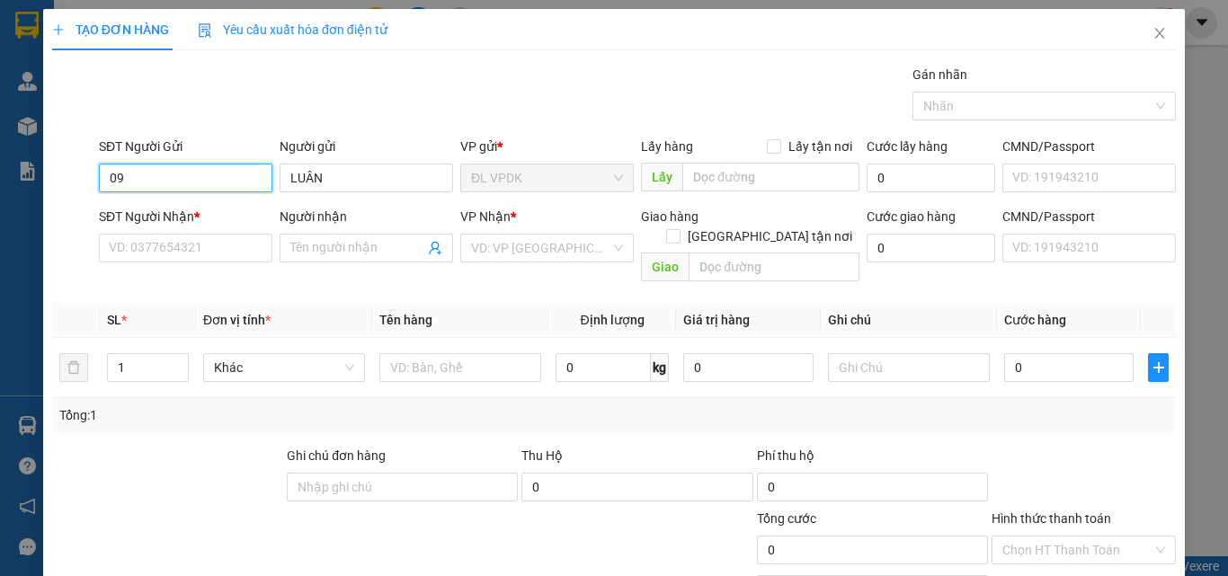
type input "0"
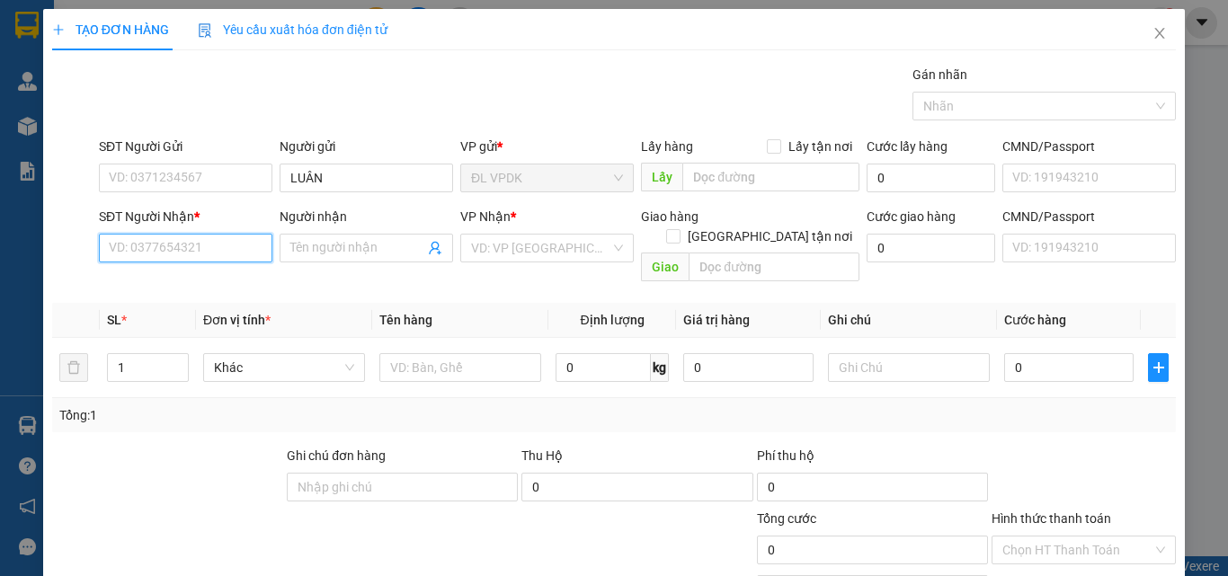
click at [148, 247] on input "SĐT Người Nhận *" at bounding box center [186, 248] width 174 height 29
click at [134, 285] on div "0935419119 - KIÊN" at bounding box center [184, 284] width 150 height 20
type input "0935419119"
type input "KIÊN"
type input "0935419119"
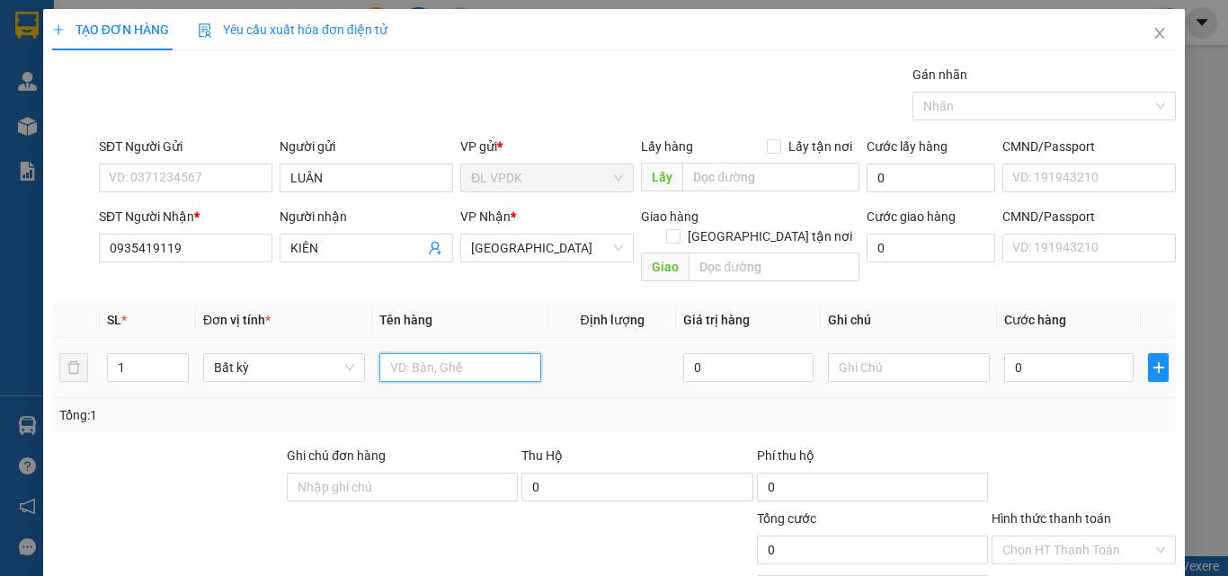
click at [444, 353] on input "text" at bounding box center [460, 367] width 162 height 29
type input "1TG"
click at [1004, 353] on input "0" at bounding box center [1068, 367] width 129 height 29
type input "3"
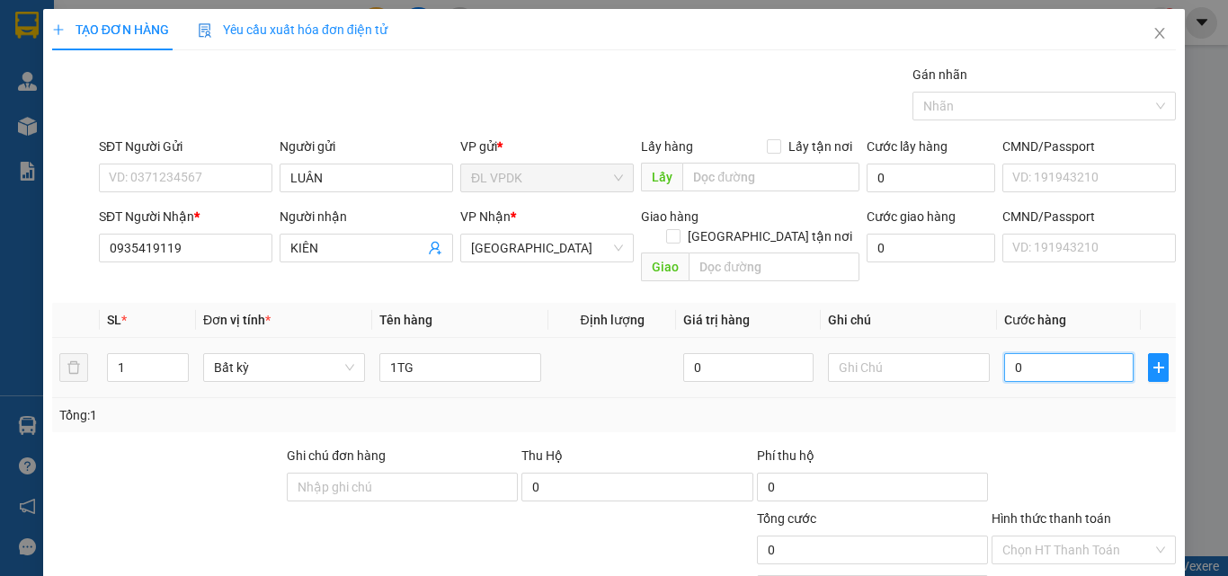
type input "3"
type input "30"
type input "30.000"
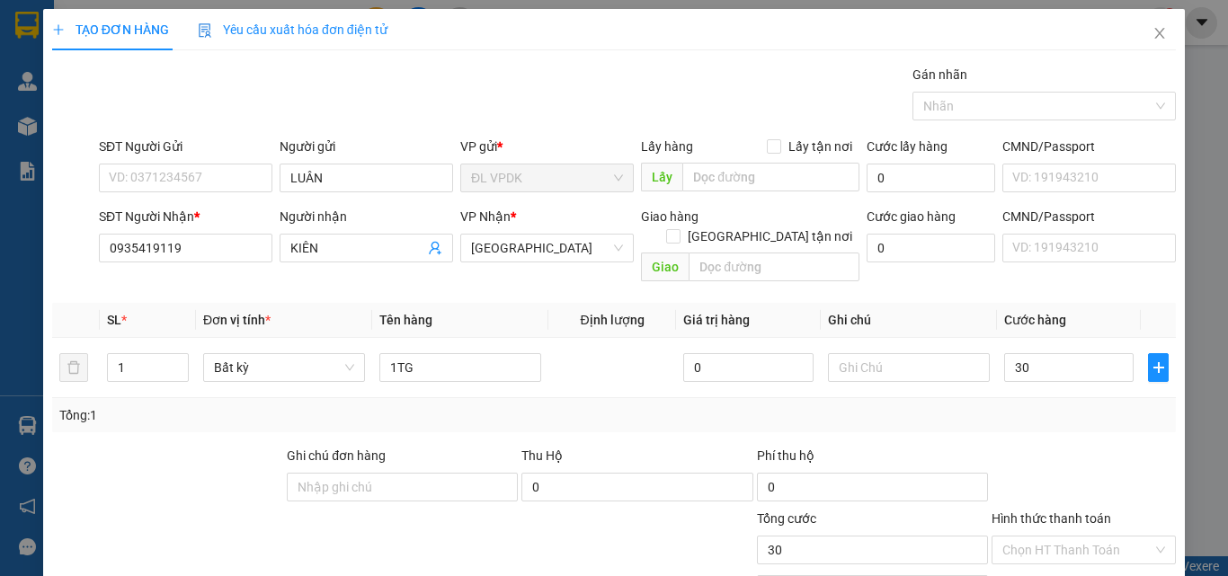
type input "30.000"
click at [1073, 512] on label "Hình thức thanh toán" at bounding box center [1052, 519] width 120 height 14
click at [1073, 537] on input "Hình thức thanh toán" at bounding box center [1077, 550] width 150 height 27
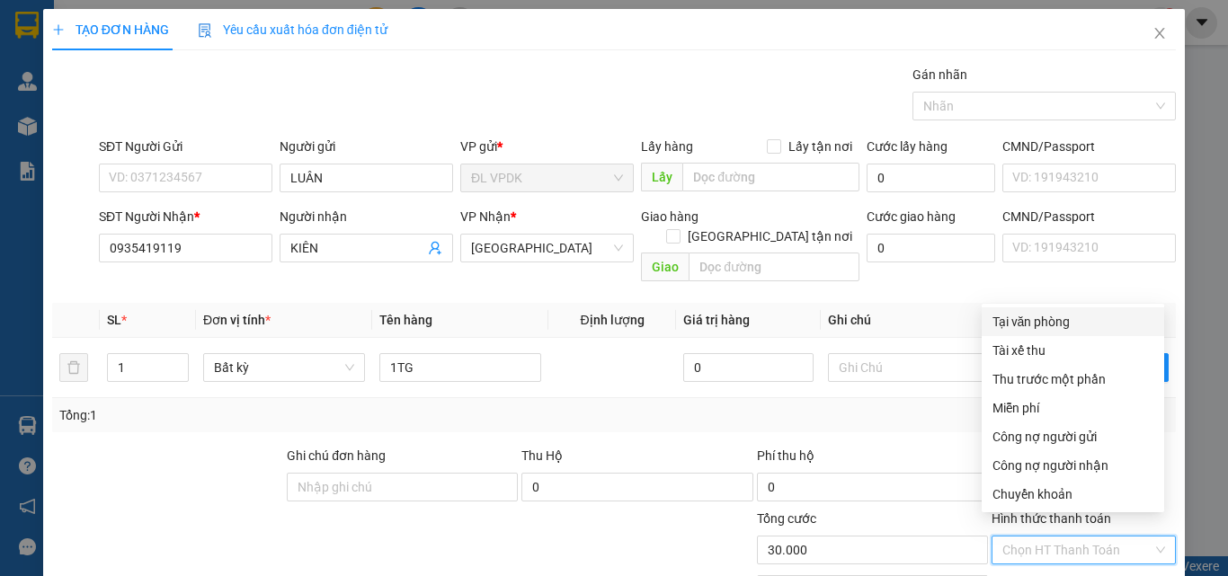
click at [1019, 313] on div "Tại văn phòng" at bounding box center [1073, 322] width 161 height 20
type input "0"
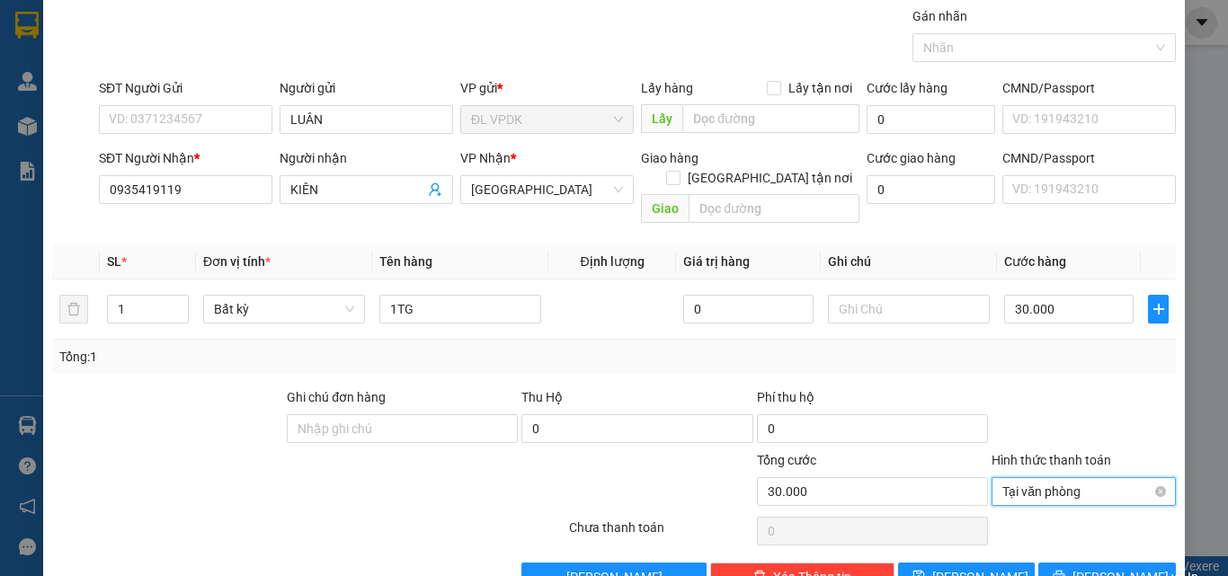
scroll to position [89, 0]
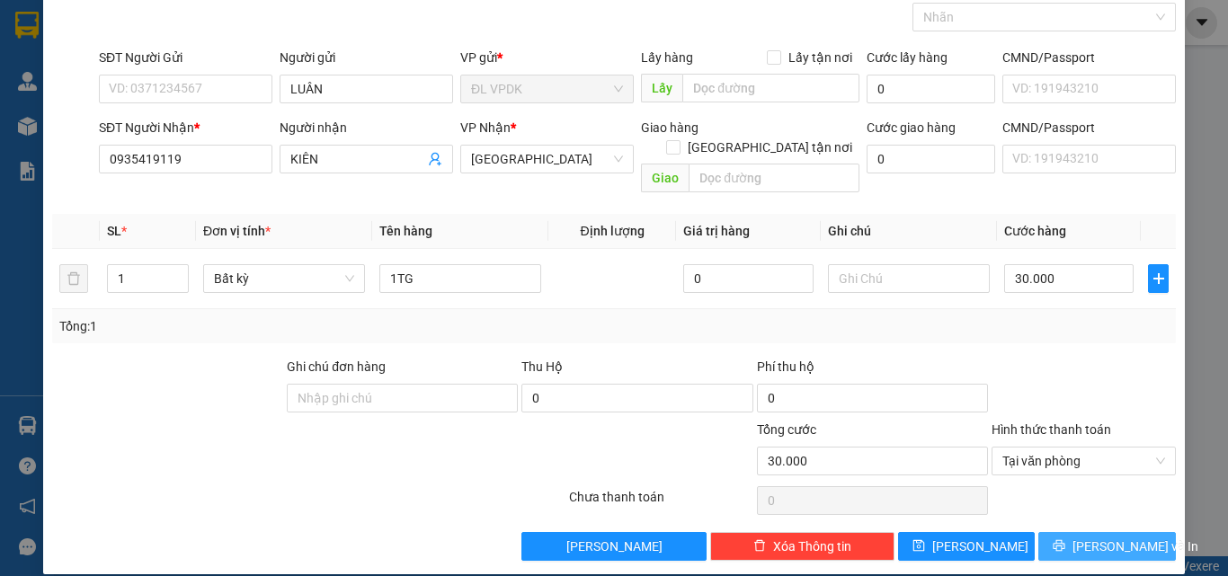
click at [1095, 537] on span "[PERSON_NAME] và In" at bounding box center [1136, 547] width 126 height 20
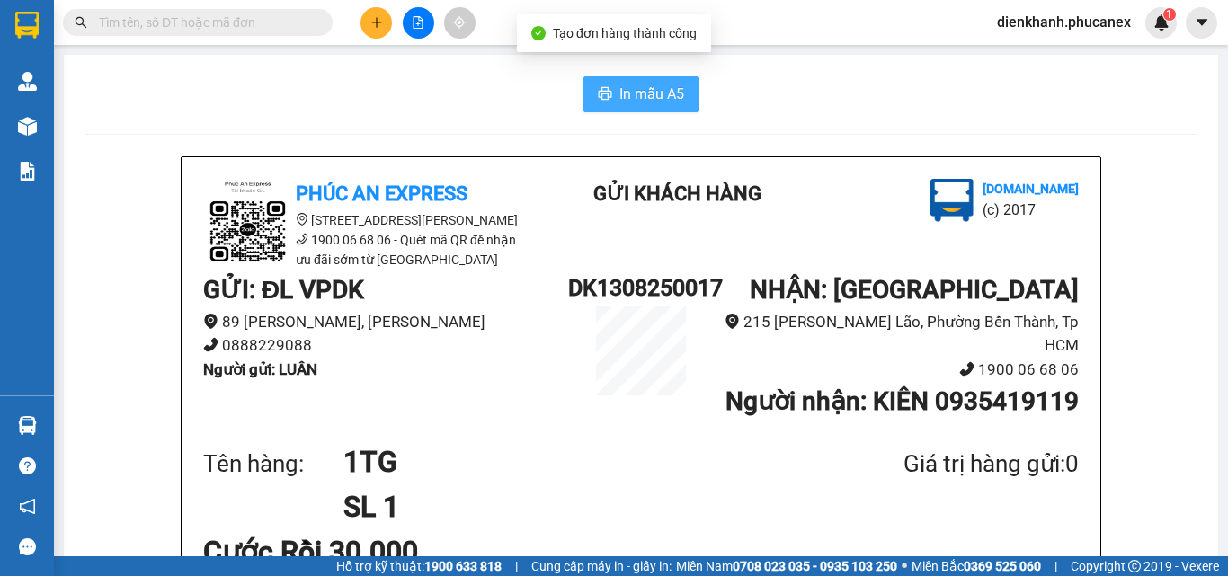
click at [675, 89] on span "In mẫu A5" at bounding box center [651, 94] width 65 height 22
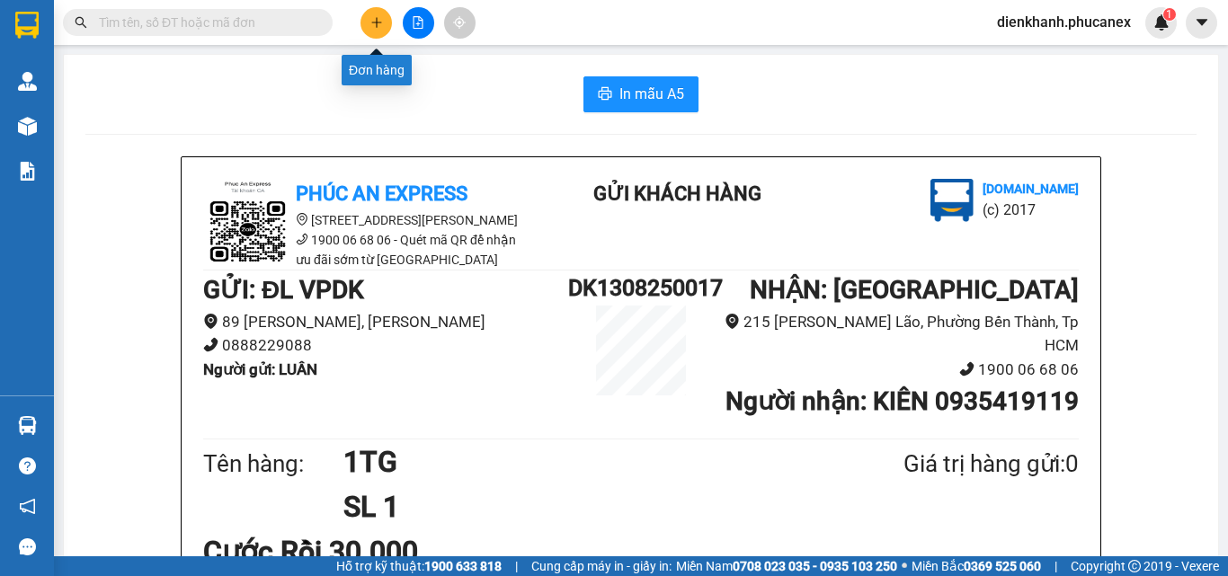
click at [385, 27] on button at bounding box center [376, 22] width 31 height 31
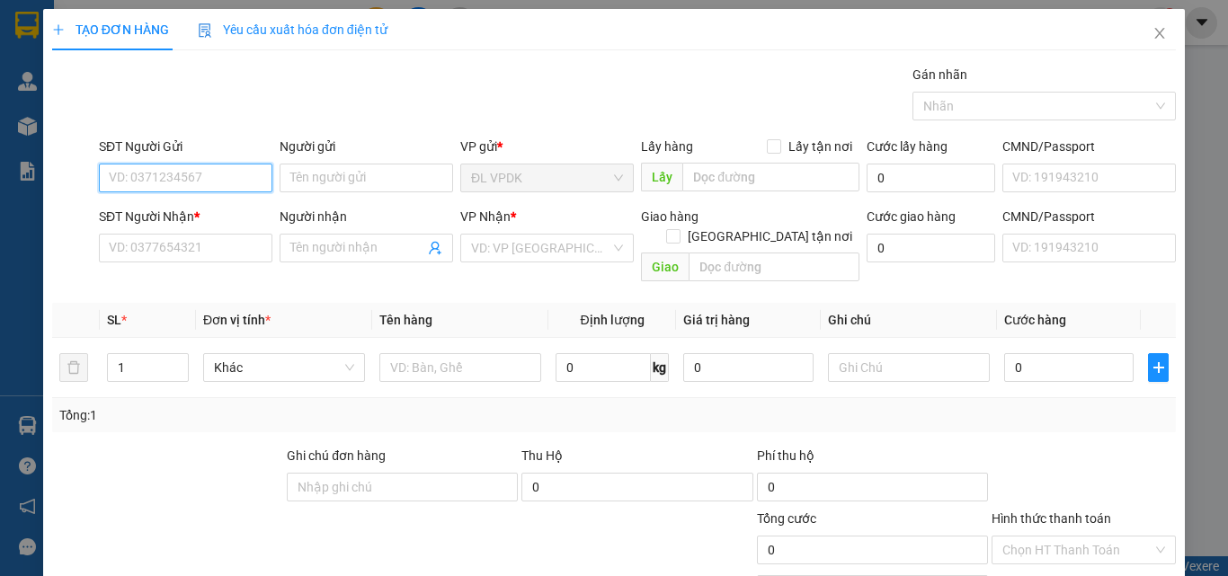
click at [232, 182] on input "SĐT Người Gửi" at bounding box center [186, 178] width 174 height 29
type input "0"
click at [147, 218] on div "0901931376 - HIẾU" at bounding box center [184, 214] width 150 height 20
type input "0901931376"
type input "HIẾU"
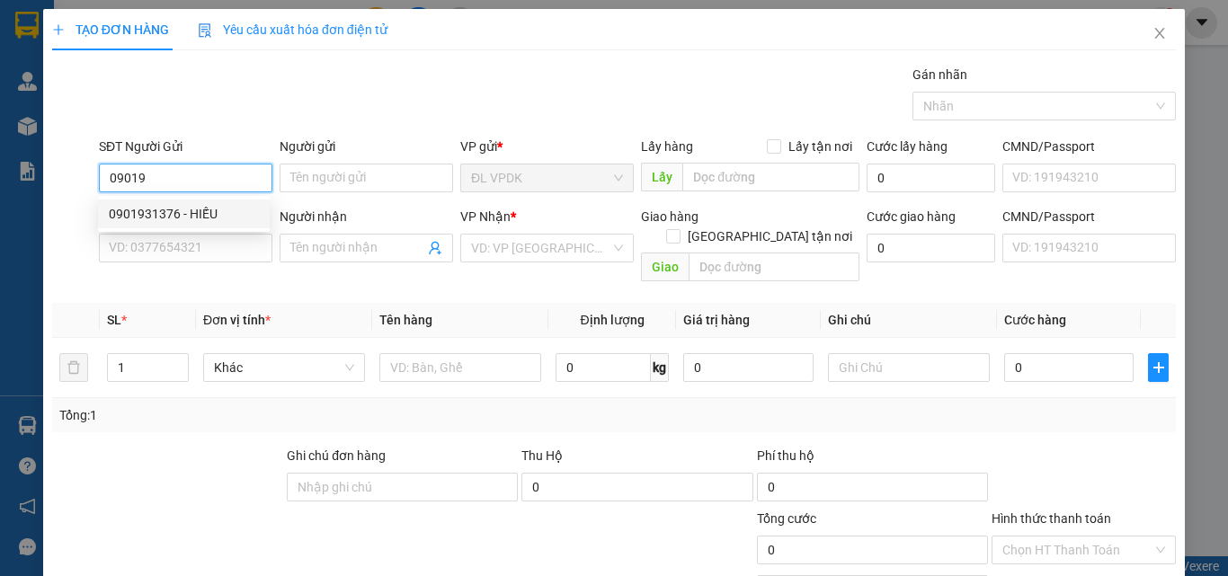
type input "0332703500"
type input "HẰNG"
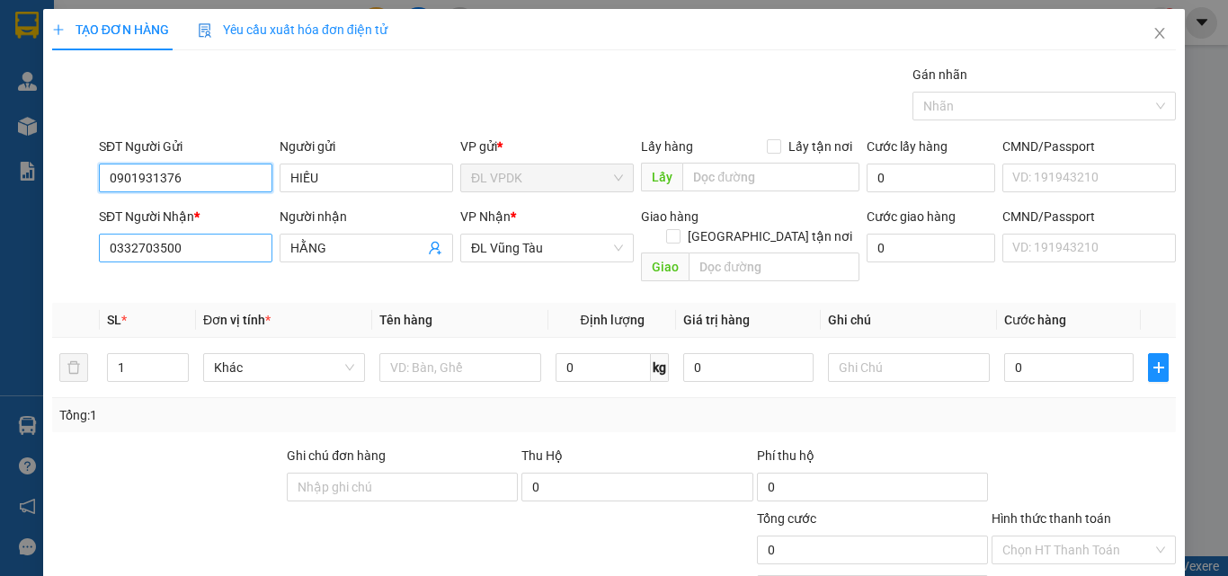
type input "0901931376"
click at [194, 252] on input "0332703500" at bounding box center [186, 248] width 174 height 29
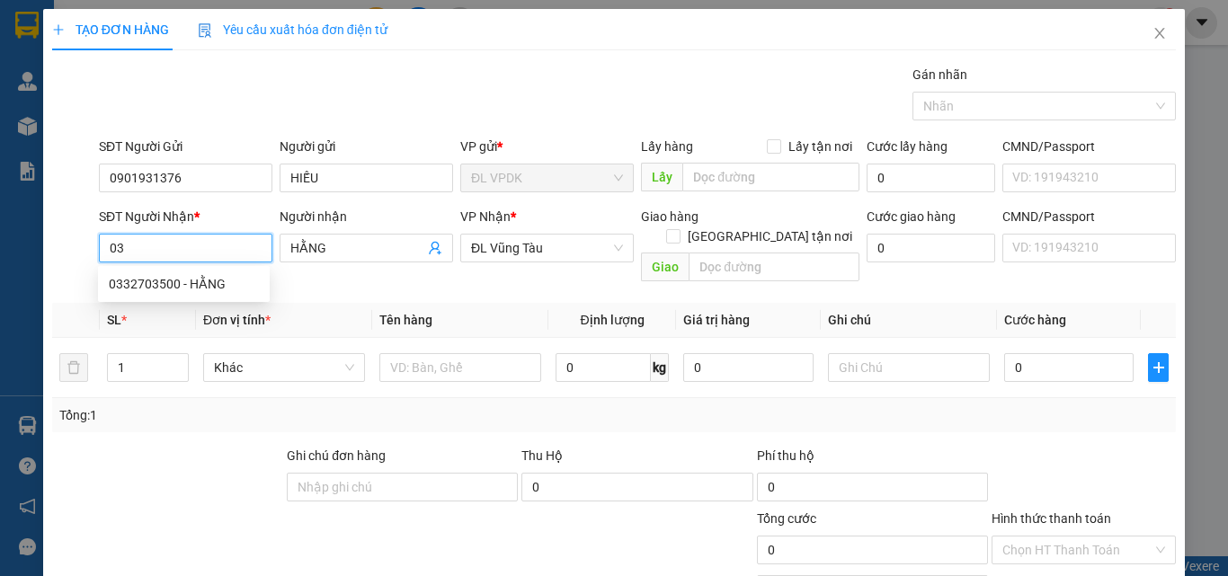
type input "0"
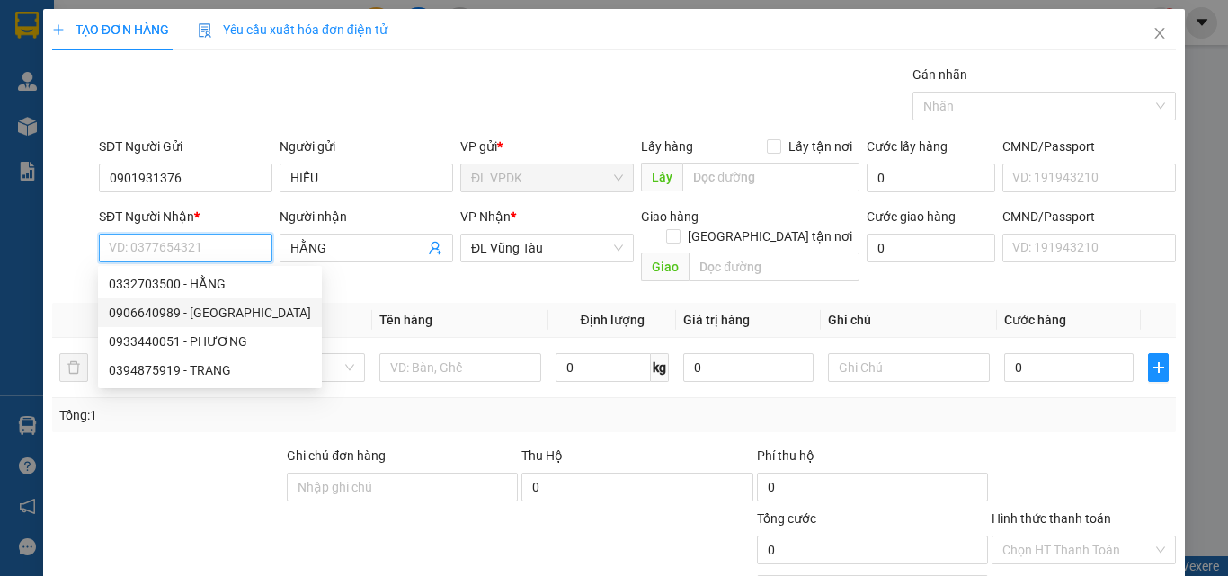
click at [170, 310] on div "0906640989 - HOÀNG ANH" at bounding box center [210, 313] width 202 height 20
type input "0906640989"
type input "HOÀNG ANH"
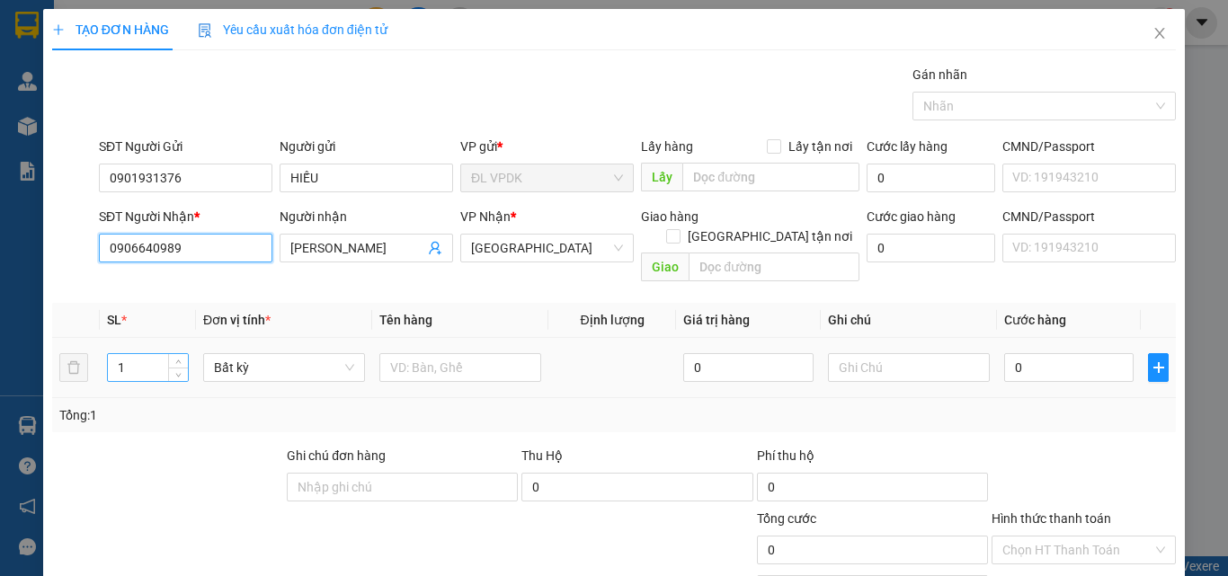
type input "0906640989"
click at [132, 354] on input "1" at bounding box center [148, 367] width 80 height 27
type input "15"
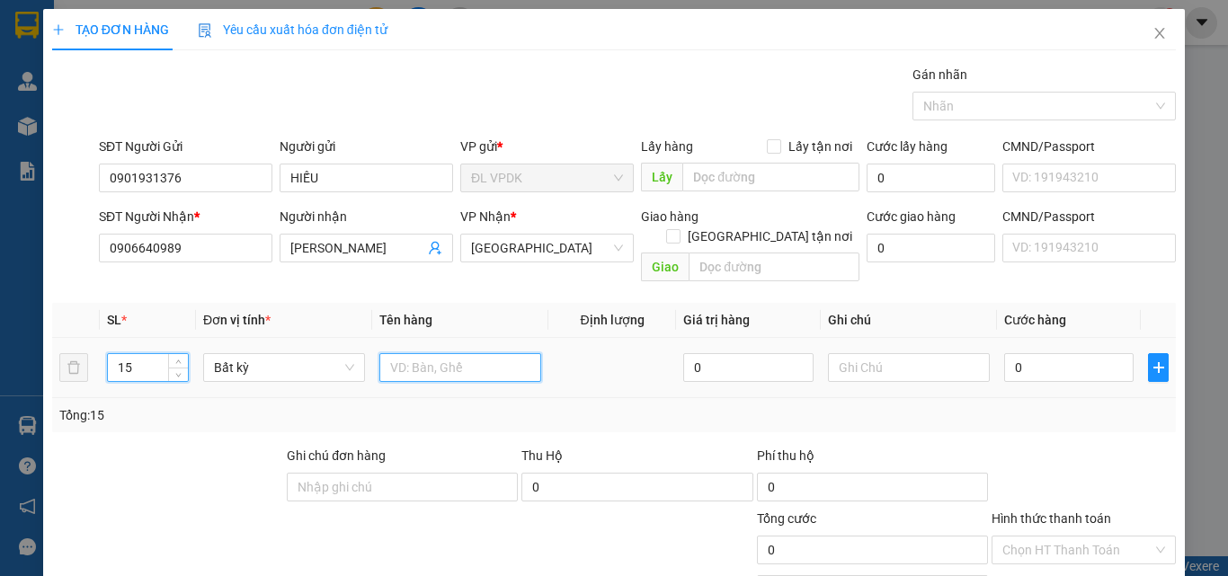
click at [412, 353] on input "text" at bounding box center [460, 367] width 162 height 29
type input "15 XÔ"
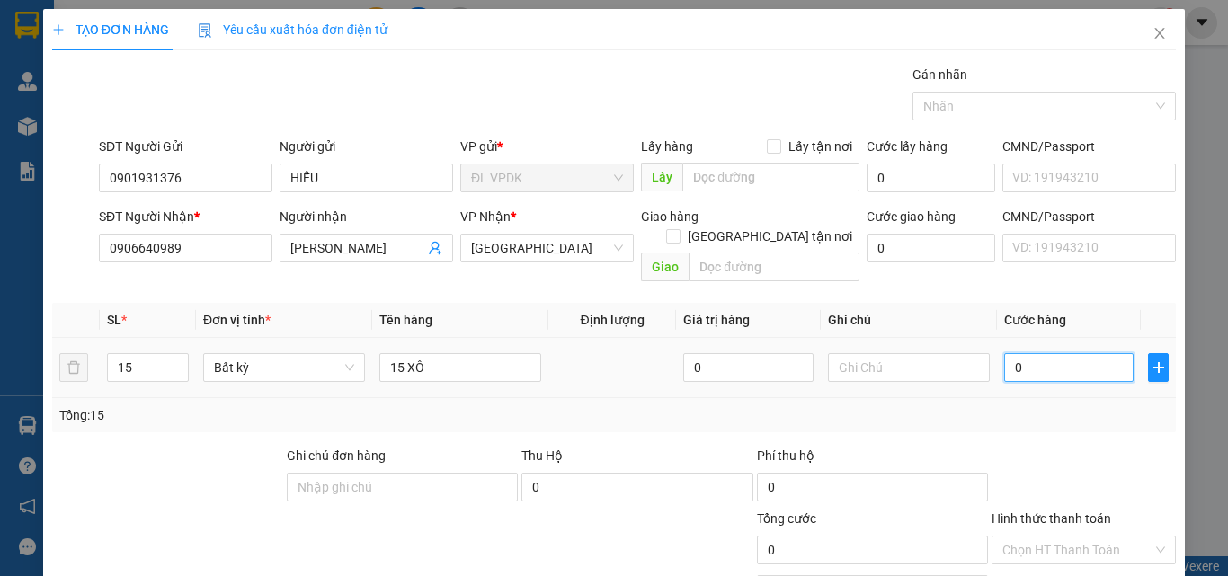
click at [1005, 353] on input "0" at bounding box center [1068, 367] width 129 height 29
type input "4"
type input "45"
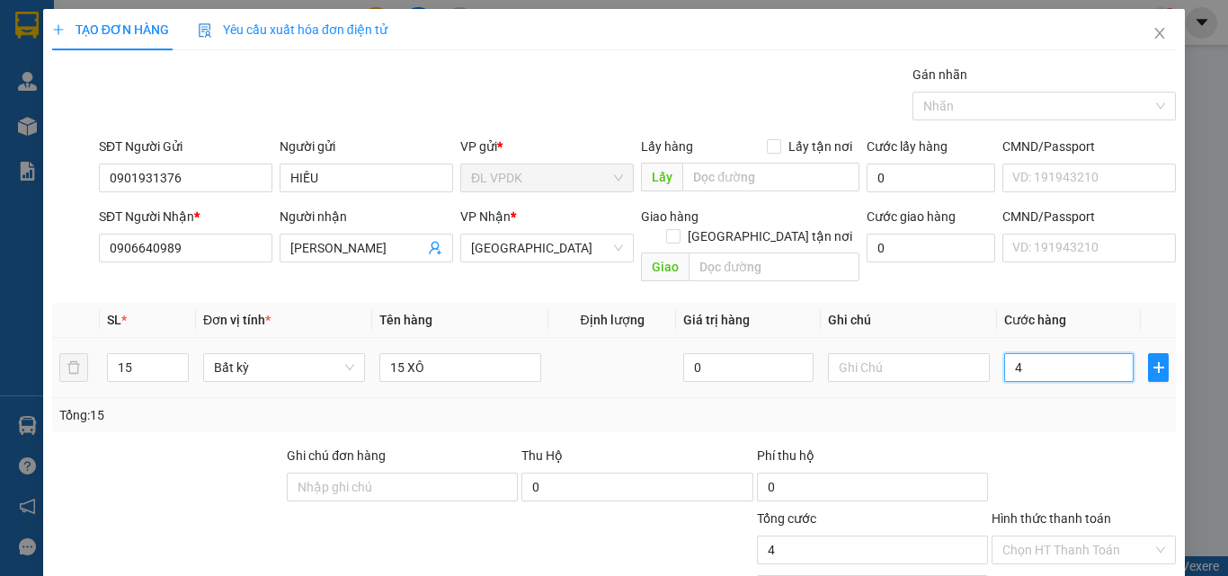
type input "45"
type input "450"
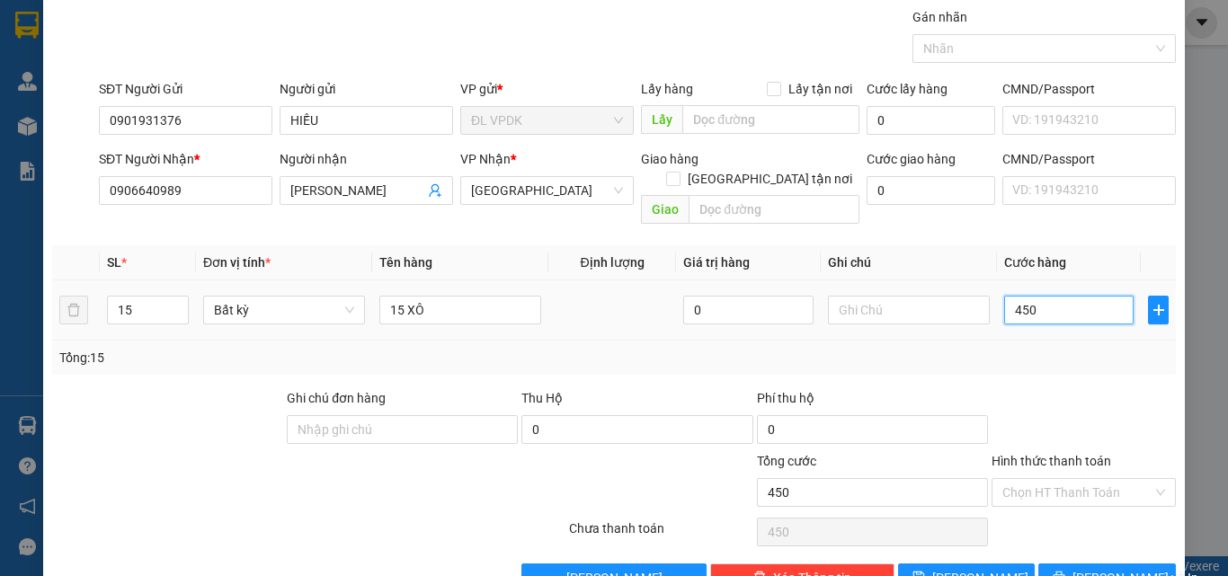
scroll to position [89, 0]
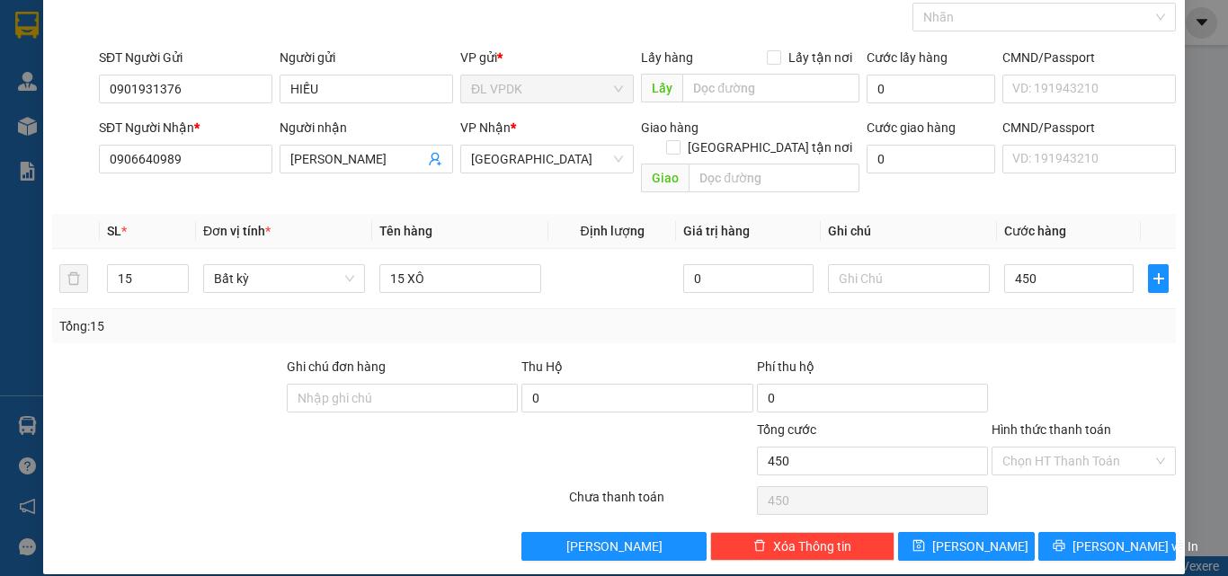
type input "450.000"
click at [1044, 423] on label "Hình thức thanh toán" at bounding box center [1052, 430] width 120 height 14
click at [1044, 448] on input "Hình thức thanh toán" at bounding box center [1077, 461] width 150 height 27
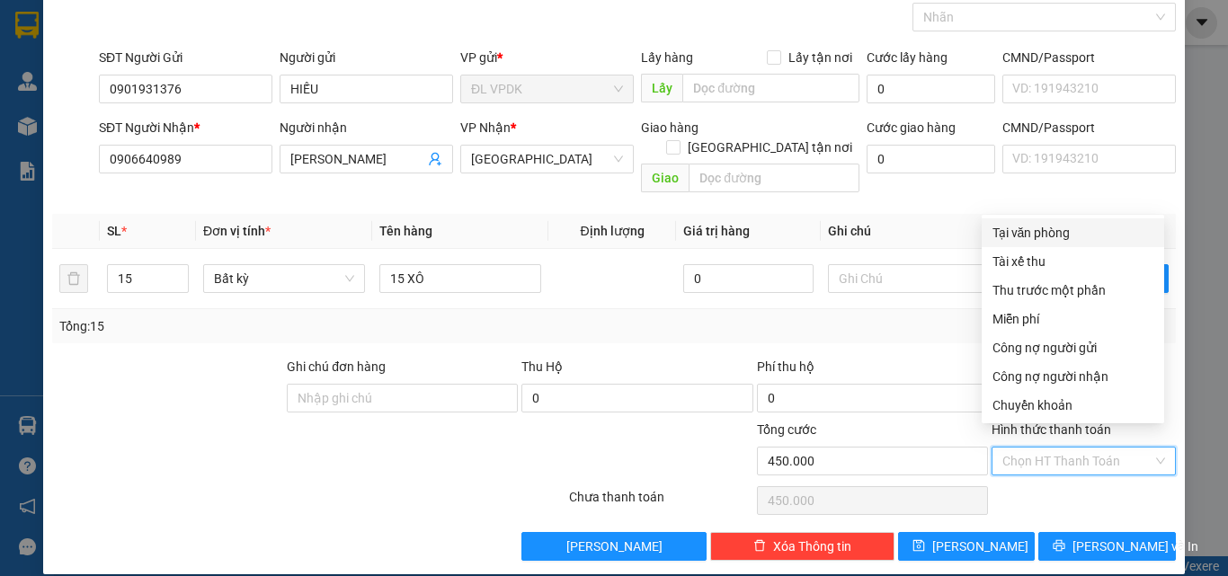
click at [1028, 232] on div "Tại văn phòng" at bounding box center [1073, 233] width 161 height 20
type input "0"
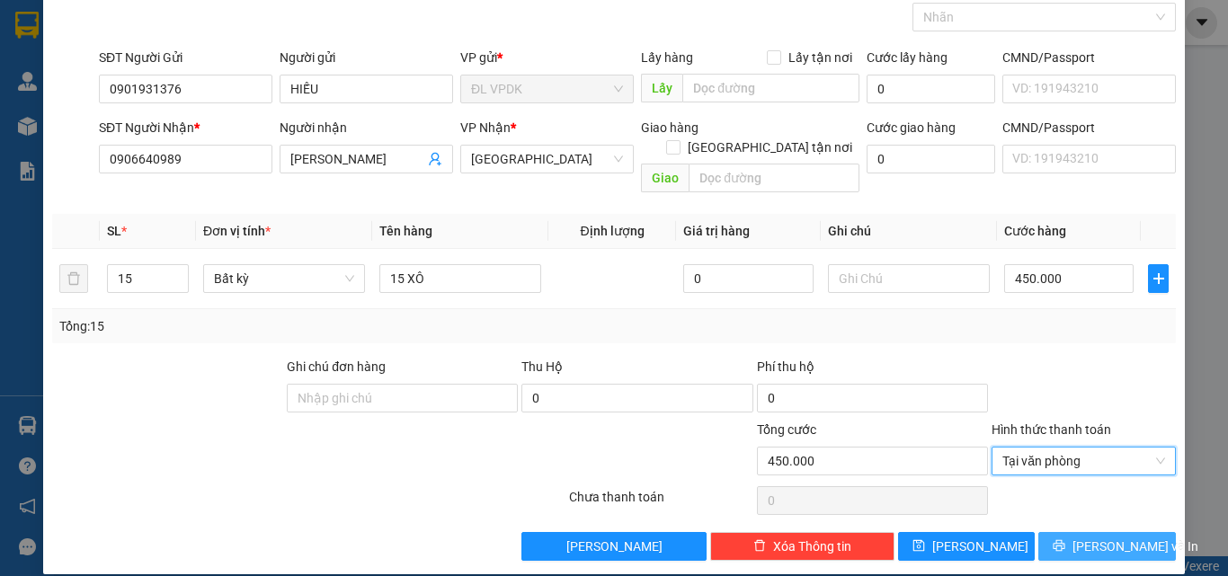
click at [1108, 537] on span "[PERSON_NAME] và In" at bounding box center [1136, 547] width 126 height 20
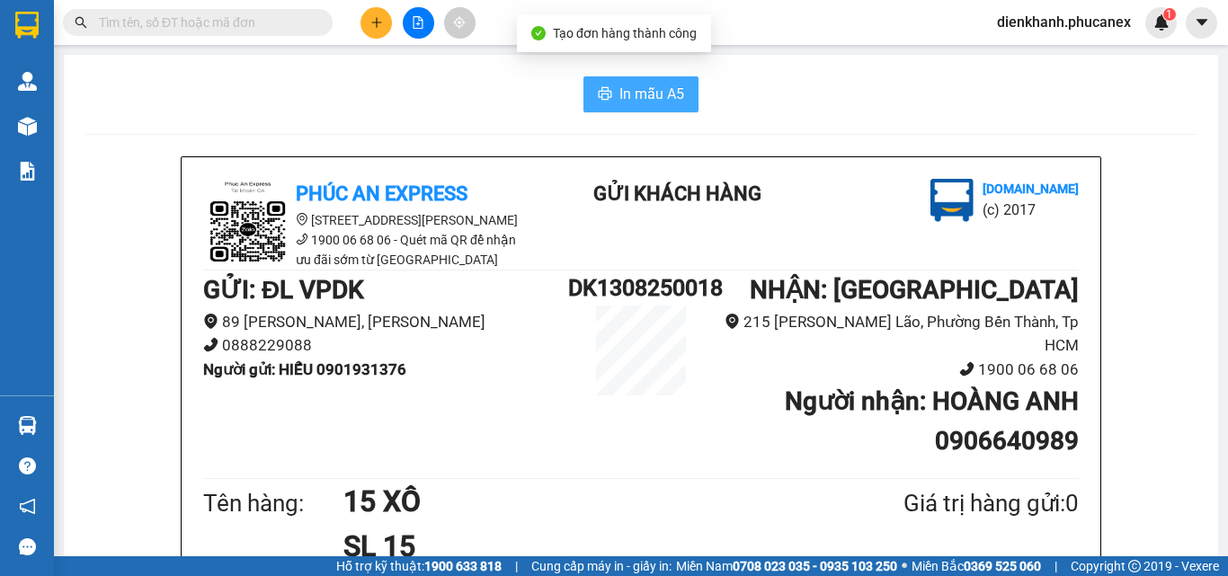
click at [653, 93] on span "In mẫu A5" at bounding box center [651, 94] width 65 height 22
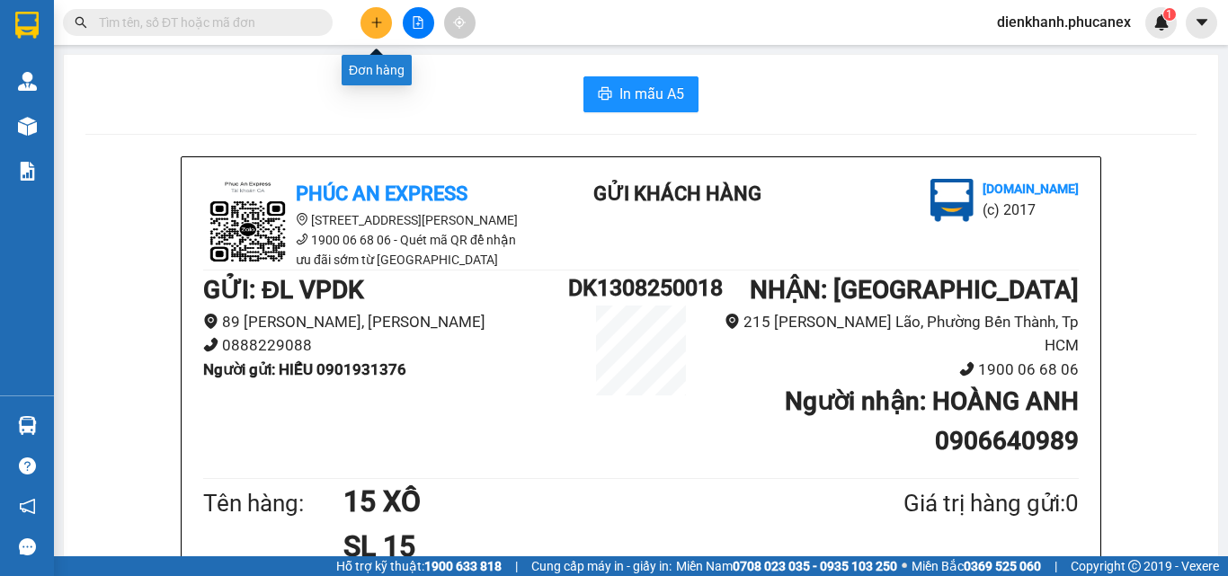
click at [381, 30] on button at bounding box center [376, 22] width 31 height 31
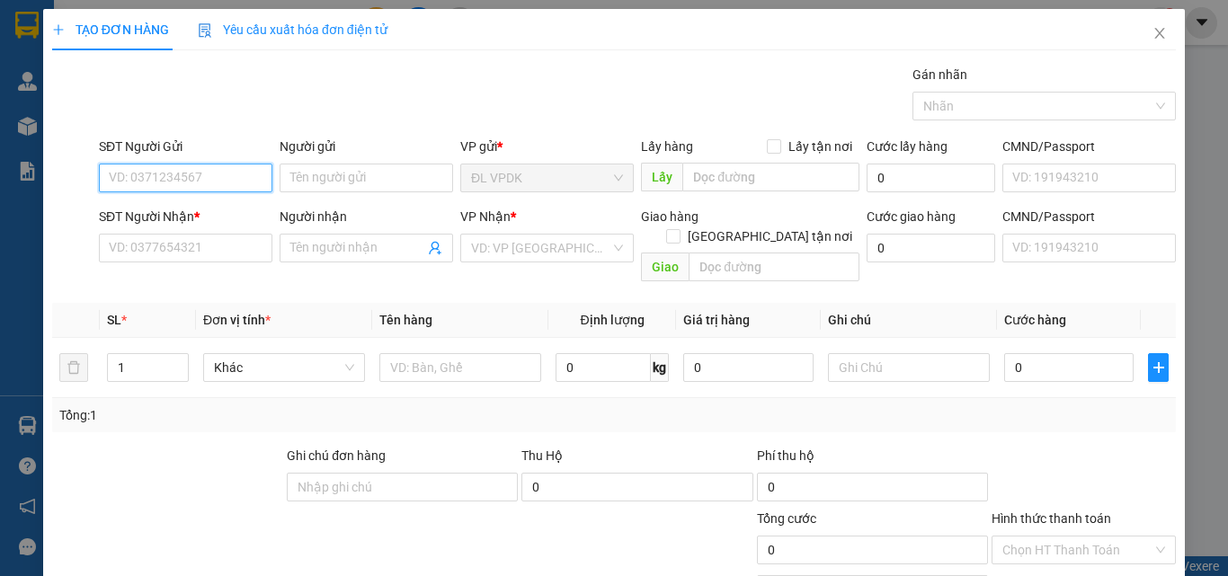
click at [212, 170] on input "SĐT Người Gửi" at bounding box center [186, 178] width 174 height 29
type input "0788570153"
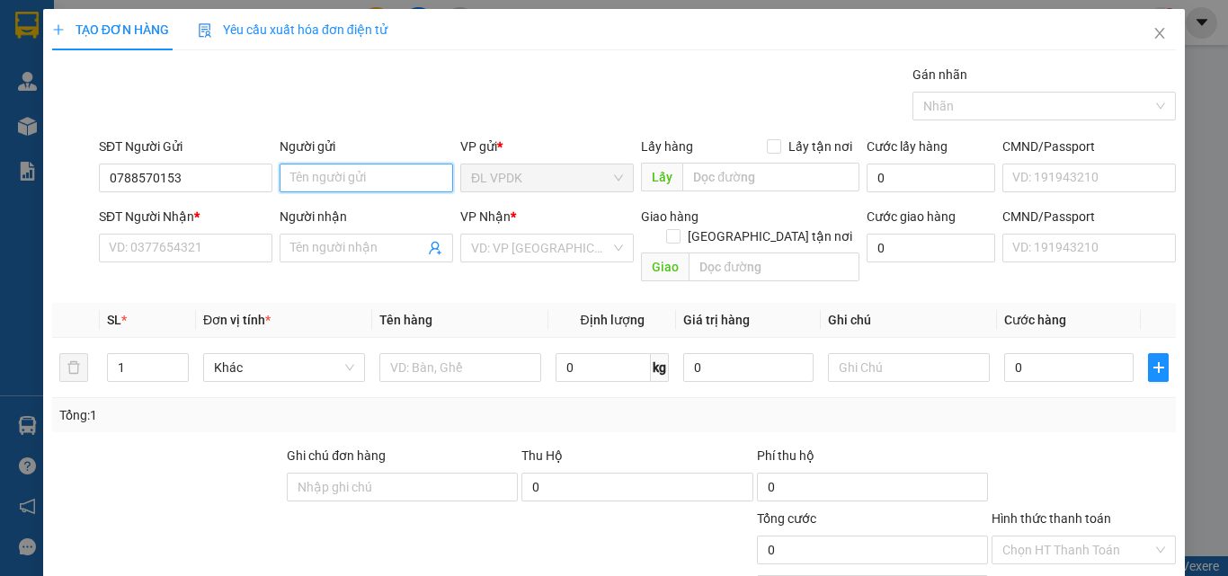
click at [340, 183] on input "Người gửi" at bounding box center [367, 178] width 174 height 29
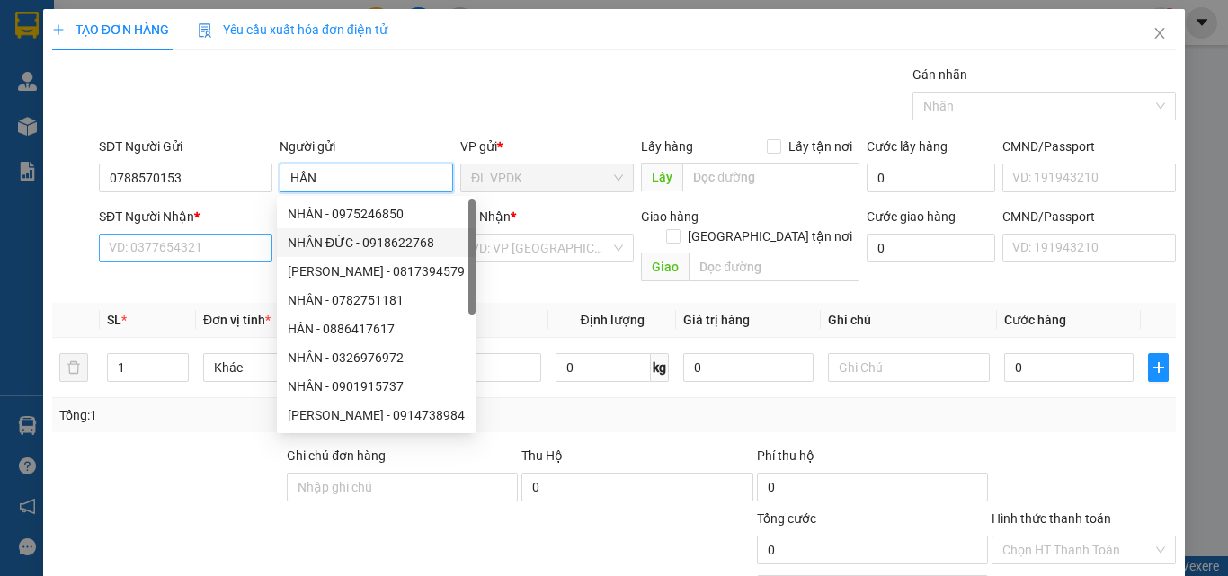
type input "HÂN"
click at [229, 251] on input "SĐT Người Nhận *" at bounding box center [186, 248] width 174 height 29
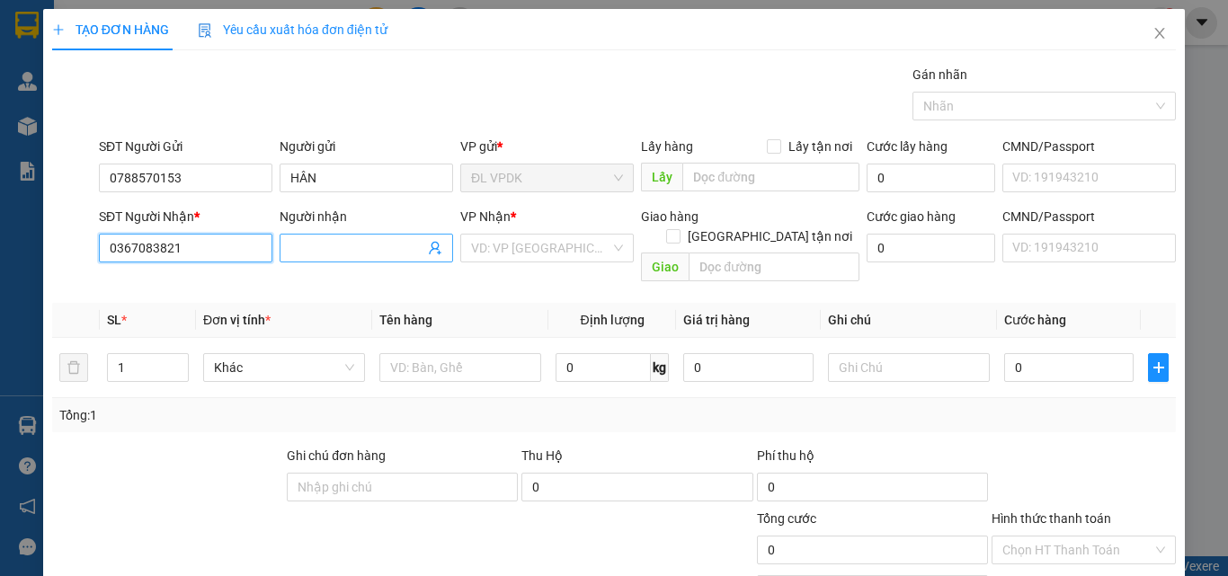
type input "0367083821"
click at [361, 250] on input "Người nhận" at bounding box center [357, 248] width 134 height 20
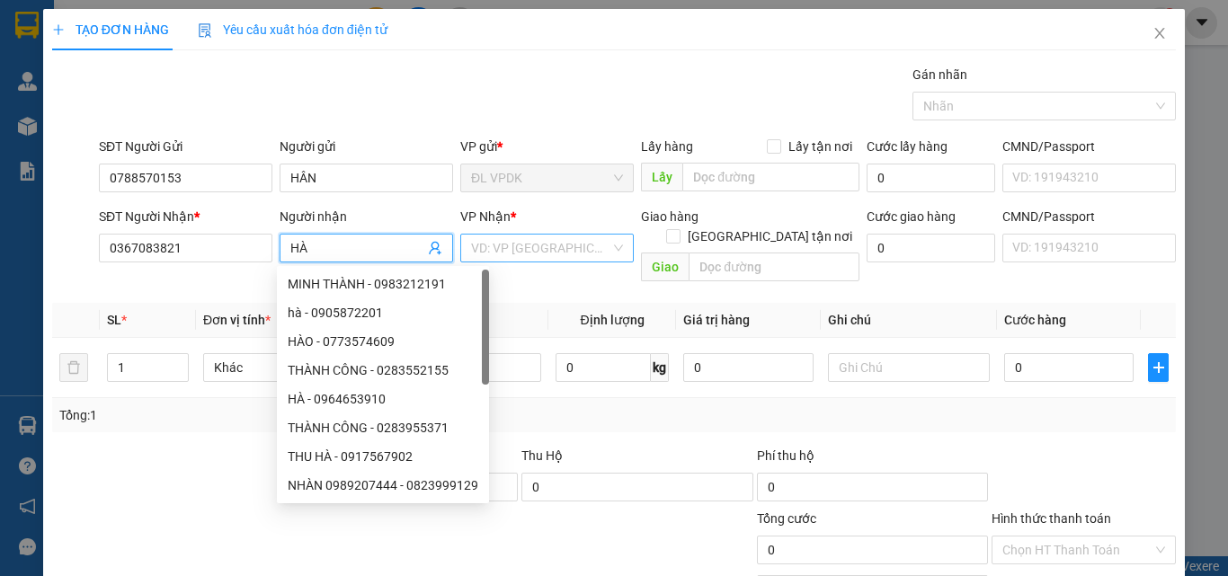
type input "HÀ"
click at [539, 252] on input "search" at bounding box center [540, 248] width 139 height 27
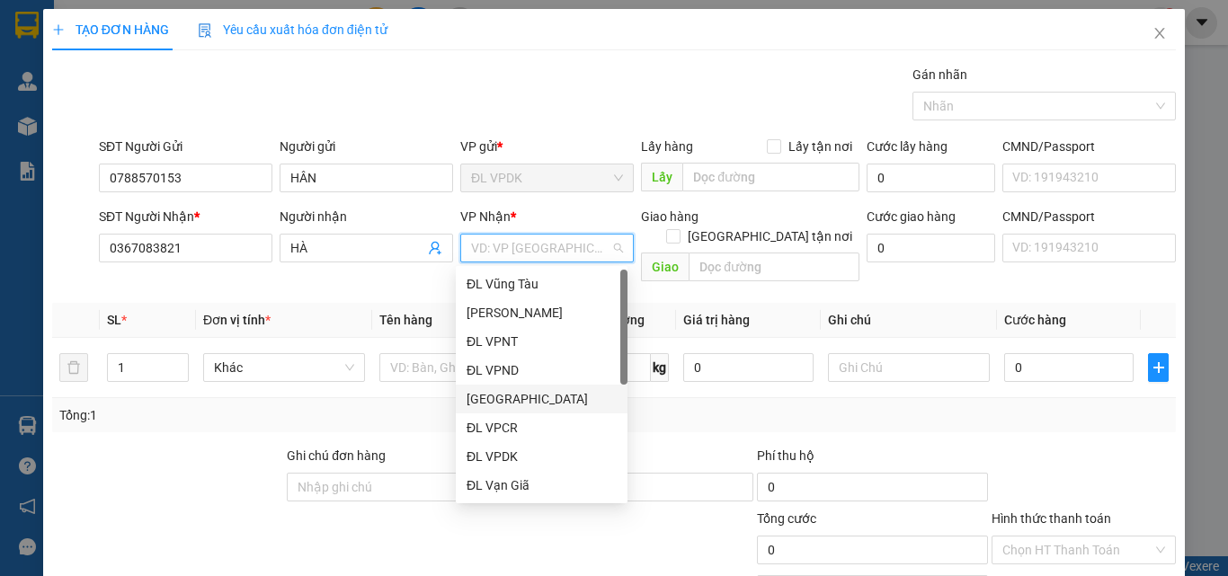
click at [503, 401] on div "[GEOGRAPHIC_DATA]" at bounding box center [542, 399] width 150 height 20
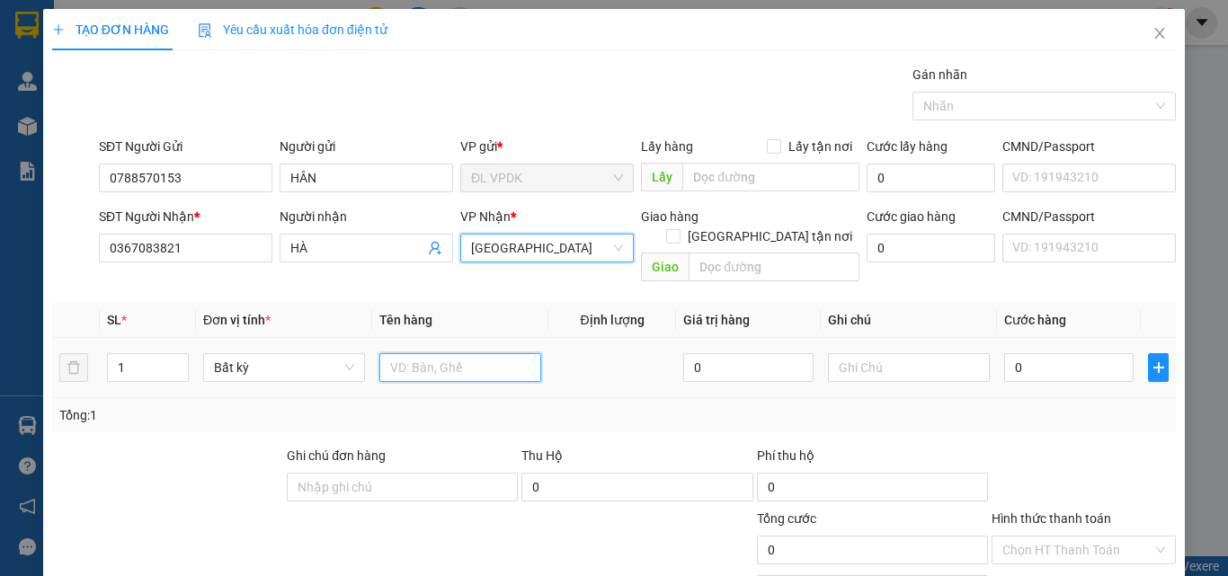
click at [401, 353] on input "text" at bounding box center [460, 367] width 162 height 29
type input "1TX"
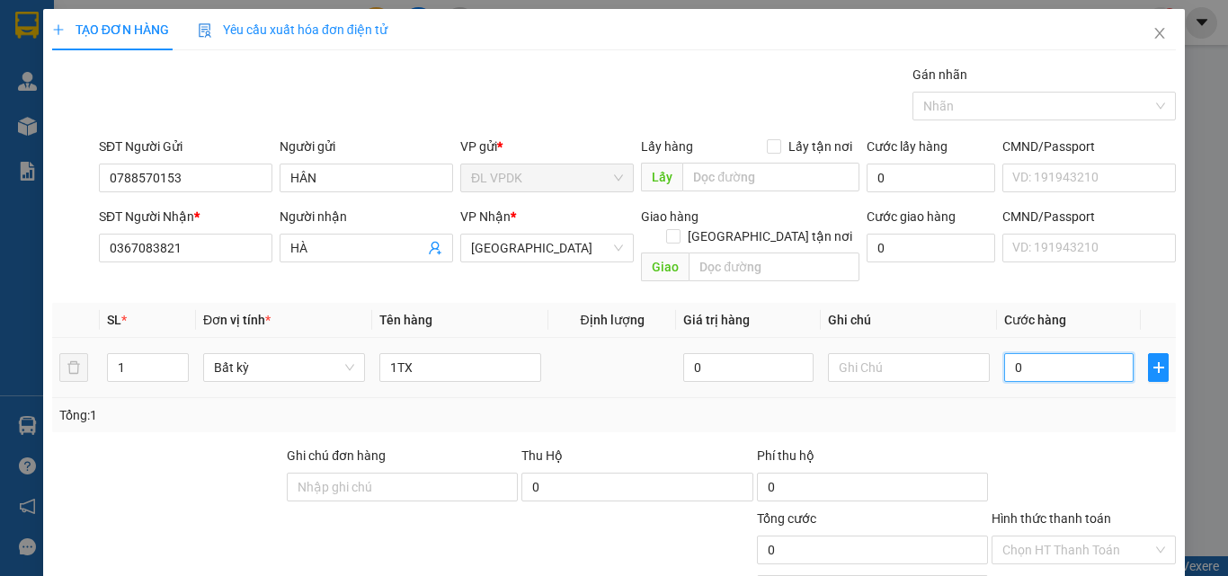
click at [1004, 354] on input "0" at bounding box center [1068, 367] width 129 height 29
type input "3"
type input "30"
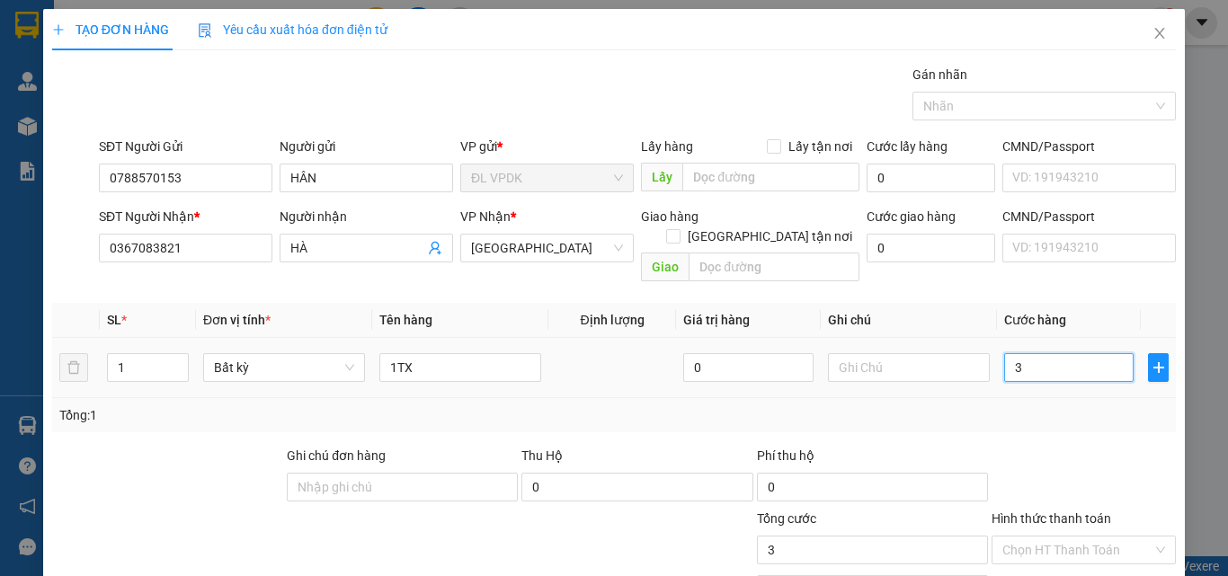
type input "30"
type input "30.000"
click at [1054, 512] on label "Hình thức thanh toán" at bounding box center [1052, 519] width 120 height 14
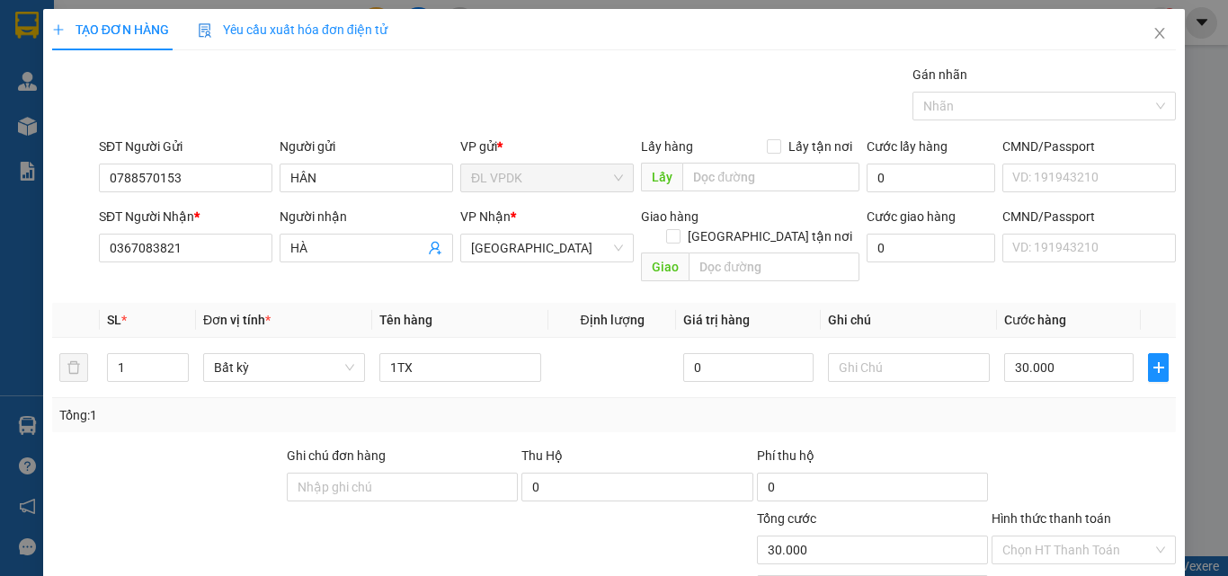
click at [1054, 537] on input "Hình thức thanh toán" at bounding box center [1077, 550] width 150 height 27
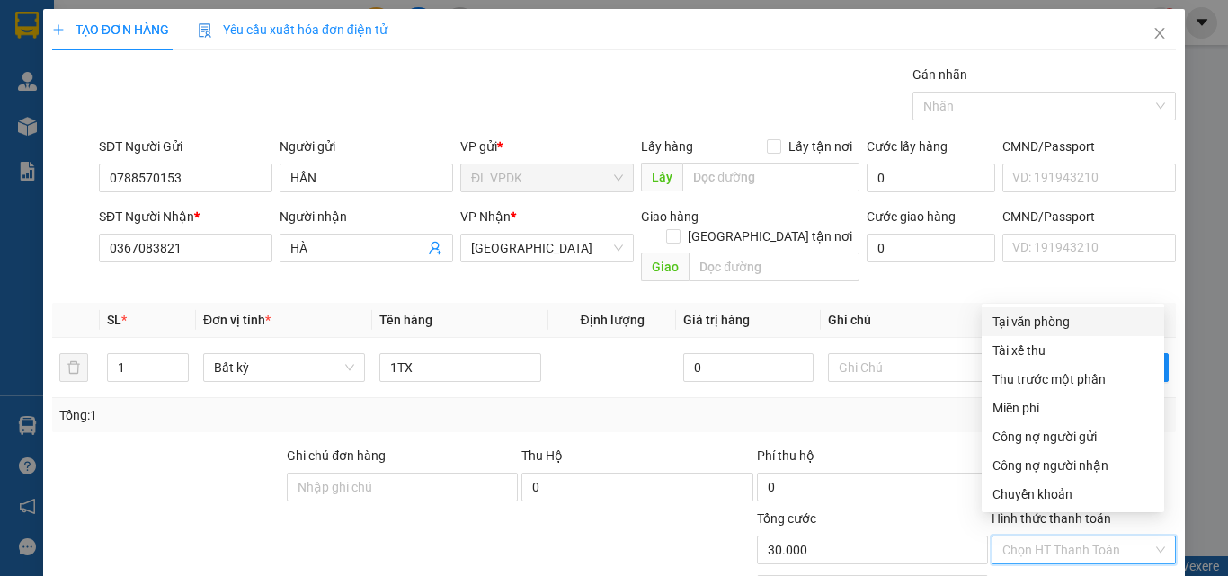
click at [1028, 325] on div "Tại văn phòng" at bounding box center [1073, 322] width 161 height 20
type input "0"
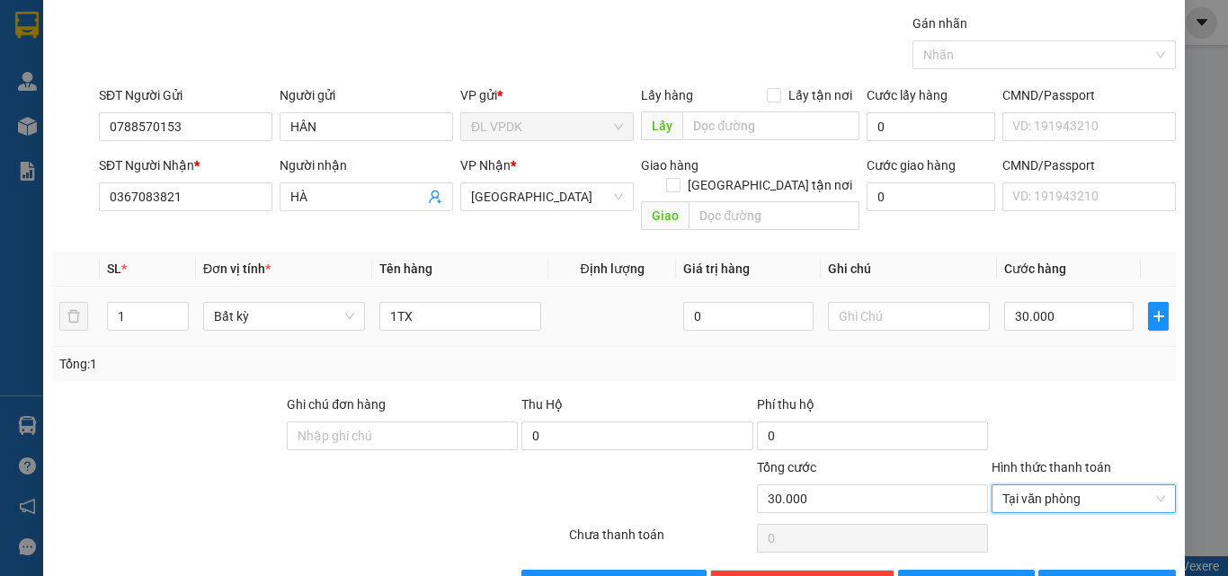
scroll to position [89, 0]
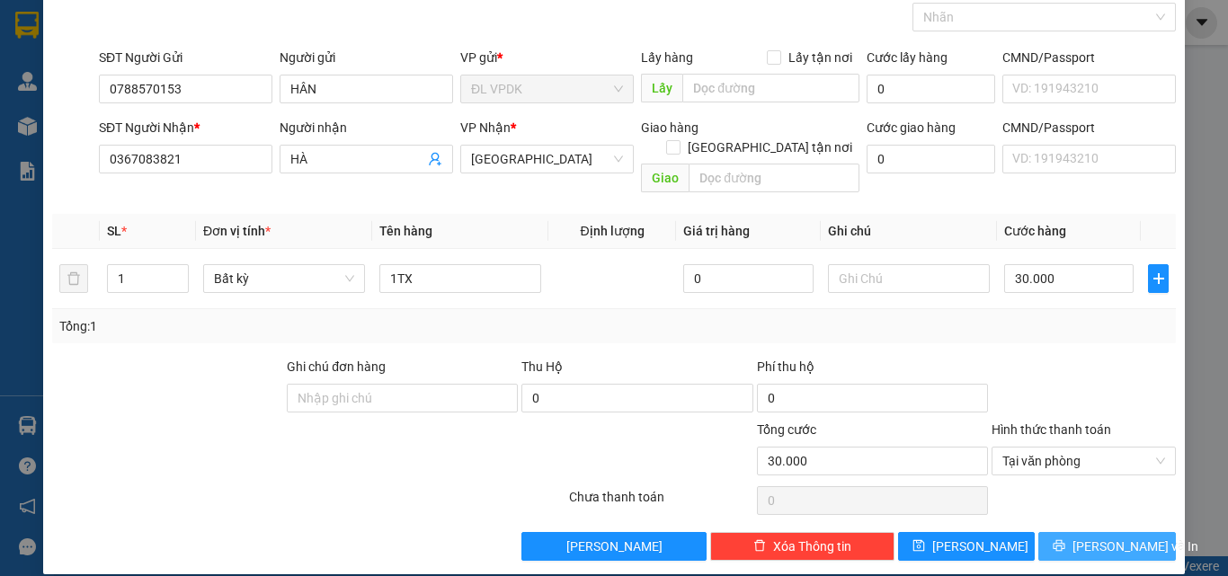
click at [1096, 537] on span "[PERSON_NAME] và In" at bounding box center [1136, 547] width 126 height 20
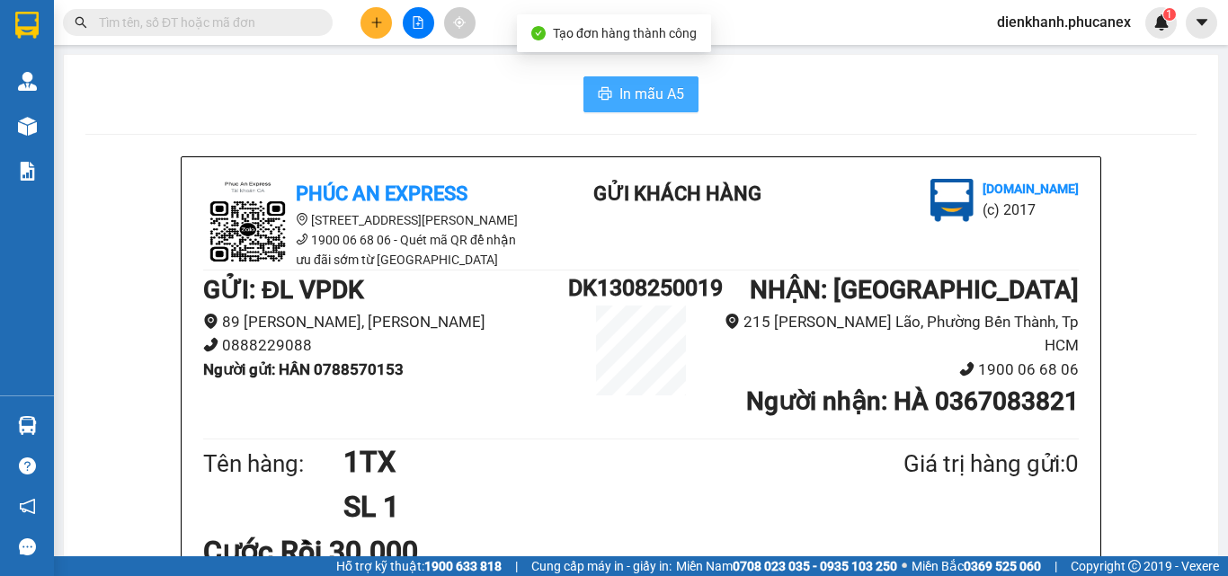
drag, startPoint x: 654, startPoint y: 88, endPoint x: 832, endPoint y: 381, distance: 343.4
click at [654, 93] on span "In mẫu A5" at bounding box center [651, 94] width 65 height 22
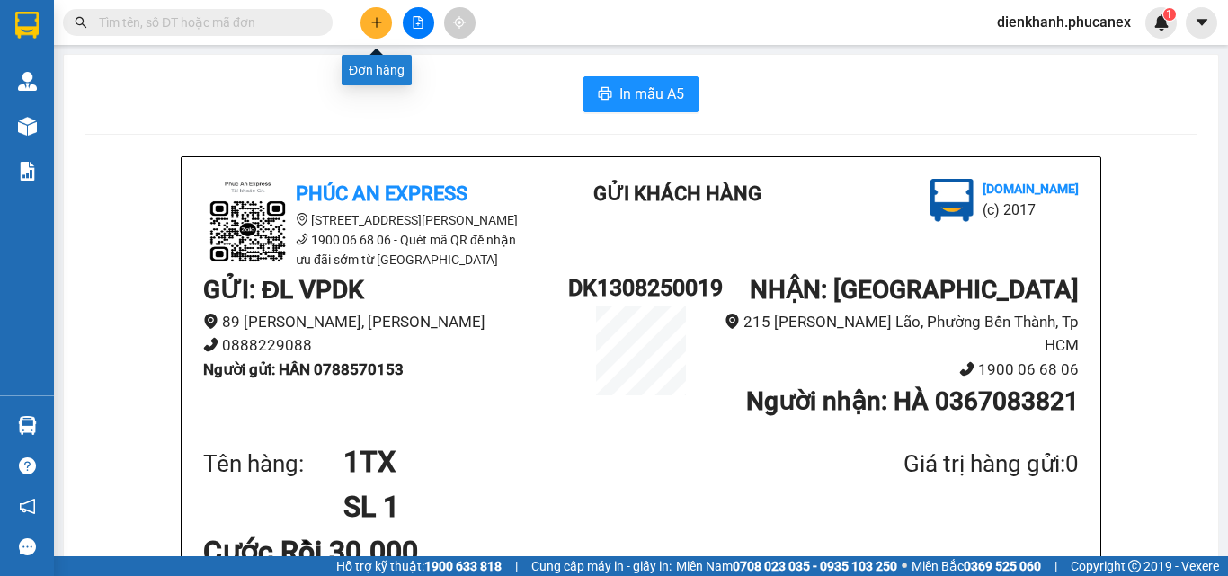
click at [362, 27] on button at bounding box center [376, 22] width 31 height 31
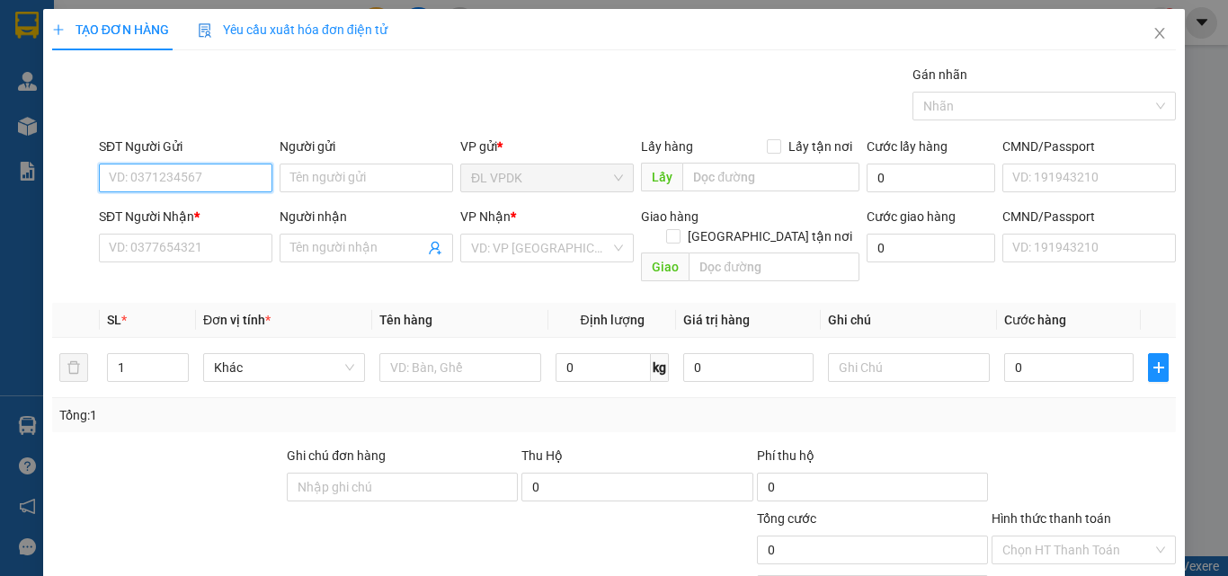
click at [250, 187] on input "SĐT Người Gửi" at bounding box center [186, 178] width 174 height 29
click at [153, 217] on div "0901931376 - HIẾU" at bounding box center [184, 214] width 150 height 20
type input "0901931376"
type input "HIẾU"
type input "0906640989"
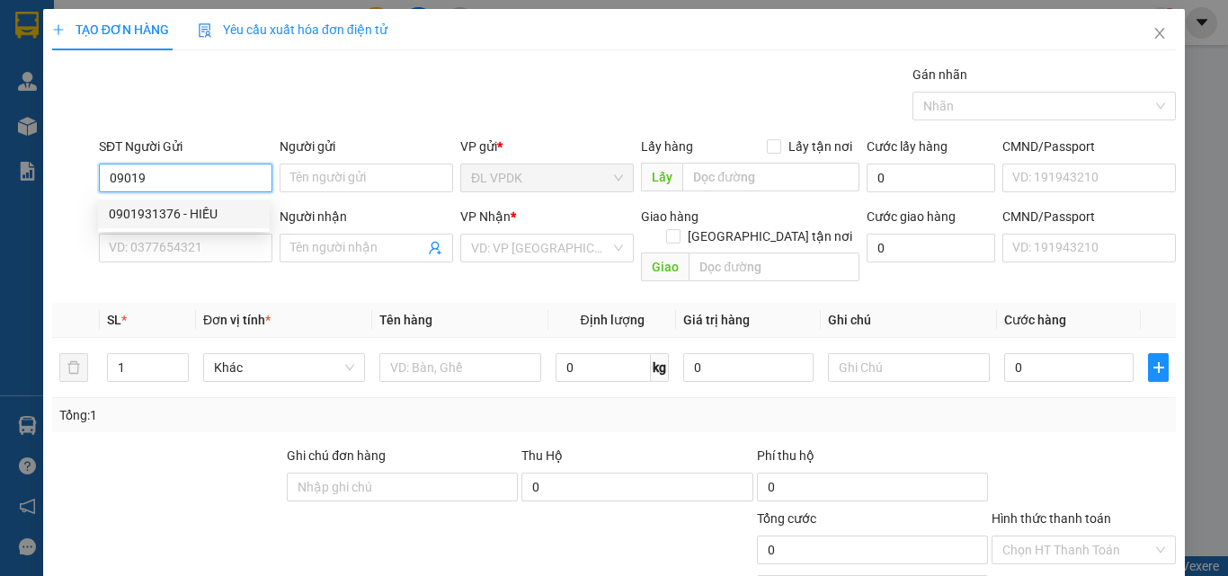
type input "HOÀNG ANH"
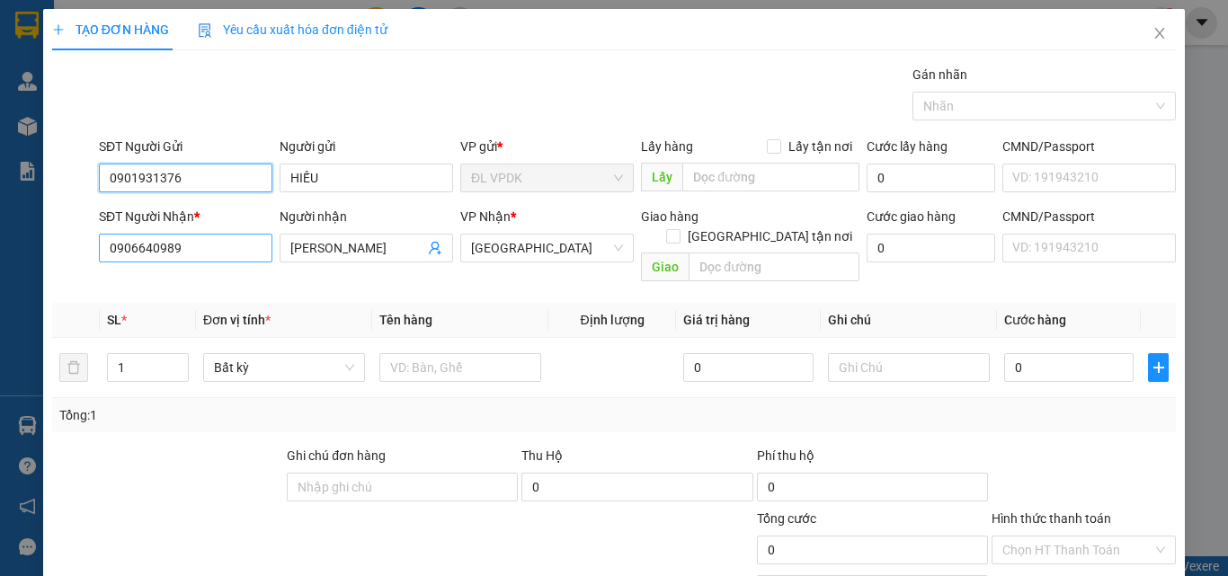
type input "0901931376"
click at [191, 245] on input "0906640989" at bounding box center [186, 248] width 174 height 29
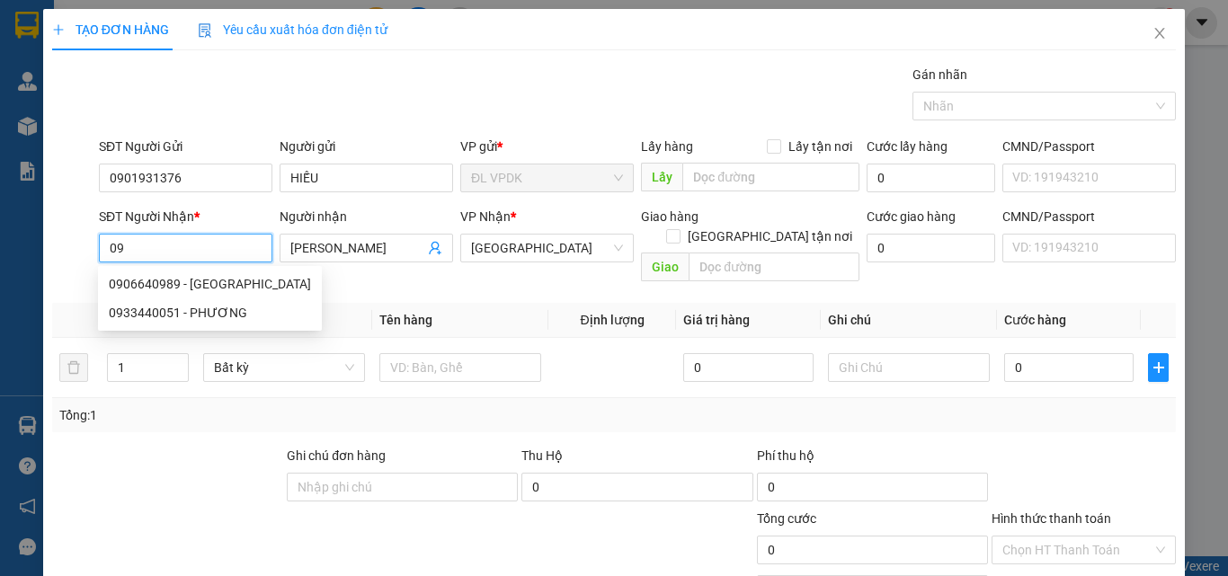
type input "0"
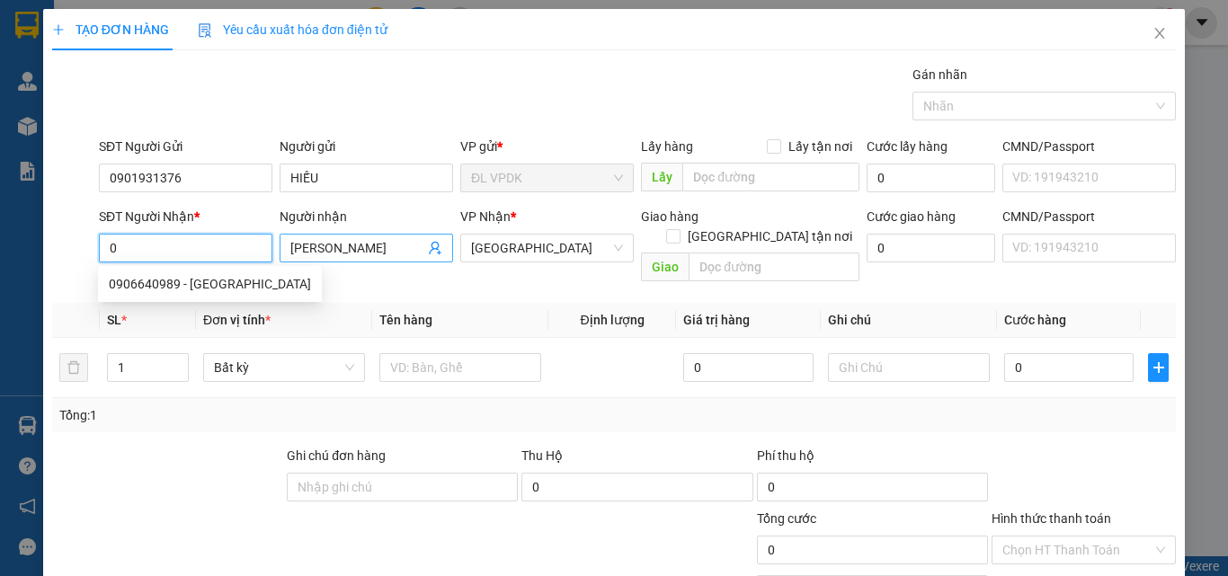
type input "0"
click at [383, 250] on input "HOÀNG ANH" at bounding box center [357, 248] width 134 height 20
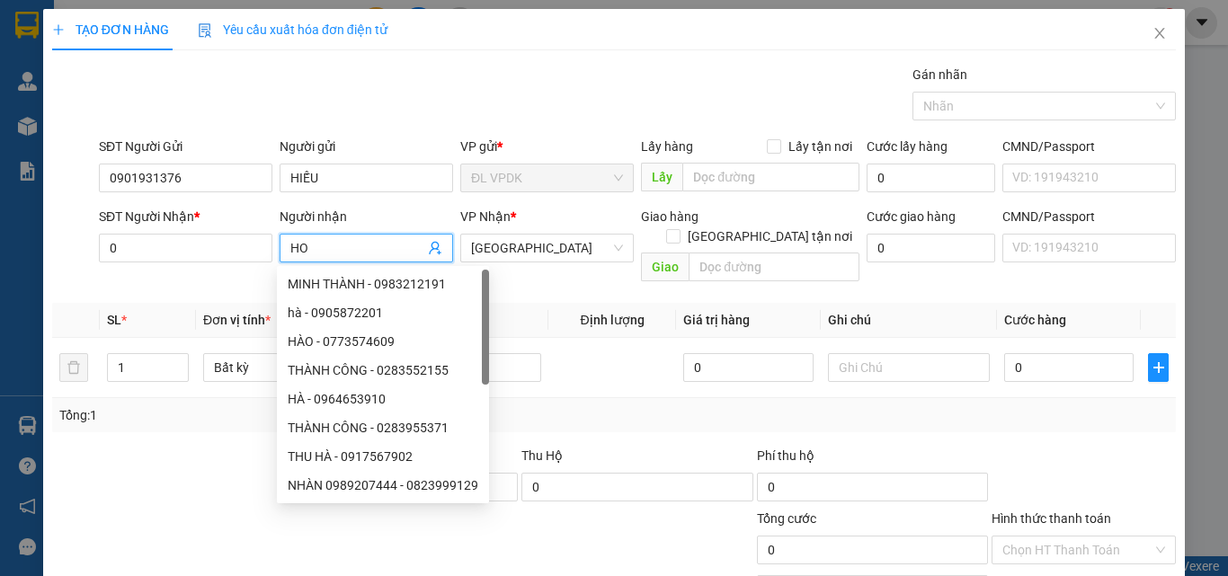
type input "H"
click at [166, 253] on input "0" at bounding box center [186, 248] width 174 height 29
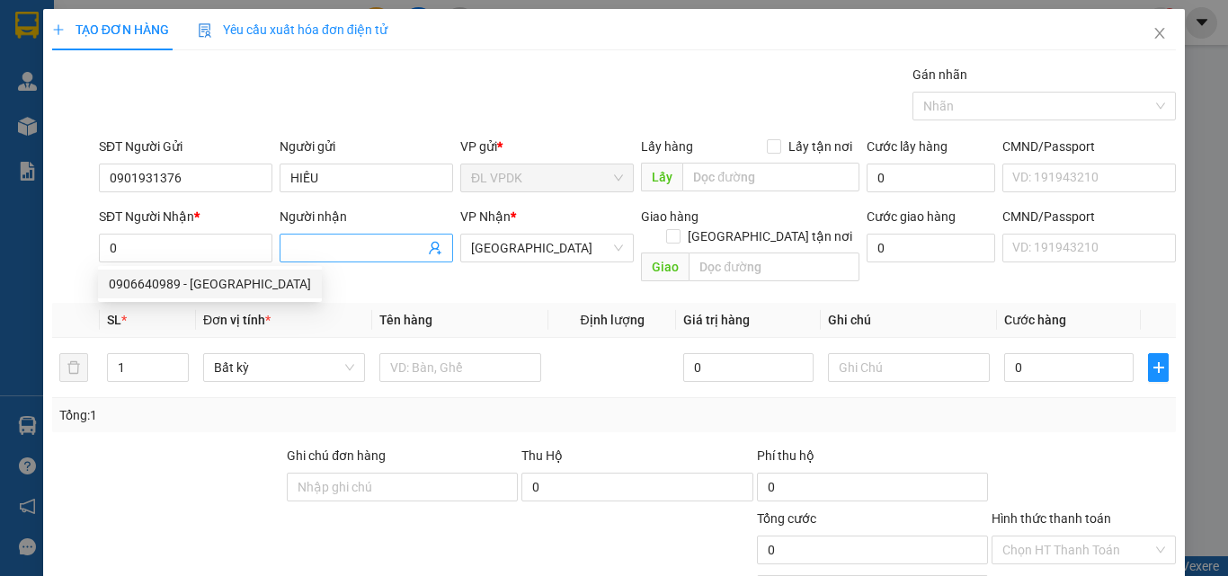
click at [343, 243] on input "Người nhận" at bounding box center [357, 248] width 134 height 20
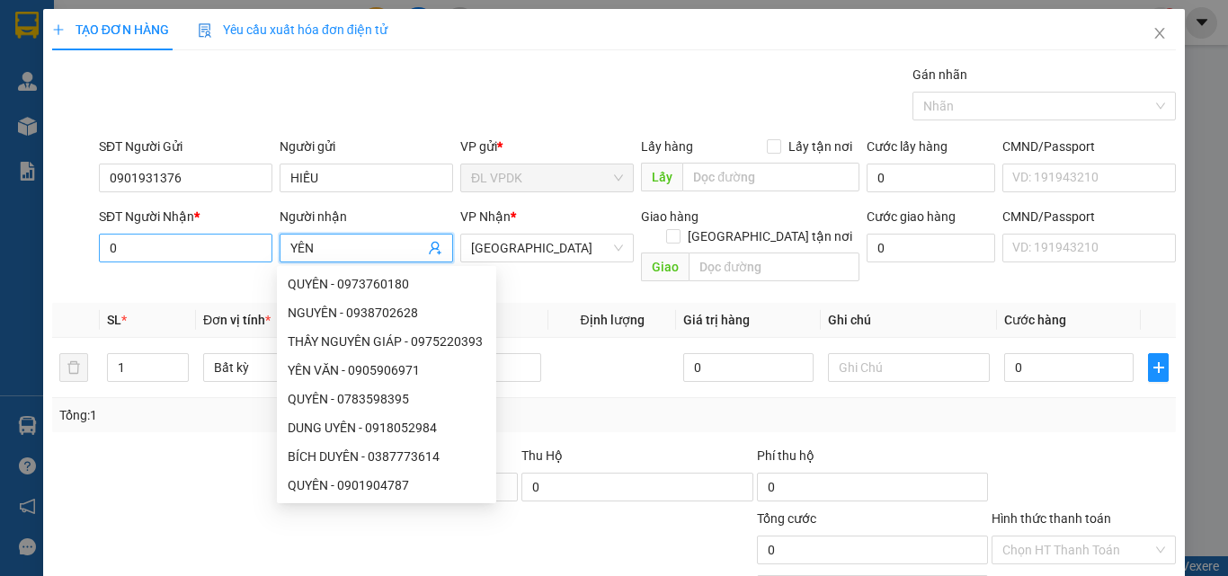
type input "YÊN"
click at [156, 256] on input "0" at bounding box center [186, 248] width 174 height 29
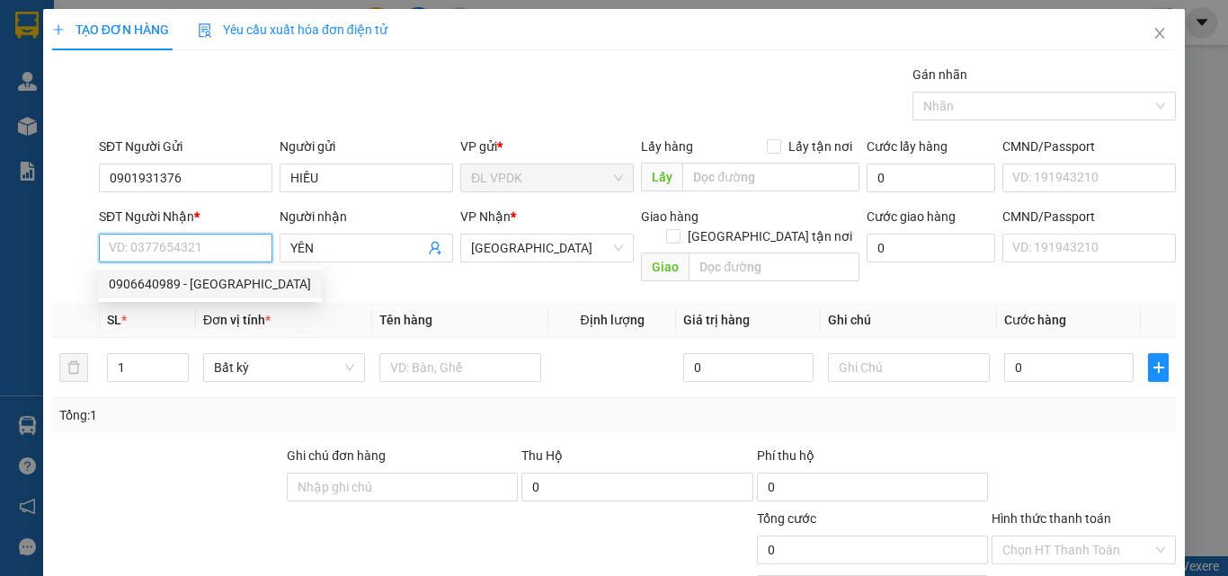
click at [165, 282] on div "0906640989 - HOÀNG ANH" at bounding box center [210, 284] width 202 height 20
type input "0906640989"
type input "HOÀNG ANH"
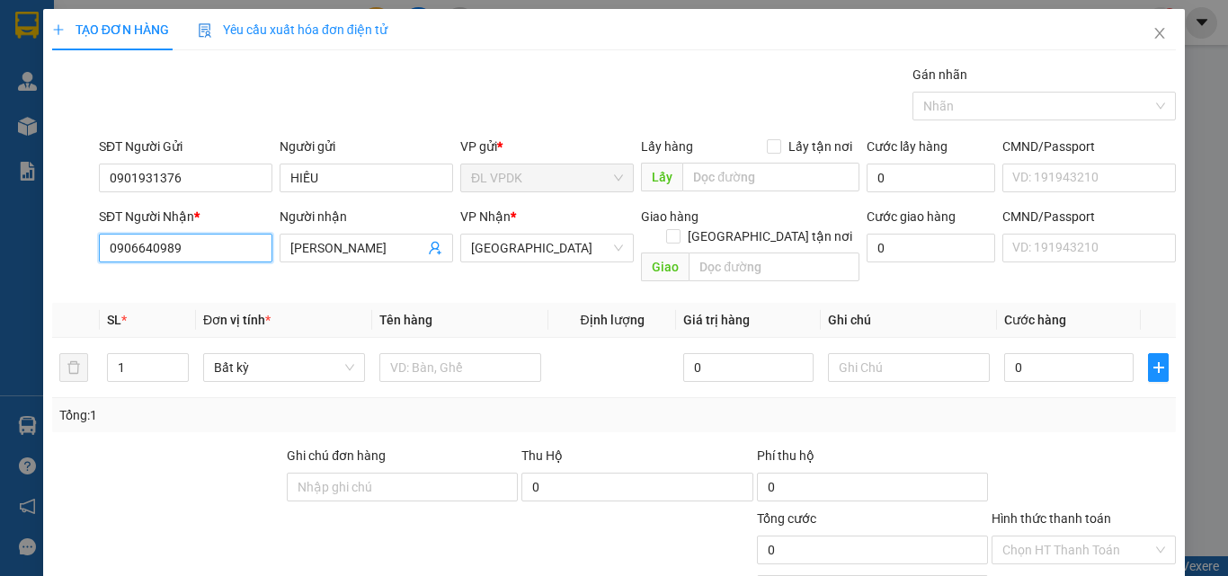
click at [177, 256] on input "0906640989" at bounding box center [186, 248] width 174 height 29
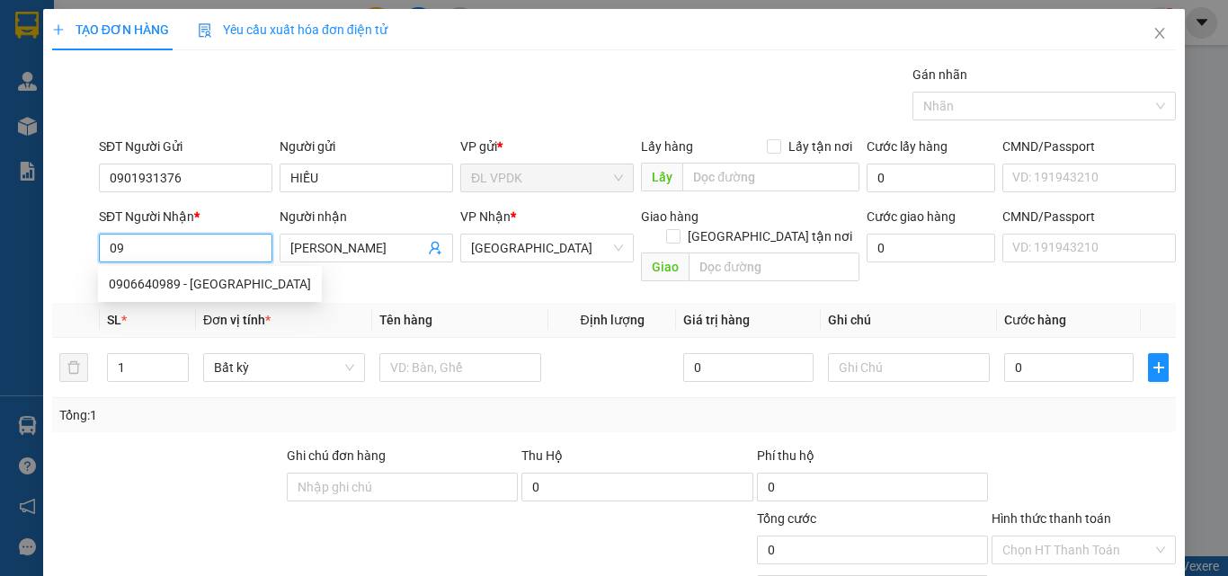
type input "0"
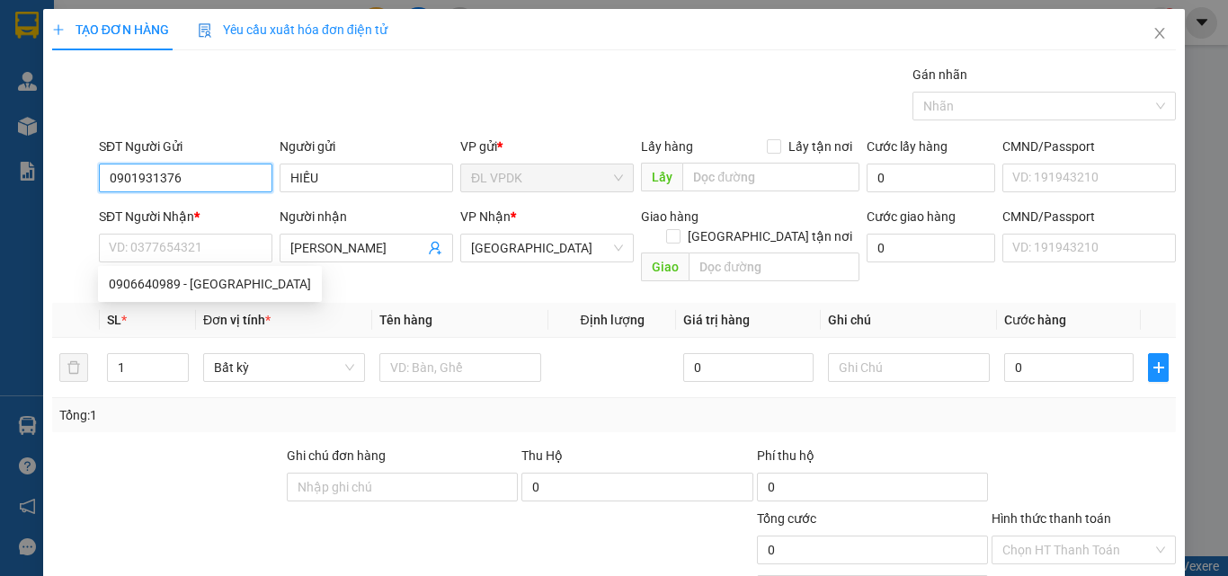
click at [207, 170] on input "0901931376" at bounding box center [186, 178] width 174 height 29
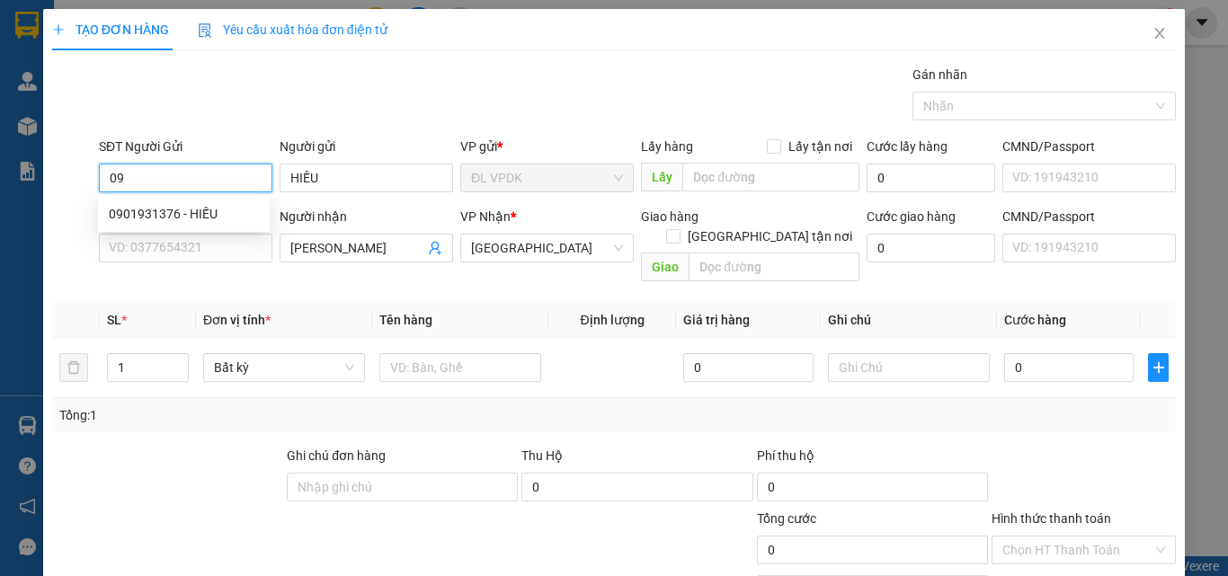
type input "0"
click at [129, 211] on div "0931464444 - THẠCH" at bounding box center [184, 214] width 150 height 20
type input "0931464444"
type input "THẠCH"
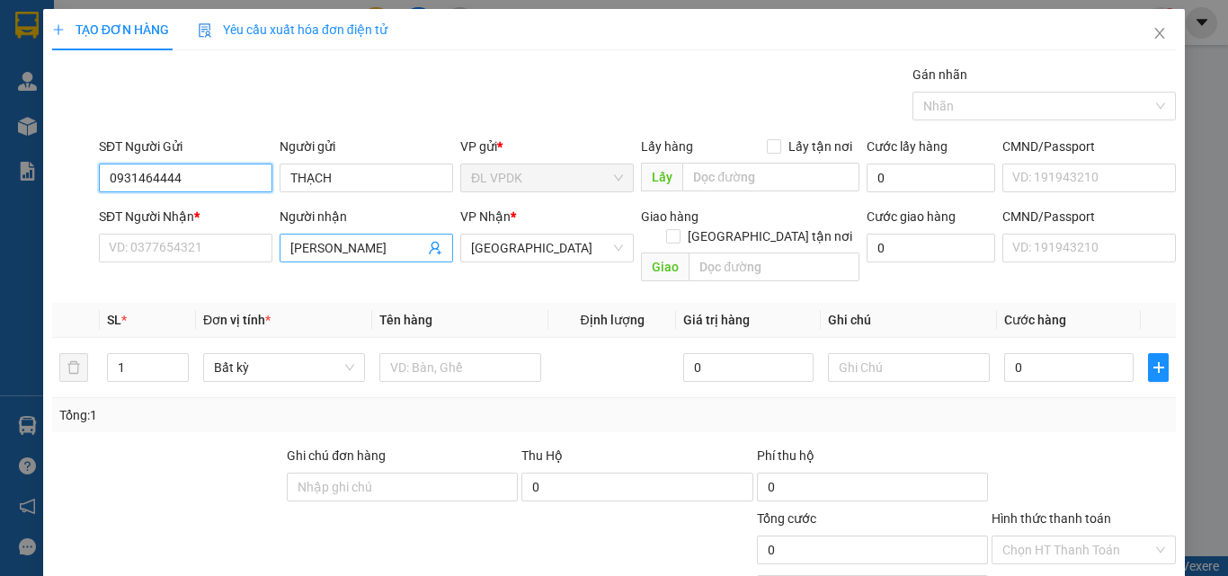
type input "0931464444"
click at [366, 245] on input "HOÀNG ANH" at bounding box center [357, 248] width 134 height 20
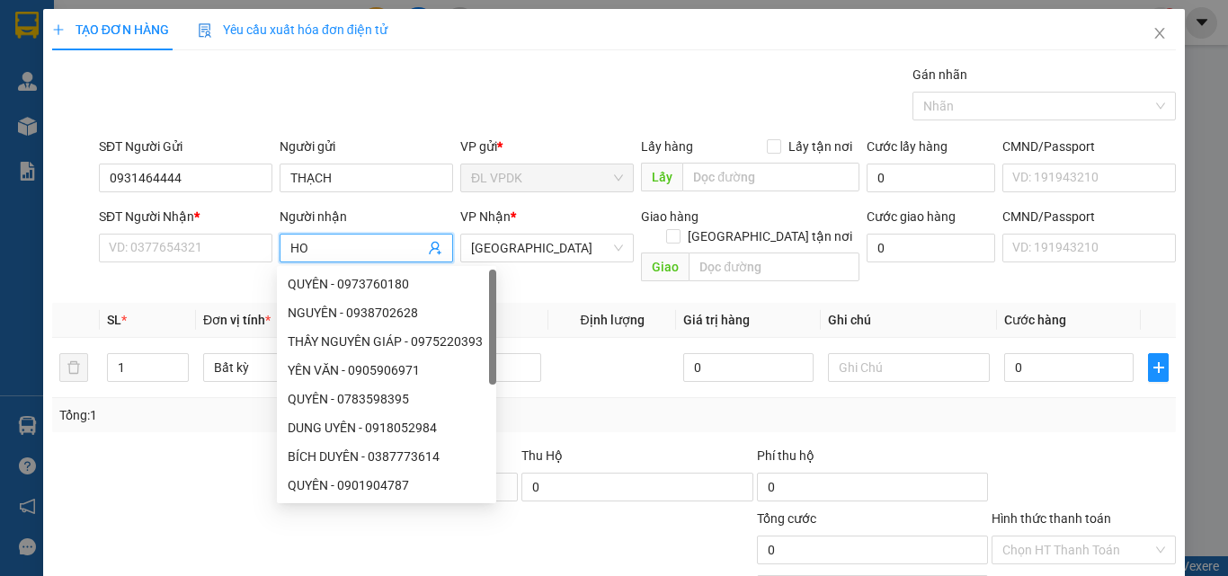
type input "H"
click at [150, 252] on input "SĐT Người Nhận *" at bounding box center [186, 248] width 174 height 29
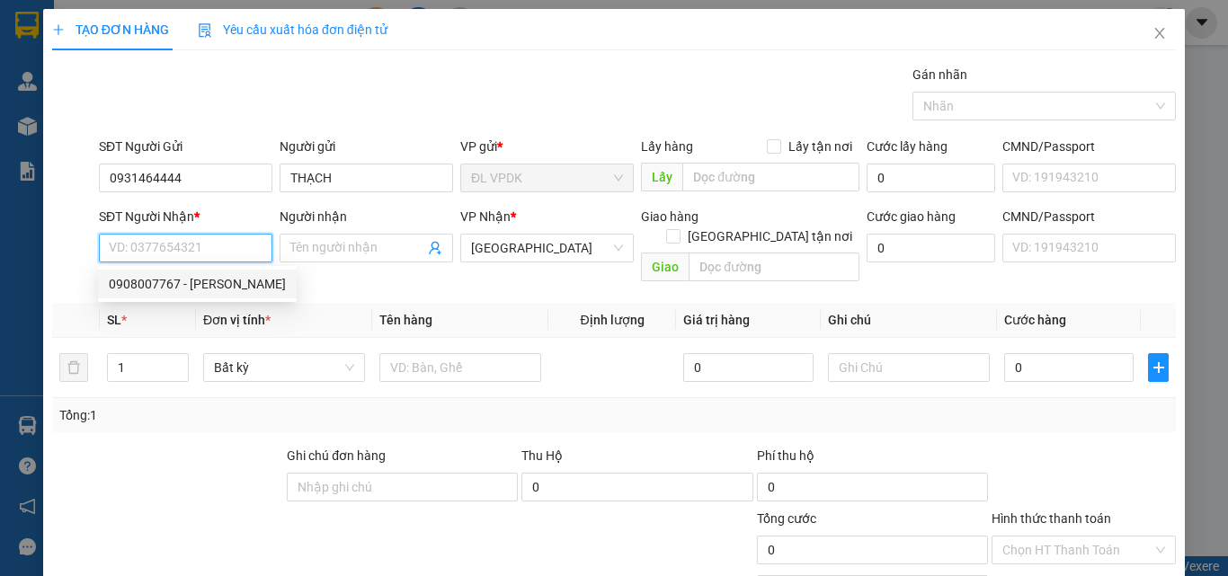
click at [150, 289] on div "0908007767 - HẢI" at bounding box center [197, 284] width 177 height 20
type input "0908007767"
type input "HẢI"
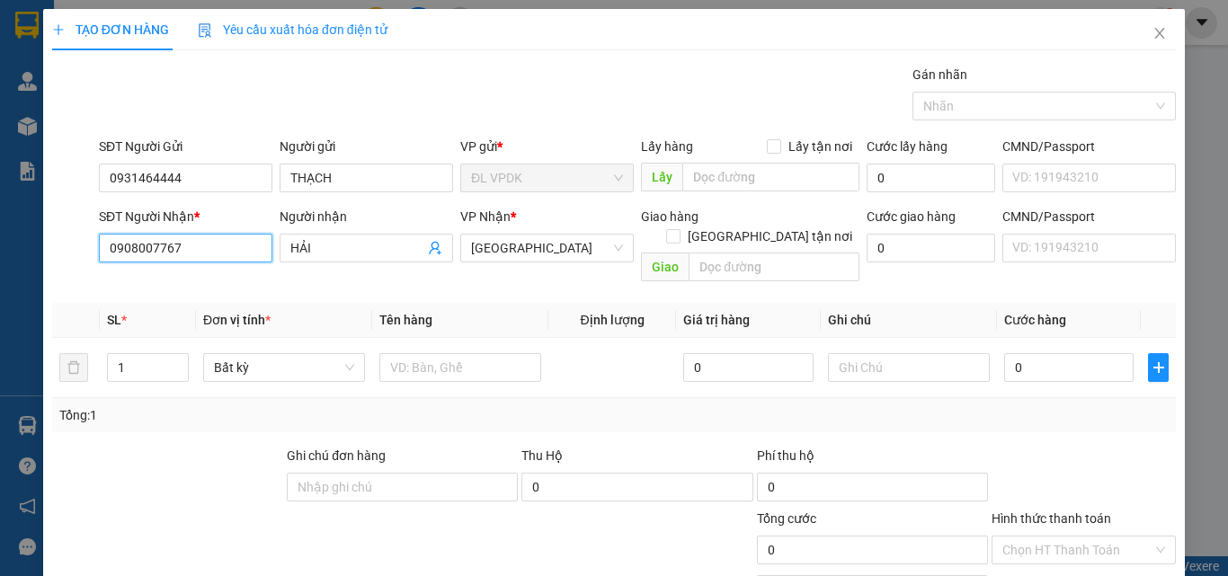
click at [207, 251] on input "0908007767" at bounding box center [186, 248] width 174 height 29
click at [146, 283] on div "0921385061 - THIỆN" at bounding box center [184, 284] width 150 height 20
type input "0921385061"
type input "THIỆN"
type input "0921385061"
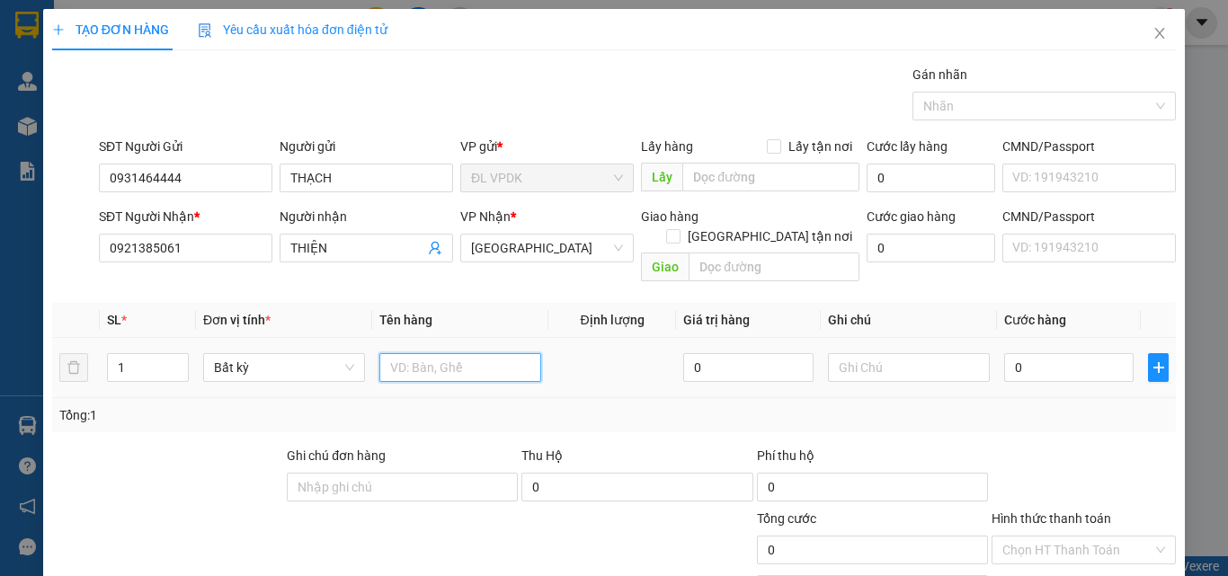
click at [403, 354] on input "text" at bounding box center [460, 367] width 162 height 29
type input "1H"
click at [1016, 353] on input "0" at bounding box center [1068, 367] width 129 height 29
type input "2"
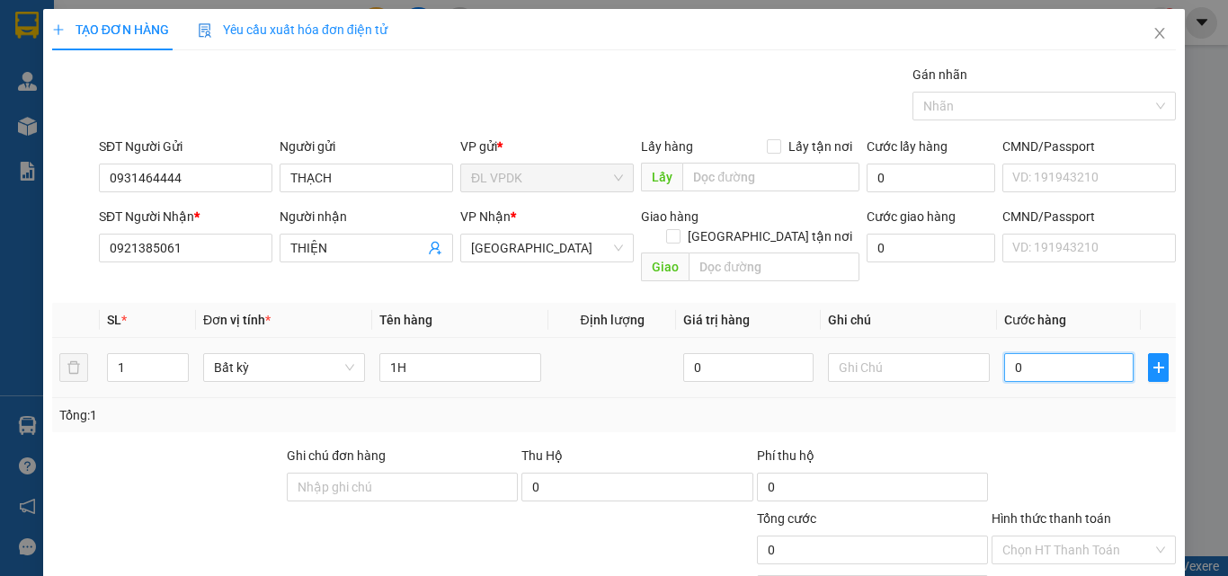
type input "2"
type input "20"
type input "20.000"
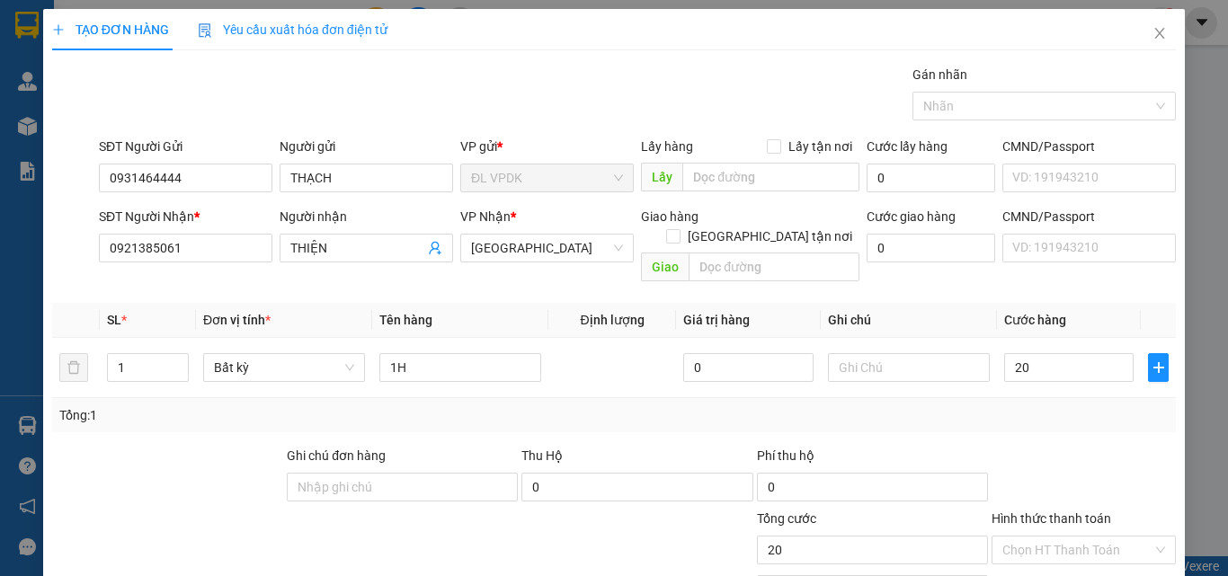
type input "20.000"
click at [1062, 512] on label "Hình thức thanh toán" at bounding box center [1052, 519] width 120 height 14
click at [1062, 537] on input "Hình thức thanh toán" at bounding box center [1077, 550] width 150 height 27
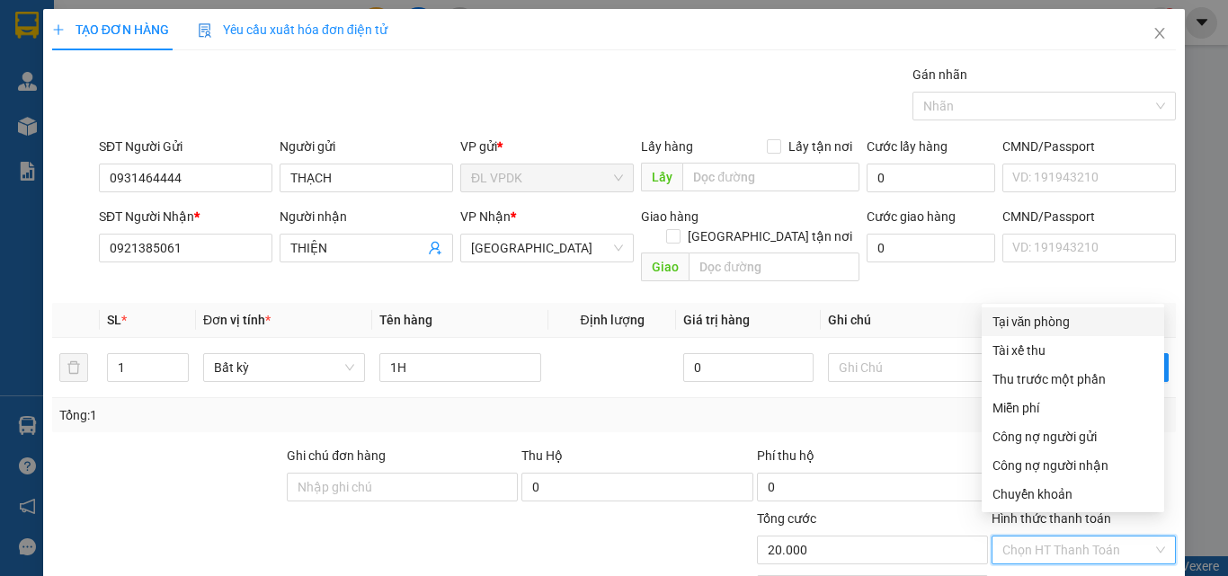
click at [1047, 326] on div "Tại văn phòng" at bounding box center [1073, 322] width 161 height 20
type input "0"
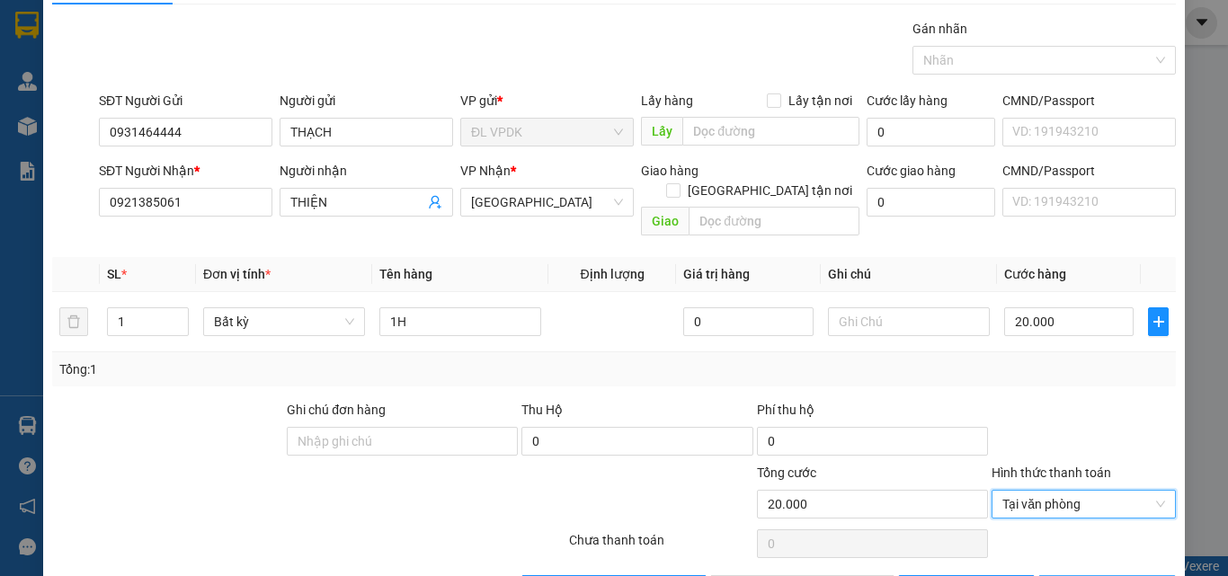
scroll to position [89, 0]
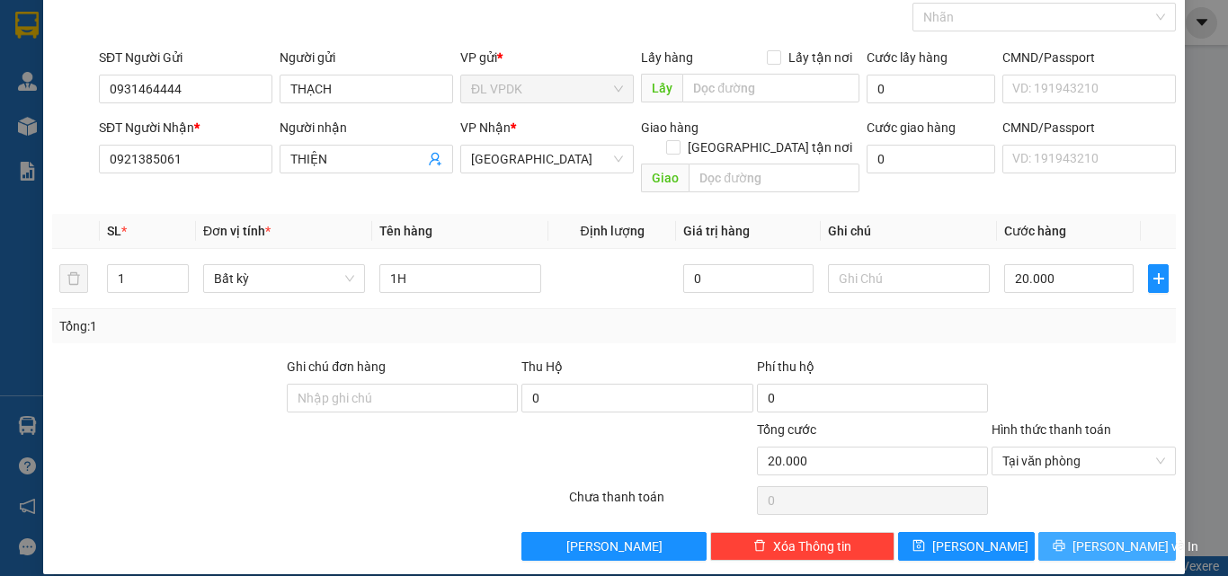
click at [1103, 537] on span "[PERSON_NAME] và In" at bounding box center [1136, 547] width 126 height 20
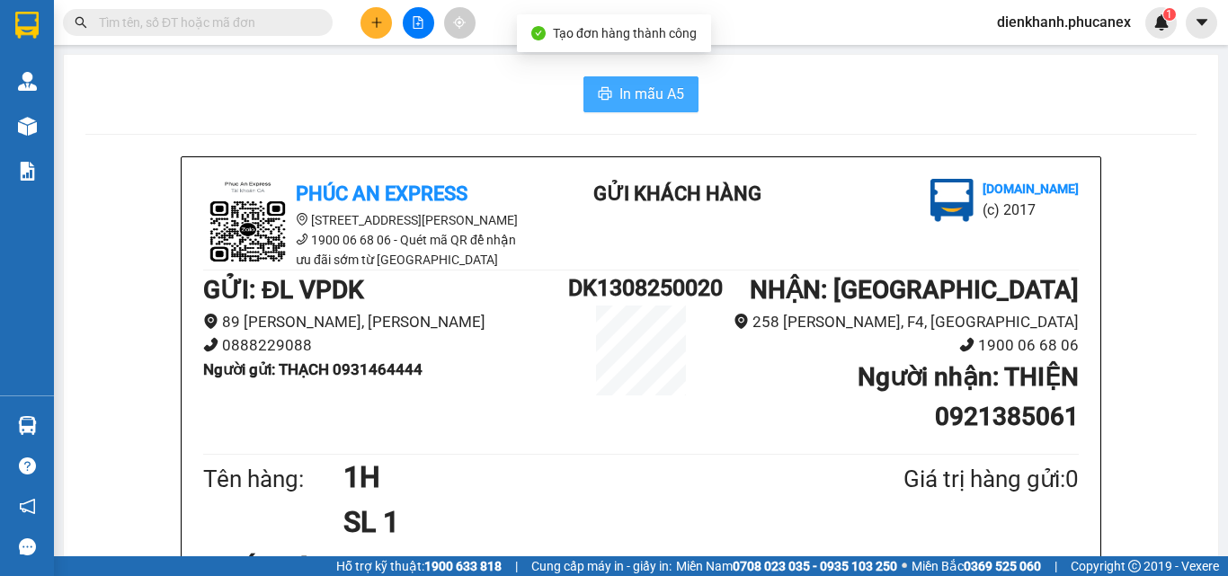
click at [657, 99] on span "In mẫu A5" at bounding box center [651, 94] width 65 height 22
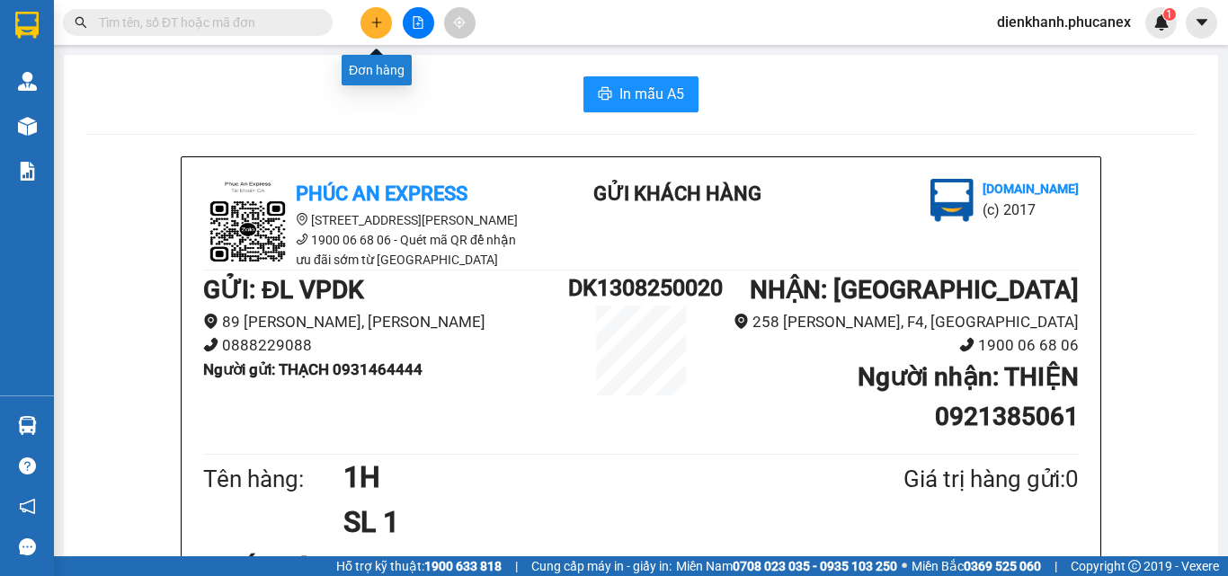
click at [373, 23] on icon "plus" at bounding box center [376, 22] width 13 height 13
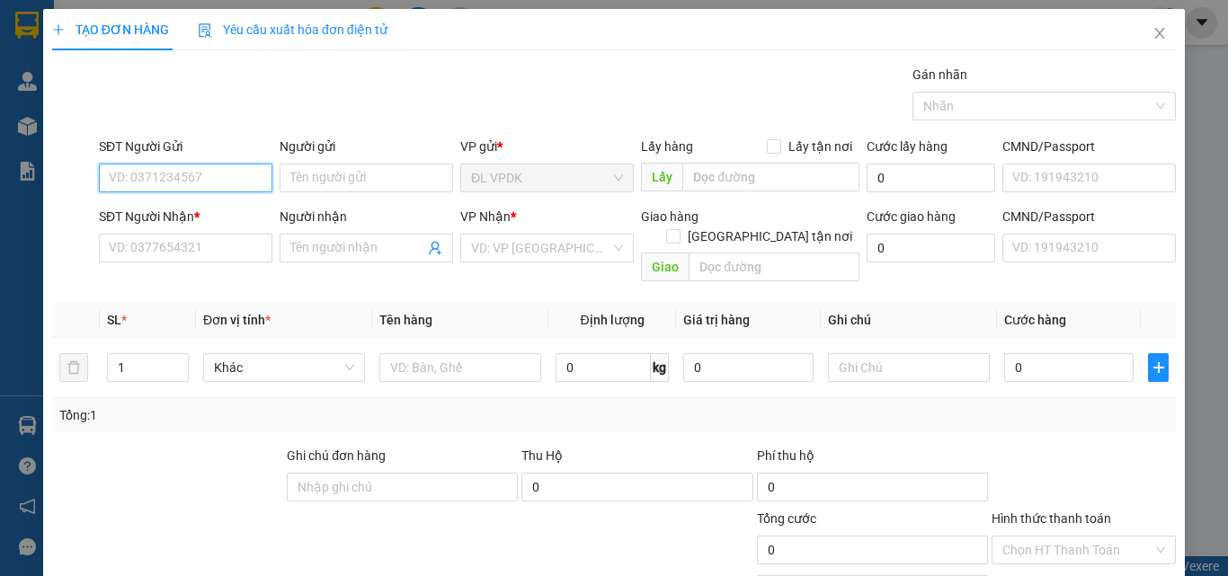
click at [218, 186] on input "SĐT Người Gửi" at bounding box center [186, 178] width 174 height 29
click at [144, 211] on div "0901931376 - HIẾU" at bounding box center [184, 214] width 150 height 20
type input "0901931376"
type input "HIẾU"
type input "0906640989"
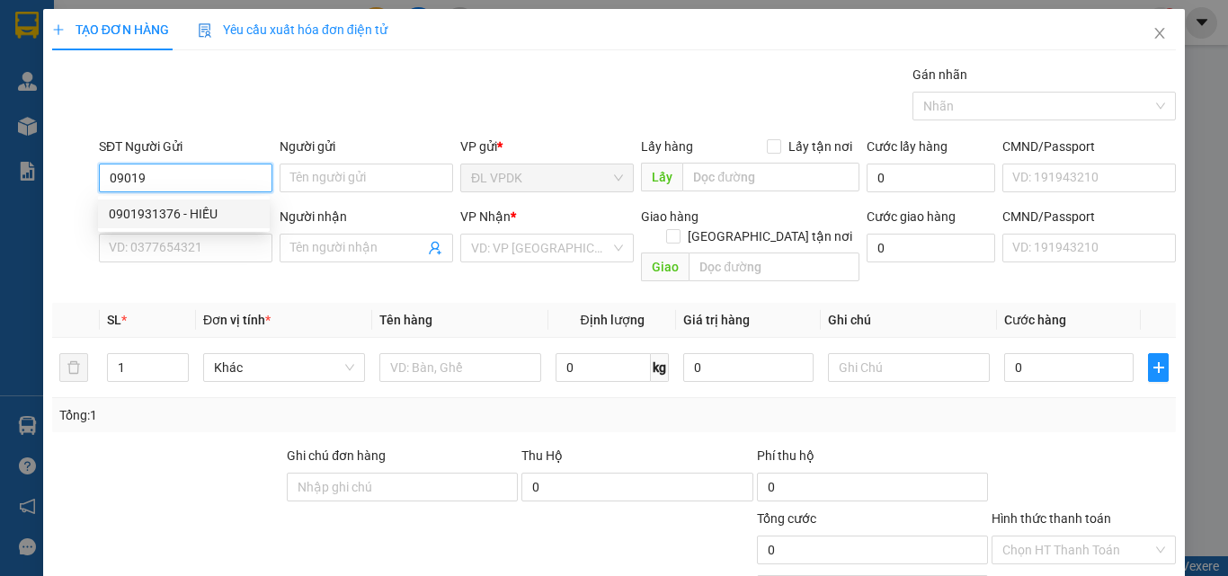
type input "HOÀNG ANH"
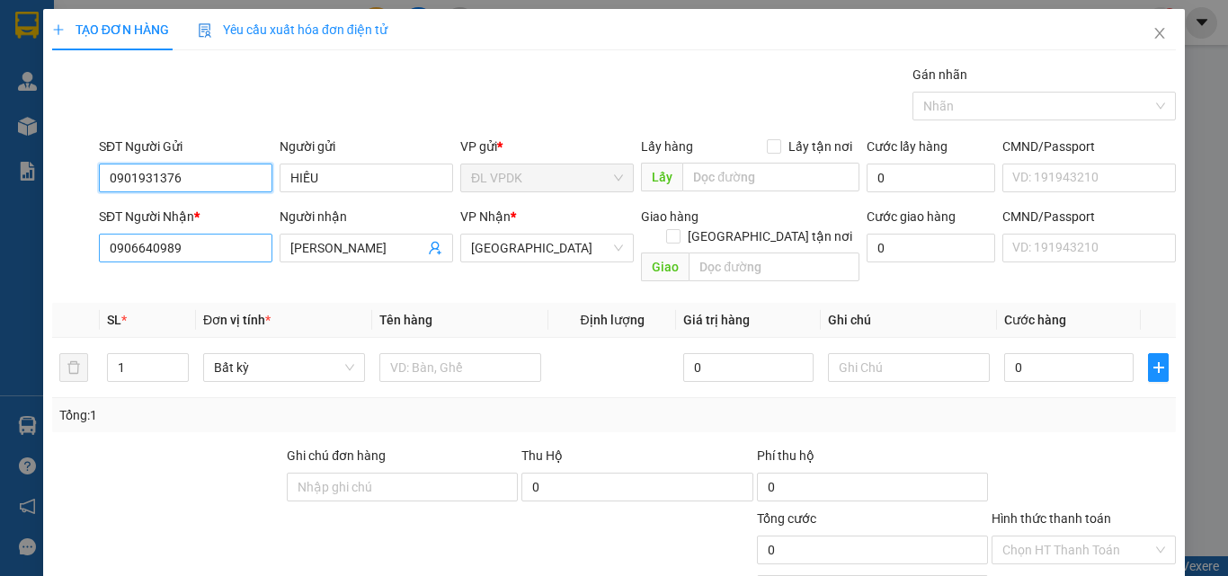
type input "0901931376"
click at [191, 247] on input "0906640989" at bounding box center [186, 248] width 174 height 29
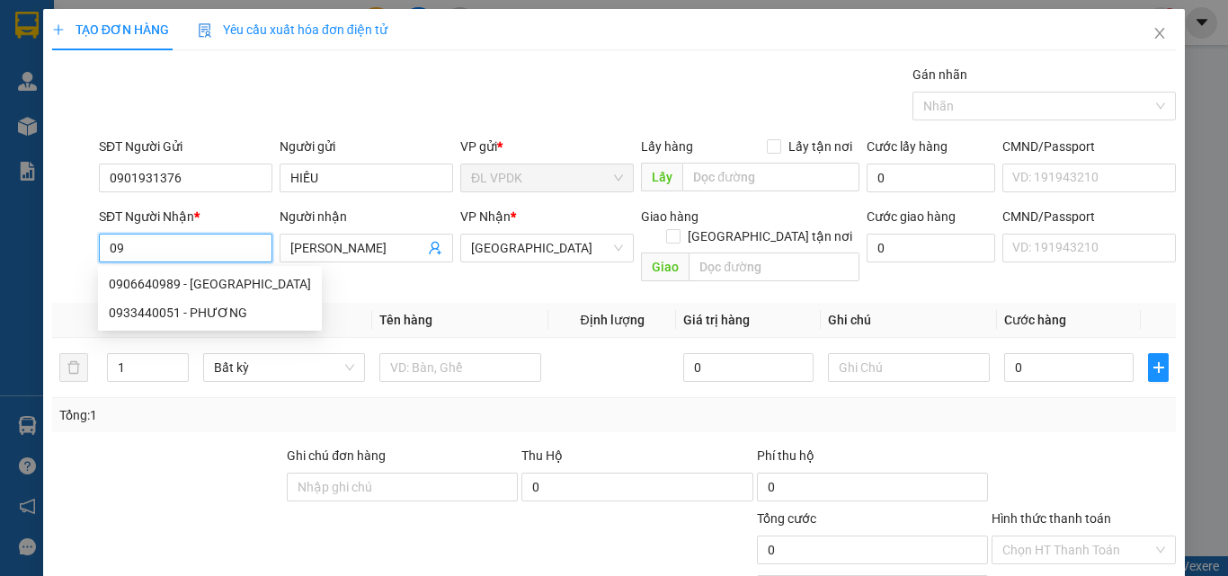
type input "0"
click at [160, 282] on div "0937963395 - YÊN" at bounding box center [184, 284] width 150 height 20
type input "0937963395"
type input "YÊN"
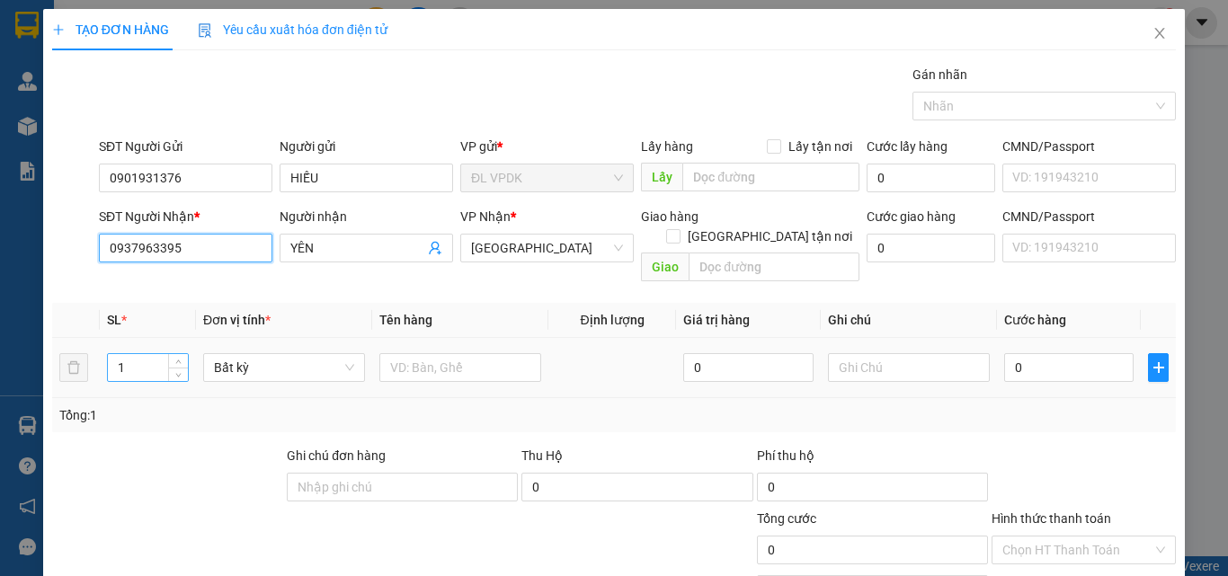
type input "0937963395"
click at [138, 354] on input "1" at bounding box center [148, 367] width 80 height 27
type input "2"
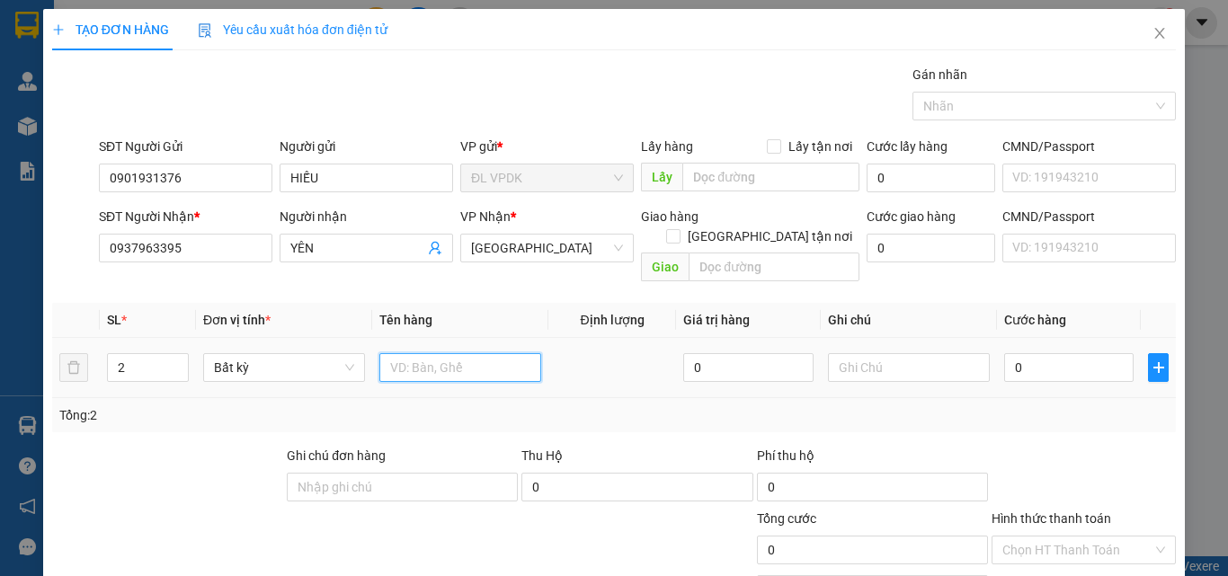
click at [395, 355] on input "text" at bounding box center [460, 367] width 162 height 29
type input "2 XÔ"
click at [1004, 353] on input "0" at bounding box center [1068, 367] width 129 height 29
type input "6"
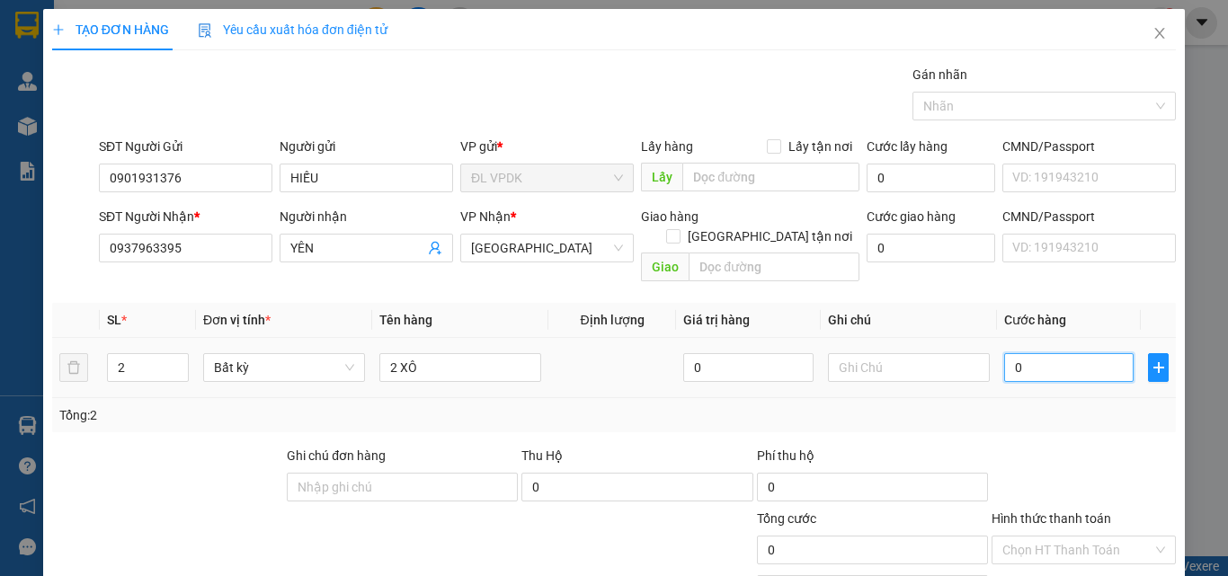
type input "6"
type input "60"
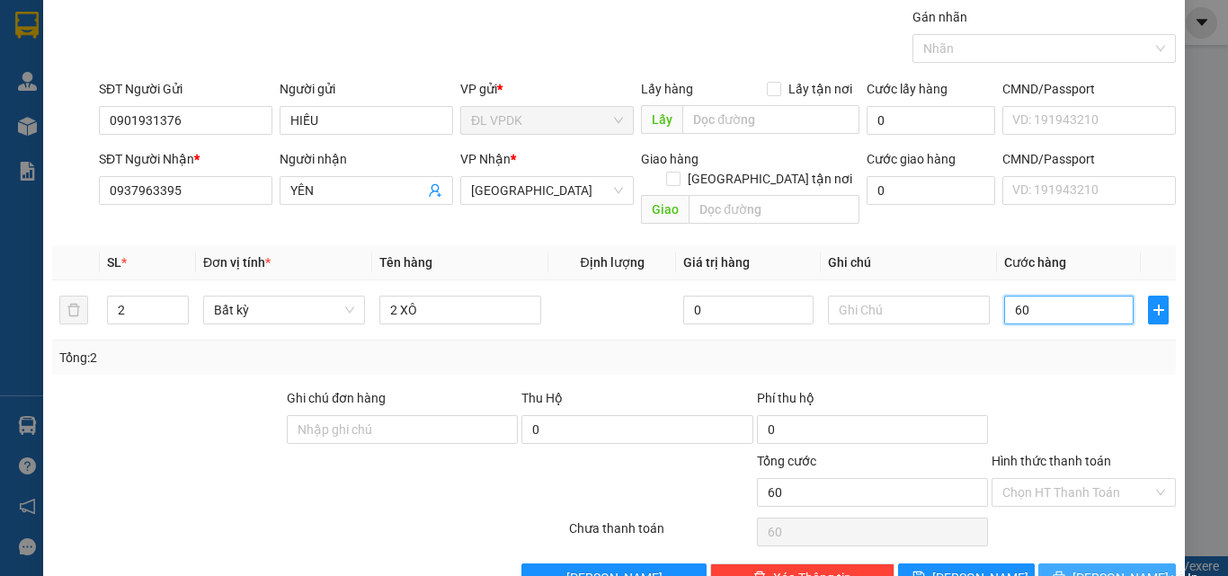
scroll to position [89, 0]
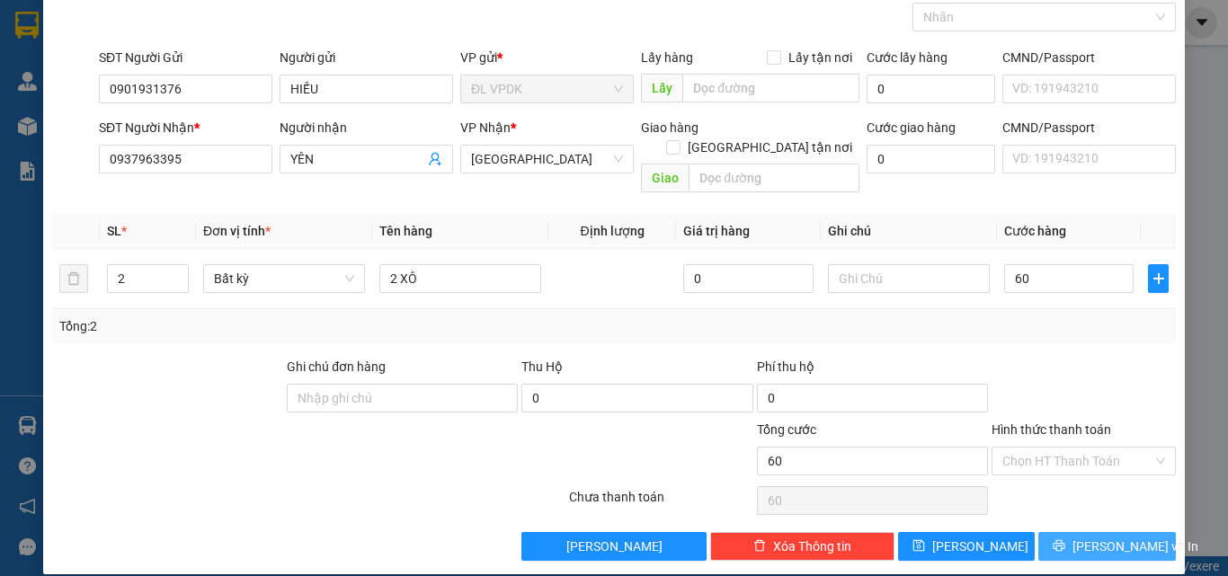
type input "60.000"
click at [1082, 537] on span "[PERSON_NAME] và In" at bounding box center [1136, 547] width 126 height 20
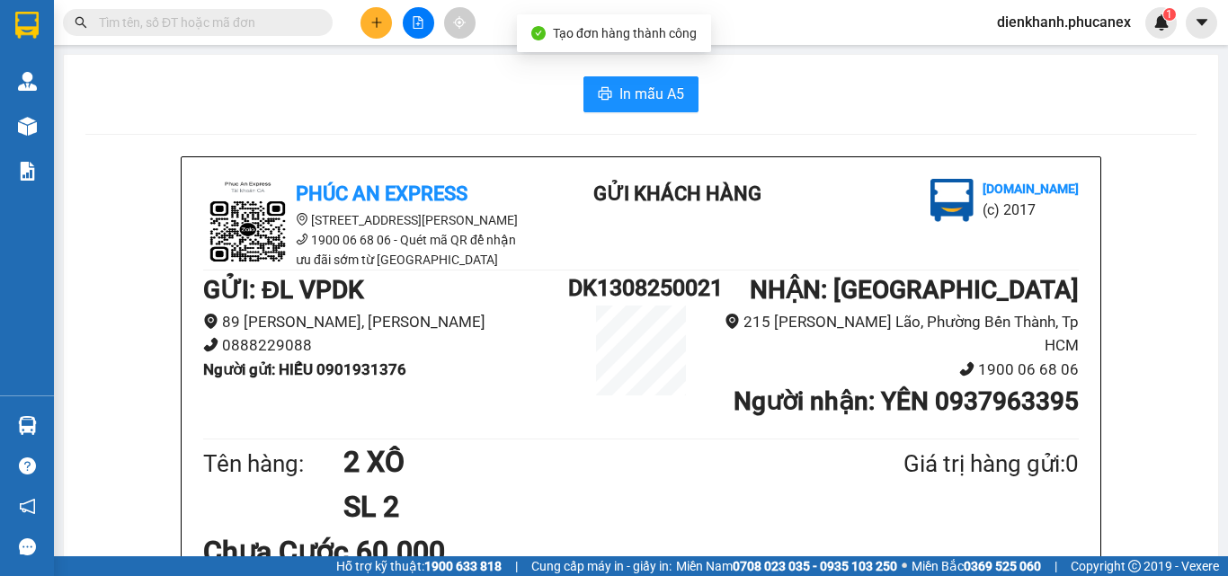
click at [652, 94] on span "In mẫu A5" at bounding box center [651, 94] width 65 height 22
